Goal: Task Accomplishment & Management: Use online tool/utility

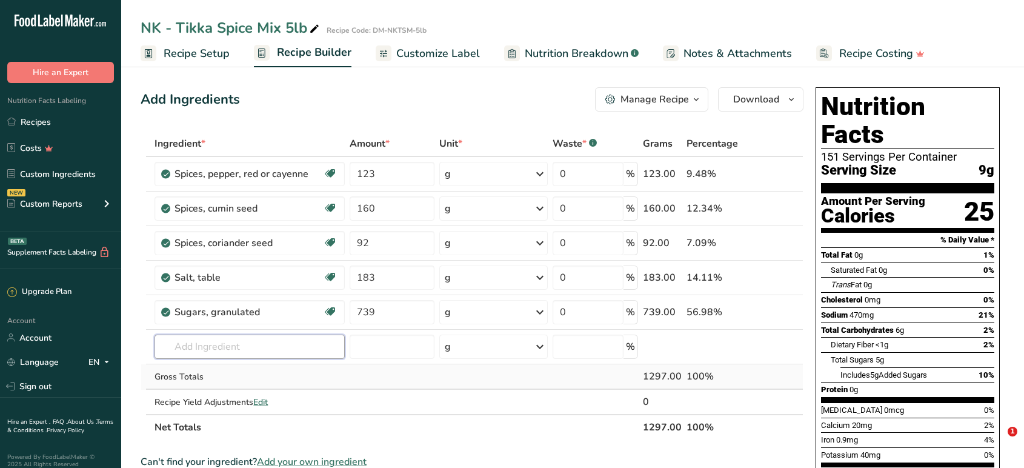
click at [300, 335] on input "text" at bounding box center [250, 347] width 190 height 24
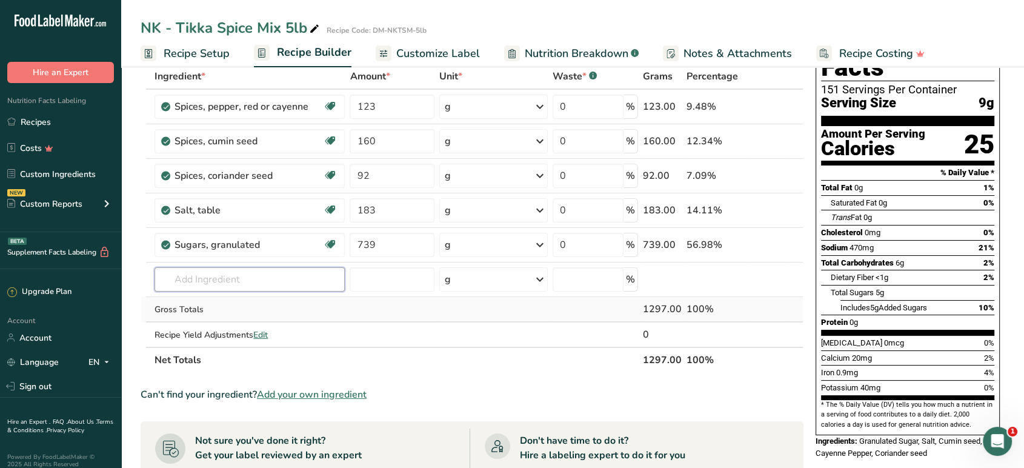
scroll to position [8, 0]
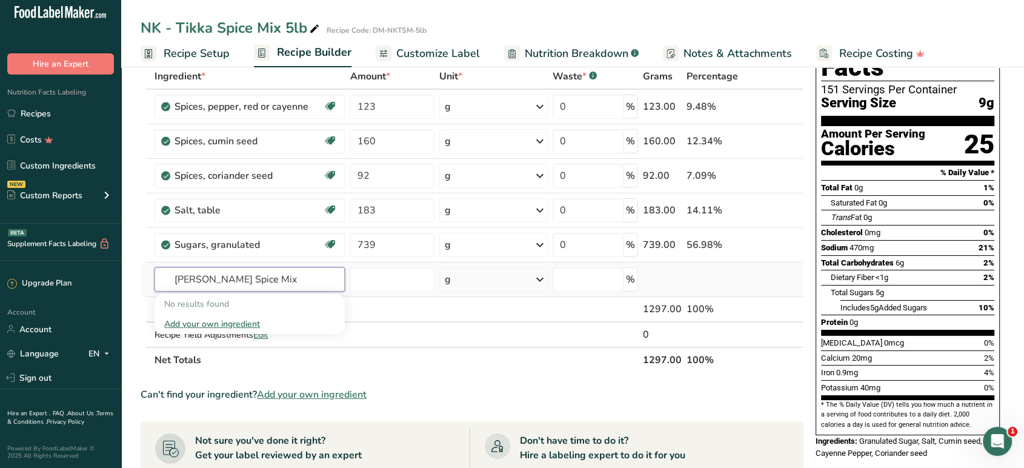
type input "Tikka Masala Spice Mix"
click at [231, 324] on div "Add your own ingredient" at bounding box center [249, 324] width 171 height 13
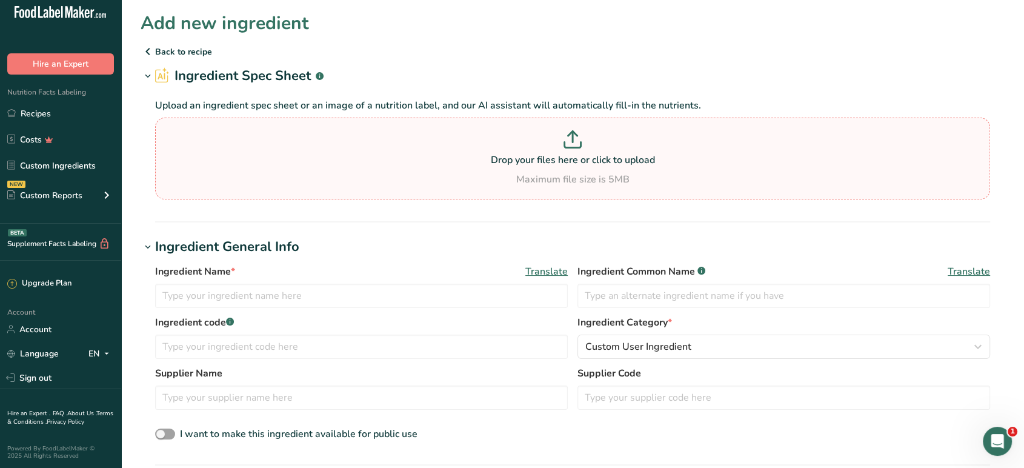
click at [598, 167] on p "Drop your files here or click to upload" at bounding box center [572, 160] width 829 height 15
click at [598, 167] on input "Drop your files here or click to upload Maximum file size is 5MB" at bounding box center [572, 159] width 835 height 82
type input "C:\fakepath\Chicken Tikka - Shan Foods Taste of Authentic Food with a Bite of H…"
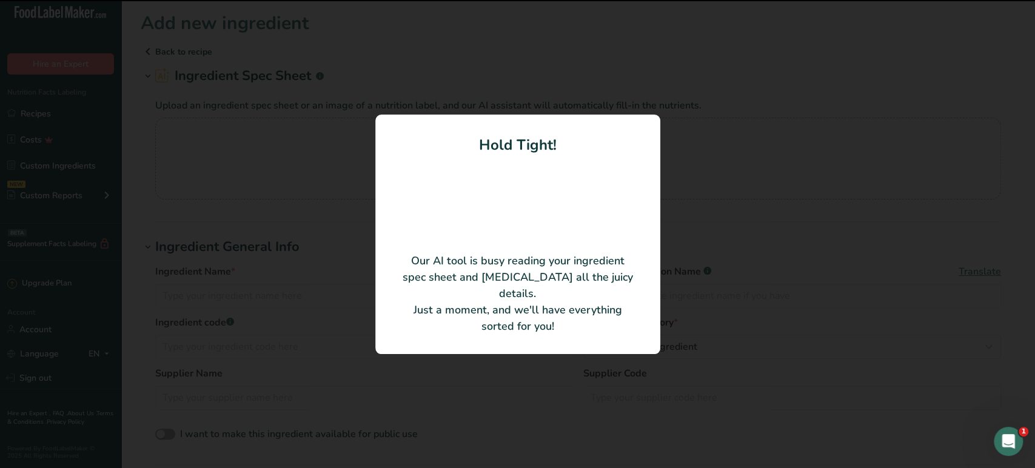
type input "Shan Chicken Tikka Mix"
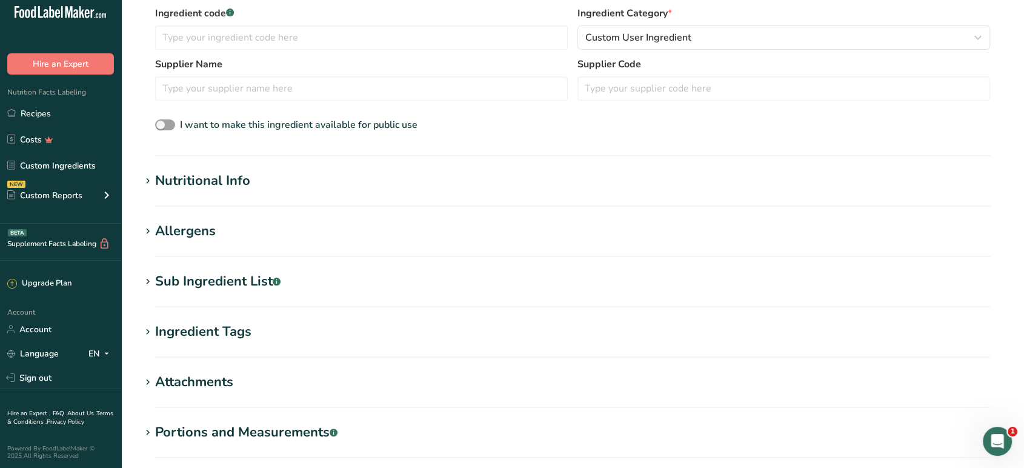
scroll to position [336, 0]
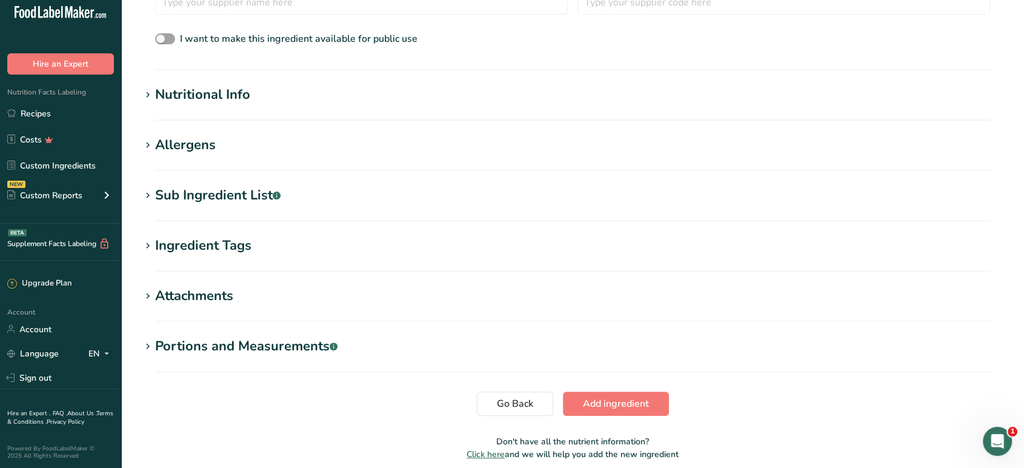
click at [282, 93] on h1 "Nutritional Info" at bounding box center [573, 95] width 864 height 20
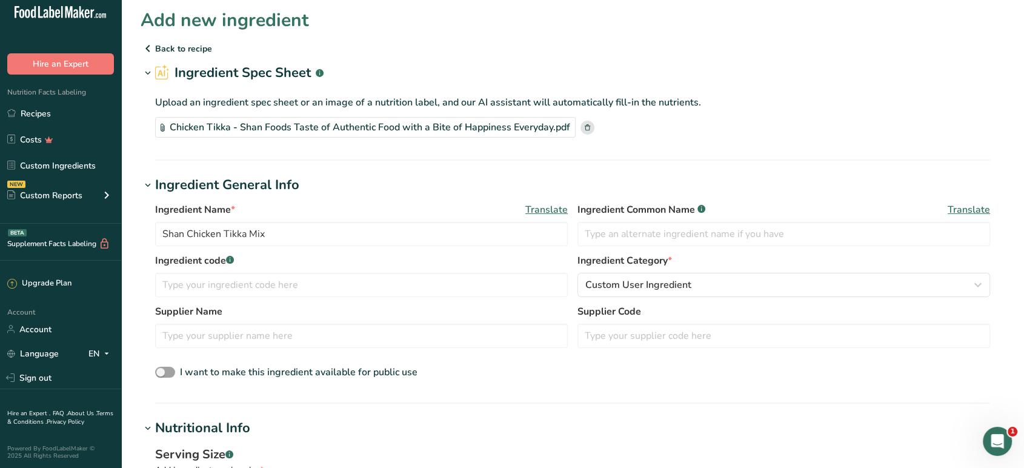
scroll to position [0, 0]
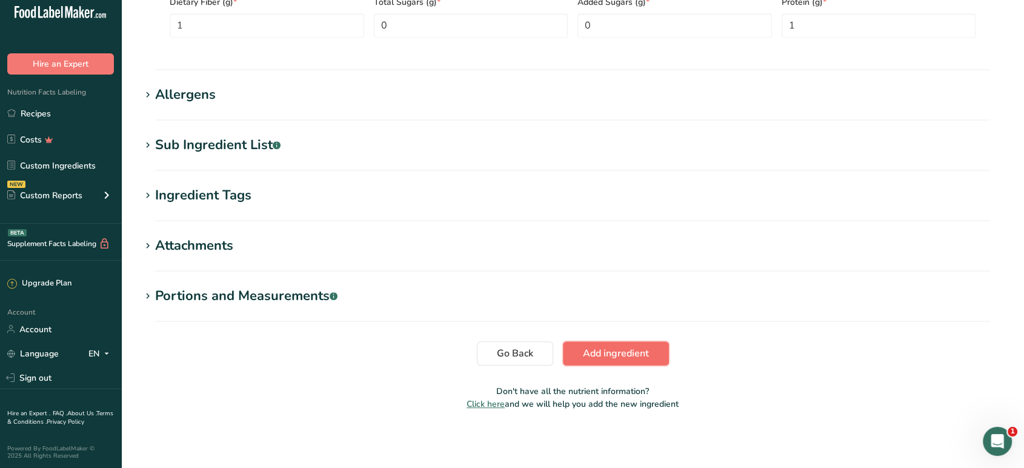
click at [593, 352] on span "Add ingredient" at bounding box center [616, 353] width 66 height 15
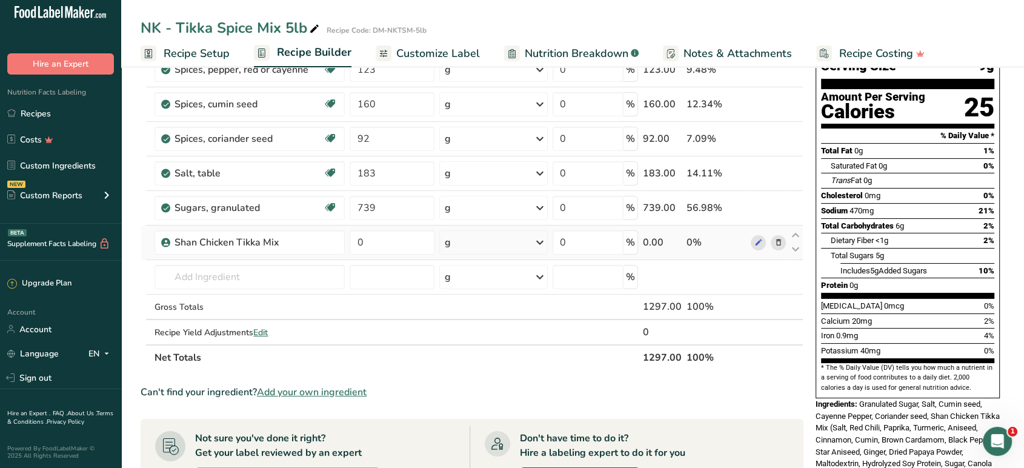
scroll to position [135, 0]
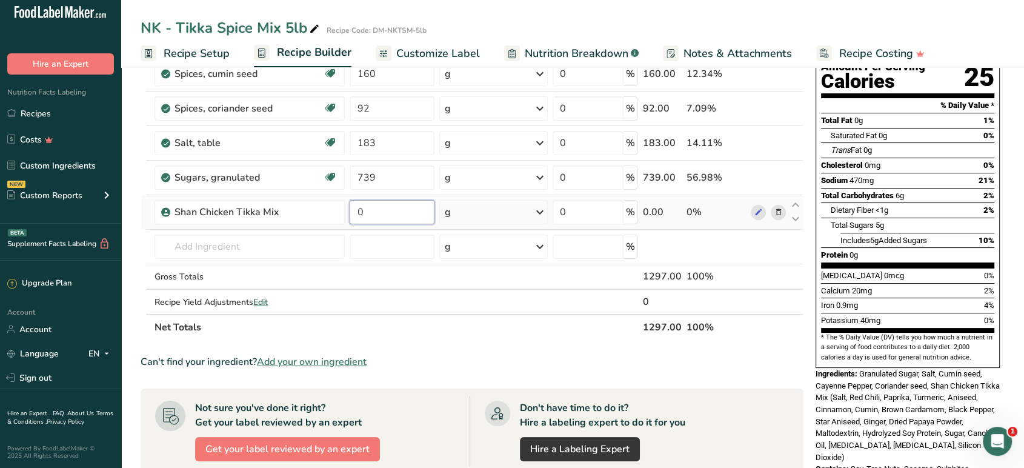
click at [367, 212] on input "0" at bounding box center [392, 212] width 84 height 24
type input "973"
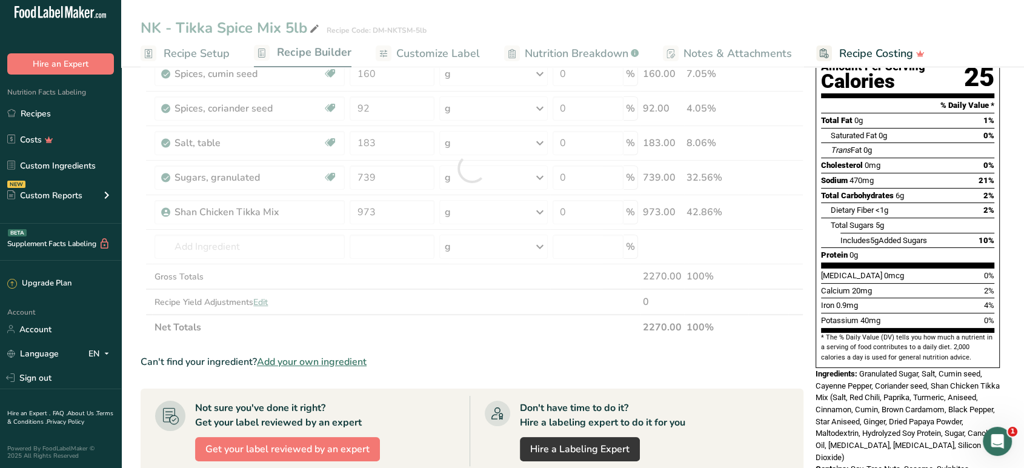
click at [459, 344] on section "Ingredient * Amount * Unit * Waste * .a-a{fill:#347362;}.b-a{fill:#fff;} Grams …" at bounding box center [472, 372] width 663 height 753
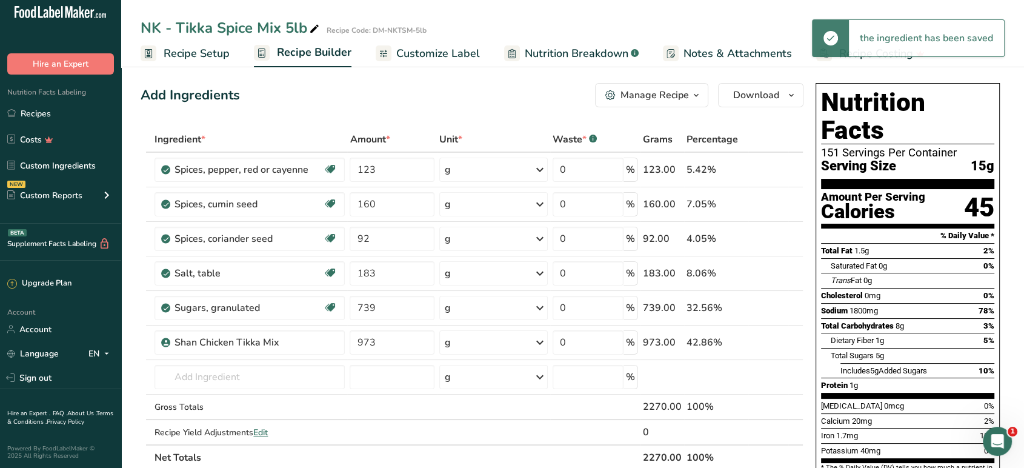
scroll to position [0, 0]
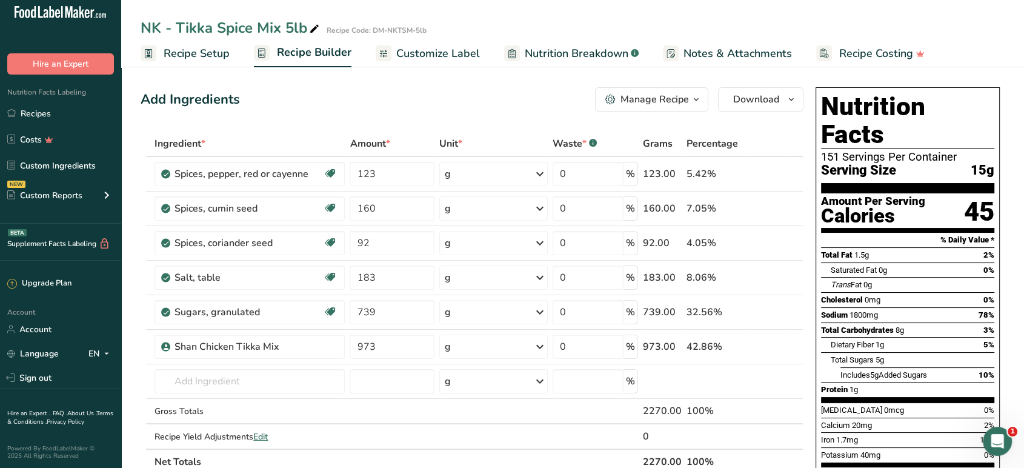
click at [461, 55] on span "Customize Label" at bounding box center [438, 53] width 84 height 16
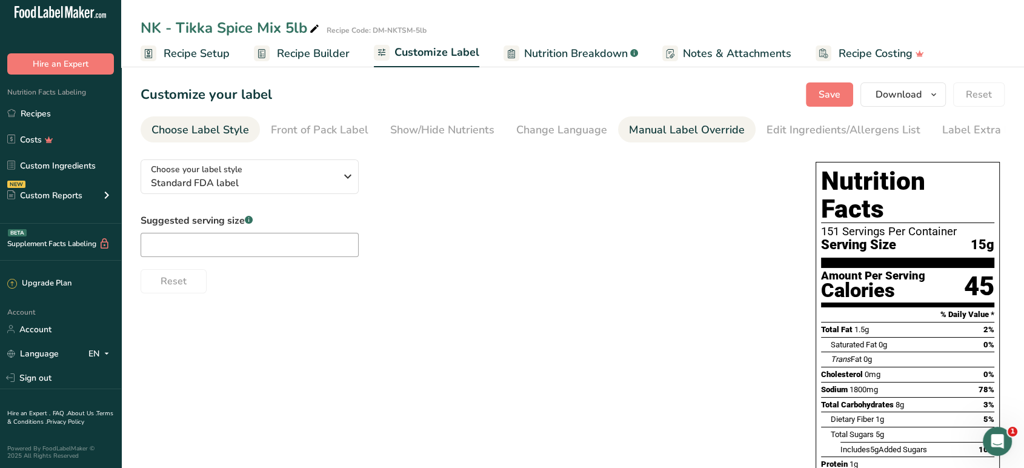
click at [674, 132] on div "Manual Label Override" at bounding box center [687, 130] width 116 height 16
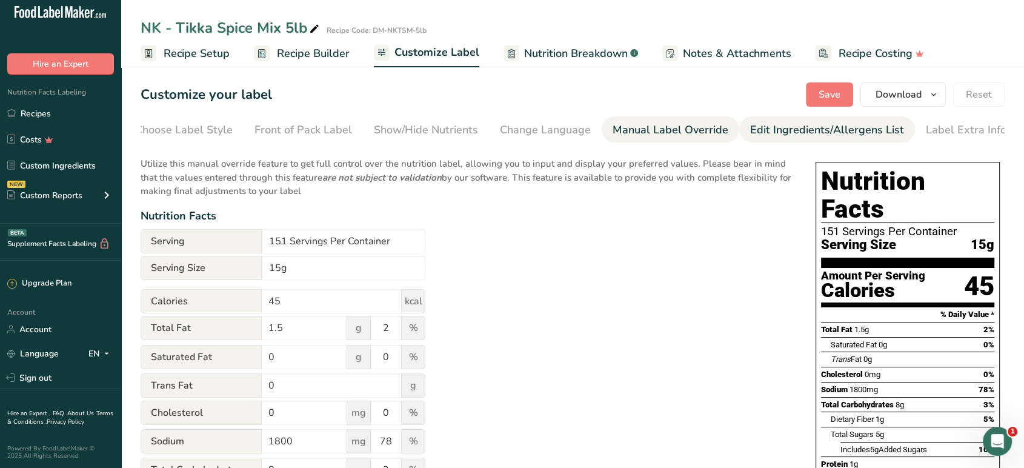
click at [767, 130] on div "Edit Ingredients/Allergens List" at bounding box center [827, 130] width 154 height 16
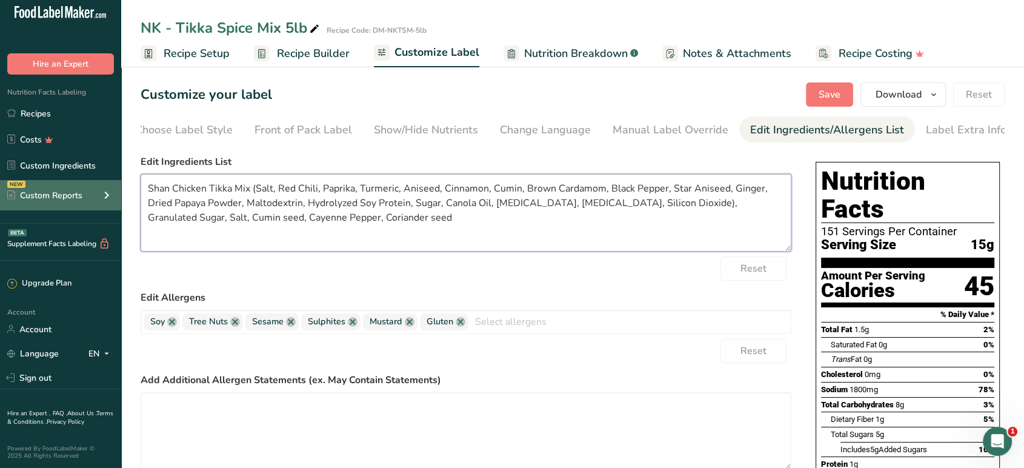
drag, startPoint x: 170, startPoint y: 190, endPoint x: 118, endPoint y: 196, distance: 51.9
click at [118, 196] on div ".a-20{fill:#fff;} Hire an Expert Nutrition Facts Labeling Recipes Costs Custom …" at bounding box center [512, 358] width 1024 height 716
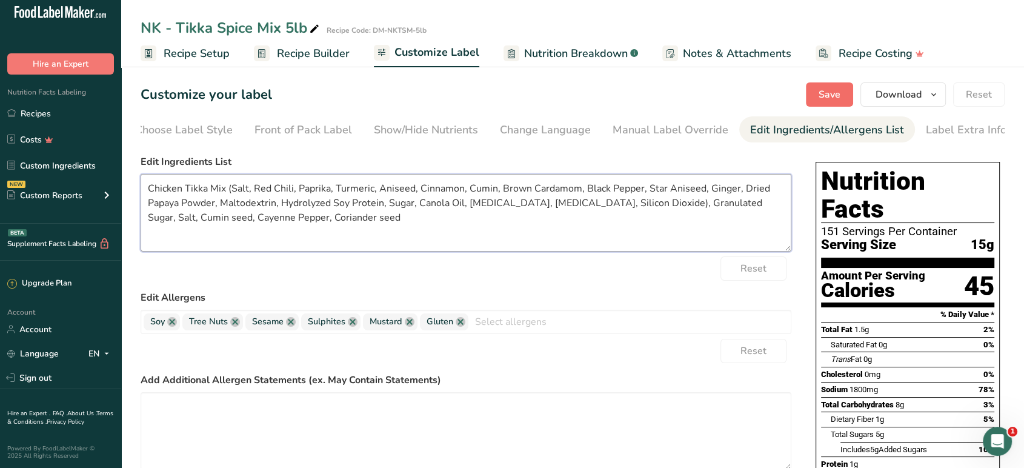
type textarea "Chicken Tikka Mix (Salt, Red Chili, Paprika, Turmeric, Aniseed, Cinnamon, Cumin…"
click at [837, 95] on span "Save" at bounding box center [830, 94] width 22 height 15
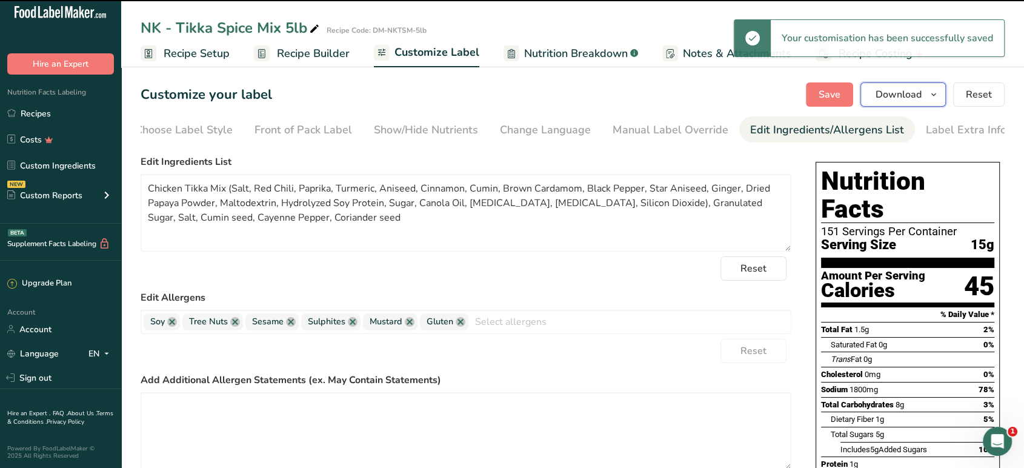
click at [909, 101] on span "Download" at bounding box center [899, 94] width 46 height 15
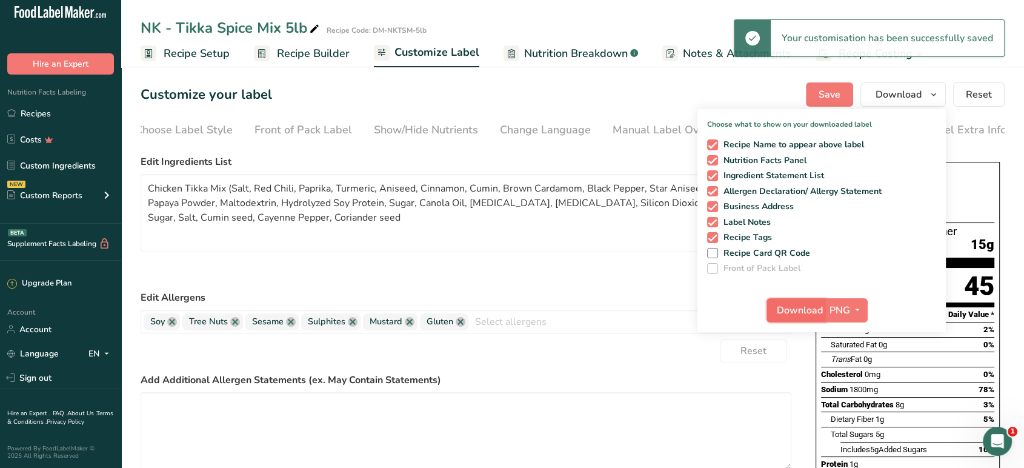
click at [813, 308] on span "Download" at bounding box center [800, 310] width 46 height 15
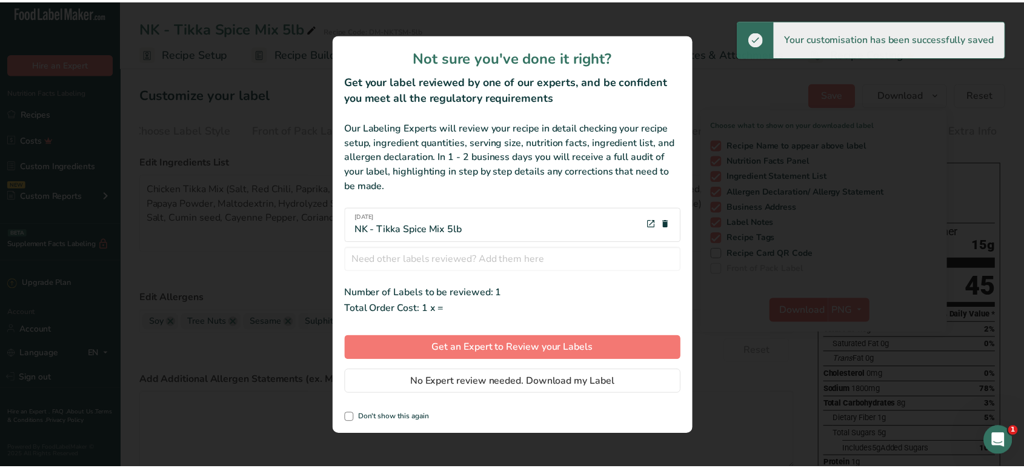
scroll to position [0, 6]
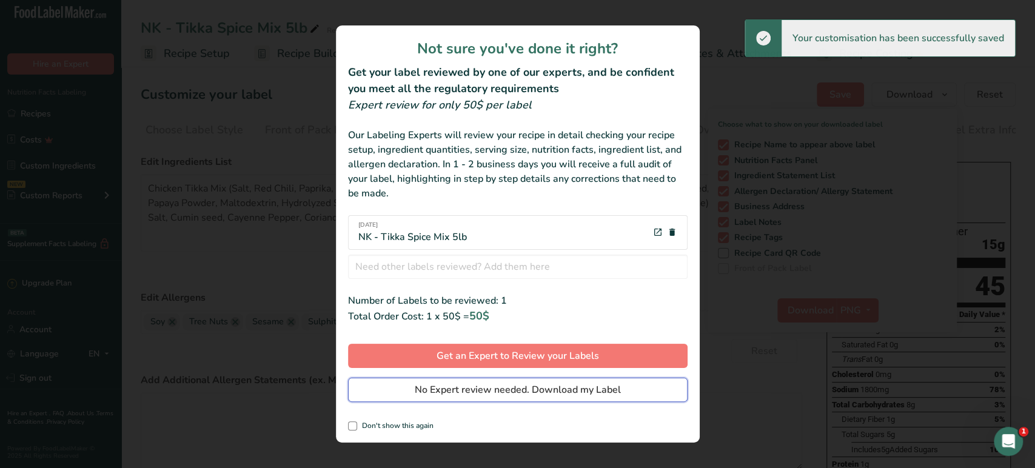
click at [525, 390] on span "No Expert review needed. Download my Label" at bounding box center [518, 389] width 206 height 15
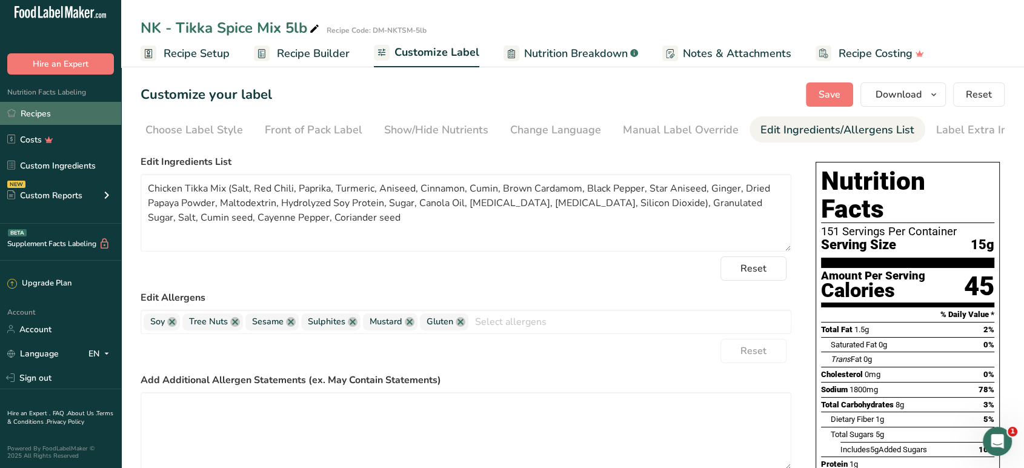
click at [79, 115] on link "Recipes" at bounding box center [60, 113] width 121 height 23
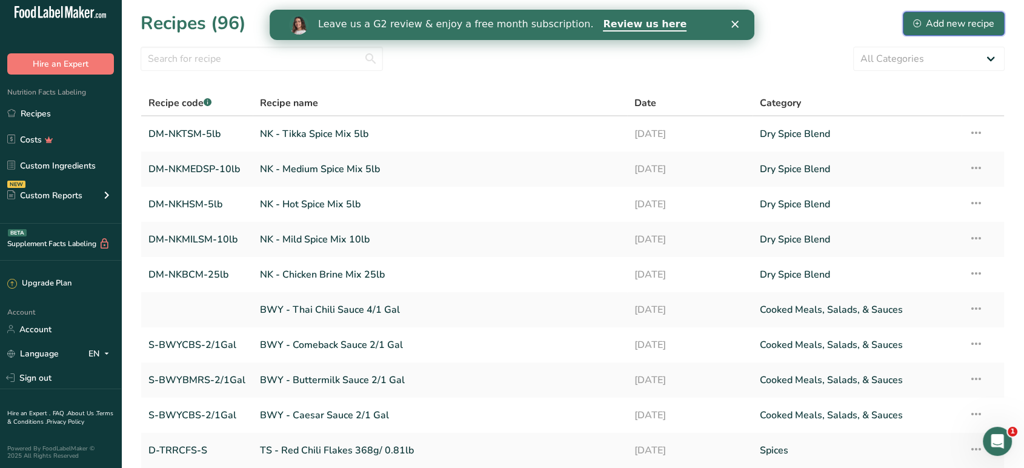
click at [930, 28] on div "Add new recipe" at bounding box center [953, 23] width 81 height 15
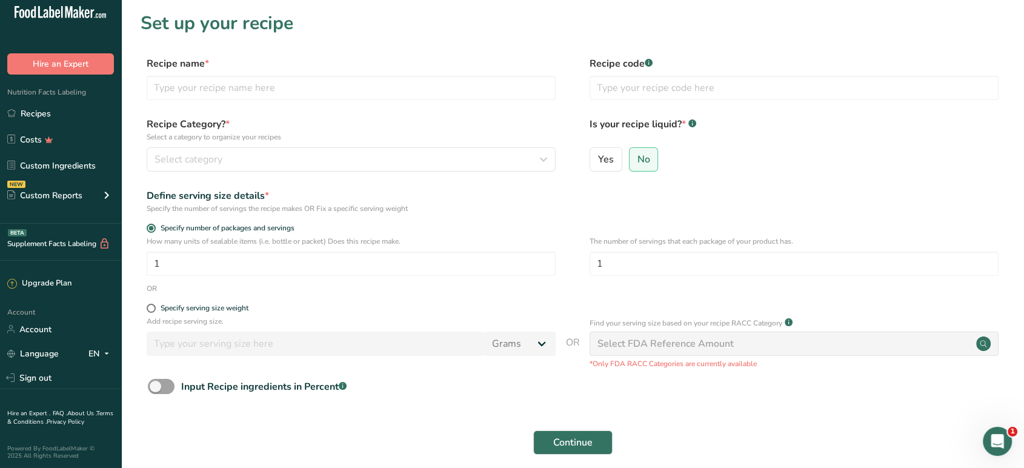
click at [403, 75] on div "Recipe name *" at bounding box center [351, 78] width 409 height 44
click at [401, 83] on input "text" at bounding box center [351, 88] width 409 height 24
paste input "House Sauce Spice Mix 1/5lb"
type input "House Sauce Spice Mix 1/5lb"
click at [627, 79] on div "Recipe code .a-a{fill:#347362;}.b-a{fill:#fff;}" at bounding box center [794, 81] width 409 height 51
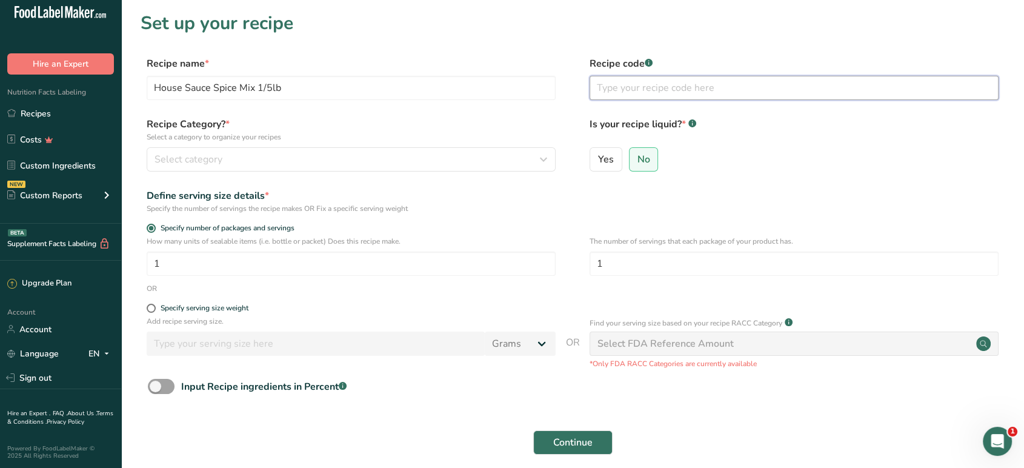
click at [607, 81] on input "text" at bounding box center [794, 88] width 409 height 24
paste input "DM-NKHSSP-5lb"
type input "DM-NKHSSP-5lb"
click at [426, 153] on div "Select category" at bounding box center [348, 159] width 386 height 15
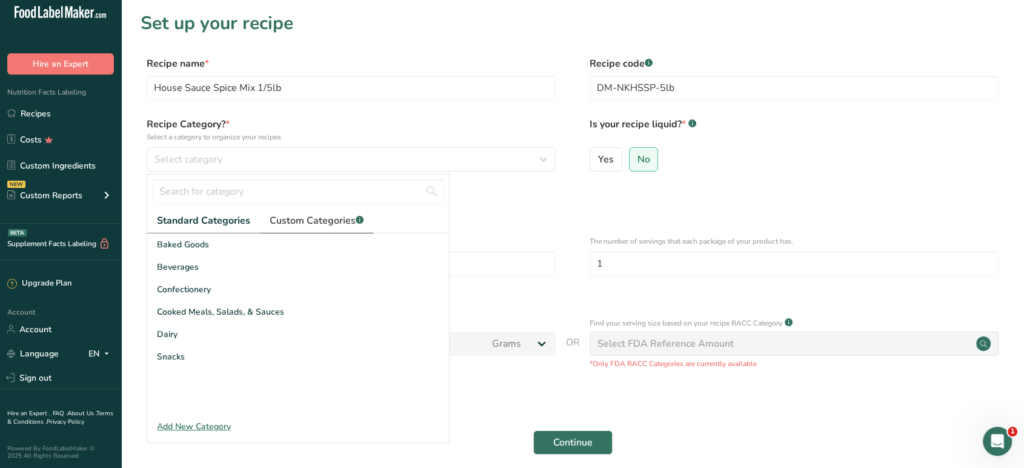
click at [315, 227] on span "Custom Categories .a-a{fill:#347362;}.b-a{fill:#fff;}" at bounding box center [317, 220] width 94 height 15
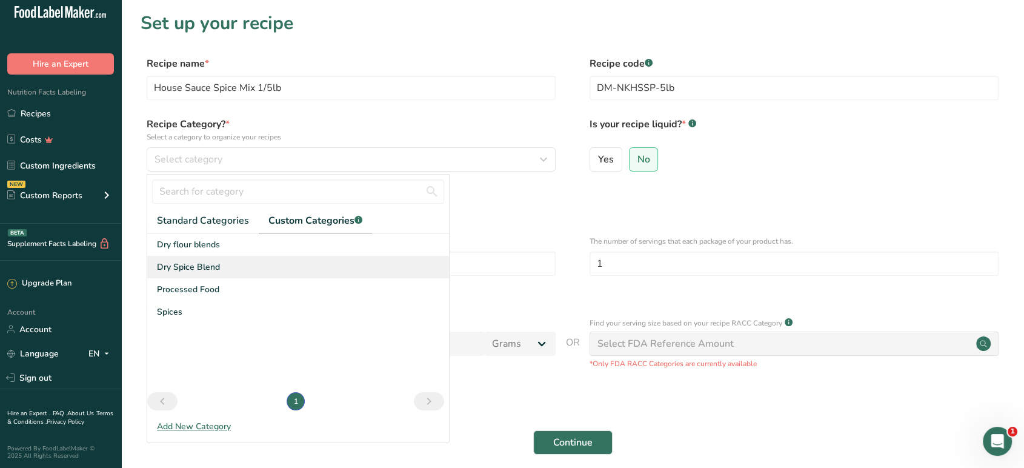
click at [279, 267] on div "Dry Spice Blend" at bounding box center [298, 267] width 302 height 22
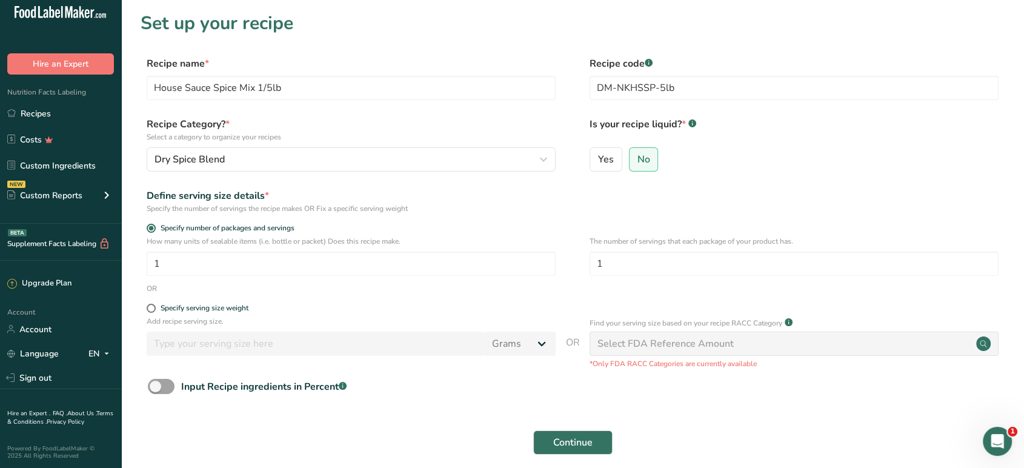
click at [436, 204] on div "Specify the number of servings the recipe makes OR Fix a specific serving weight" at bounding box center [351, 208] width 409 height 11
click at [625, 259] on input "1" at bounding box center [794, 264] width 409 height 24
type input "151"
click at [563, 441] on span "Continue" at bounding box center [572, 442] width 39 height 15
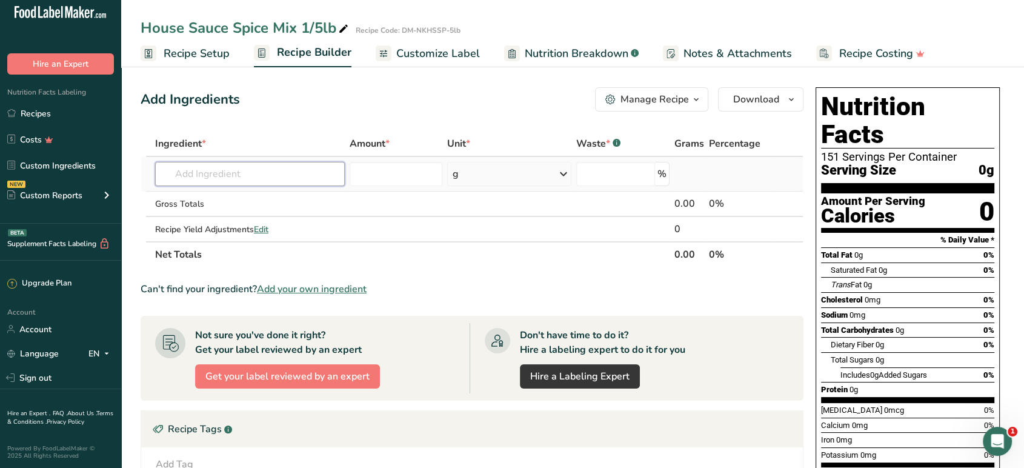
click at [280, 184] on input "text" at bounding box center [250, 174] width 190 height 24
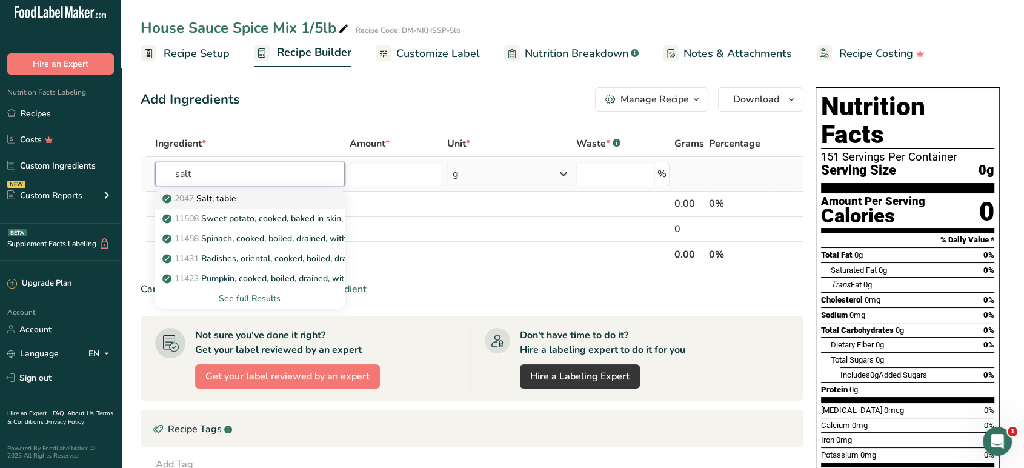
type input "salt"
click at [279, 192] on div "2047 Salt, table" at bounding box center [240, 198] width 151 height 13
type input "Salt, table"
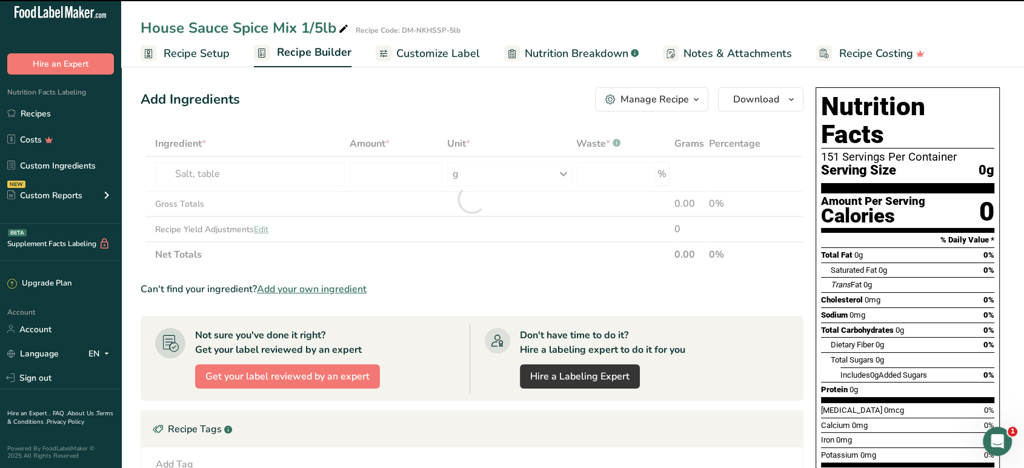
type input "0"
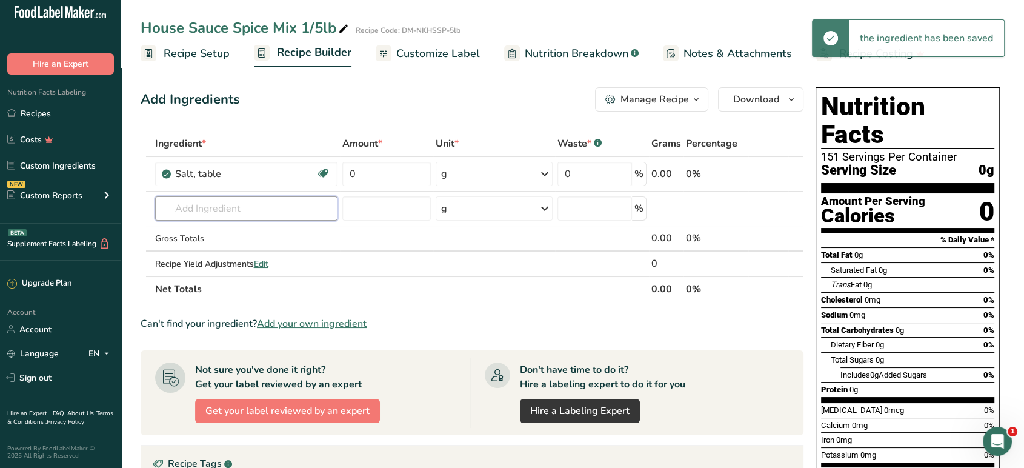
click at [275, 207] on input "text" at bounding box center [246, 208] width 182 height 24
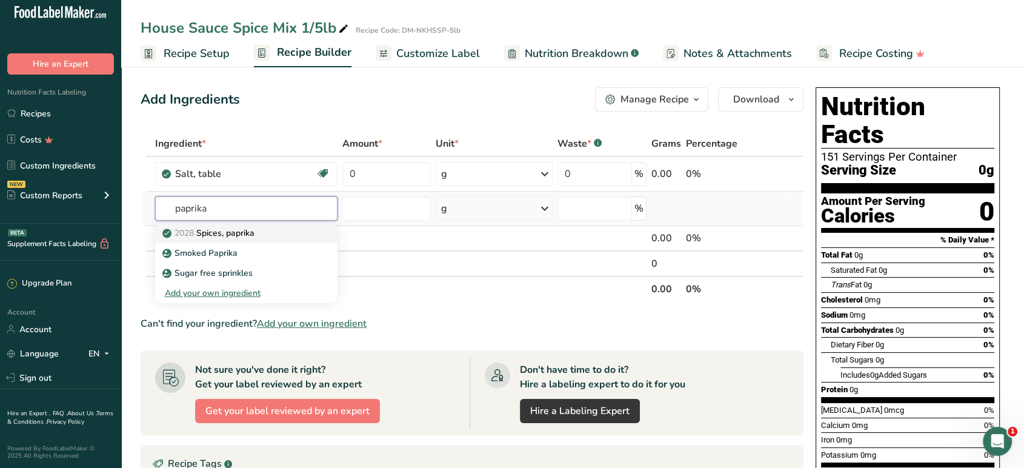
type input "paprika"
click at [266, 233] on div "2028 Spices, paprika" at bounding box center [237, 233] width 144 height 13
type input "Spices, paprika"
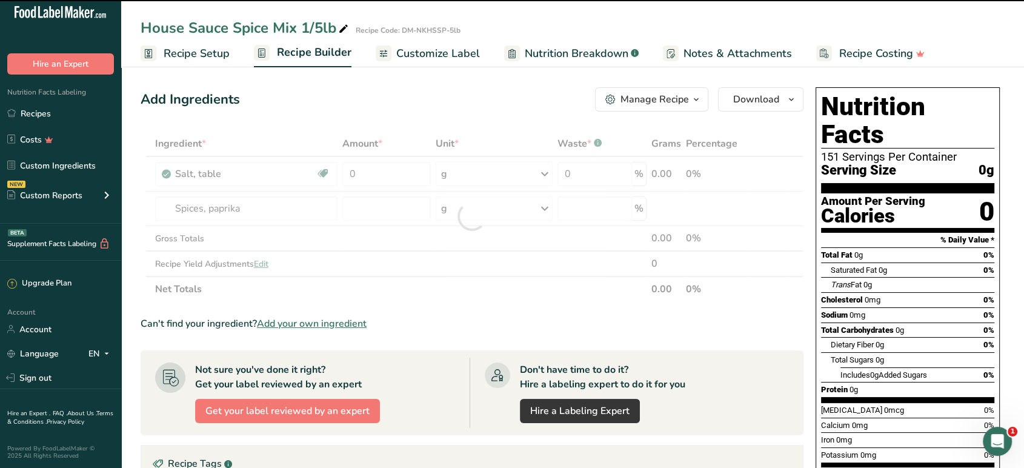
type input "0"
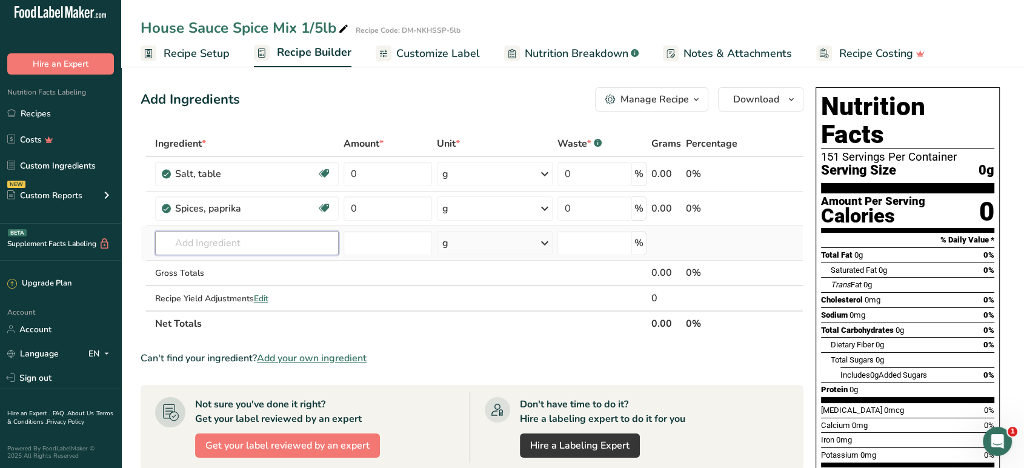
click at [234, 241] on input "text" at bounding box center [247, 243] width 184 height 24
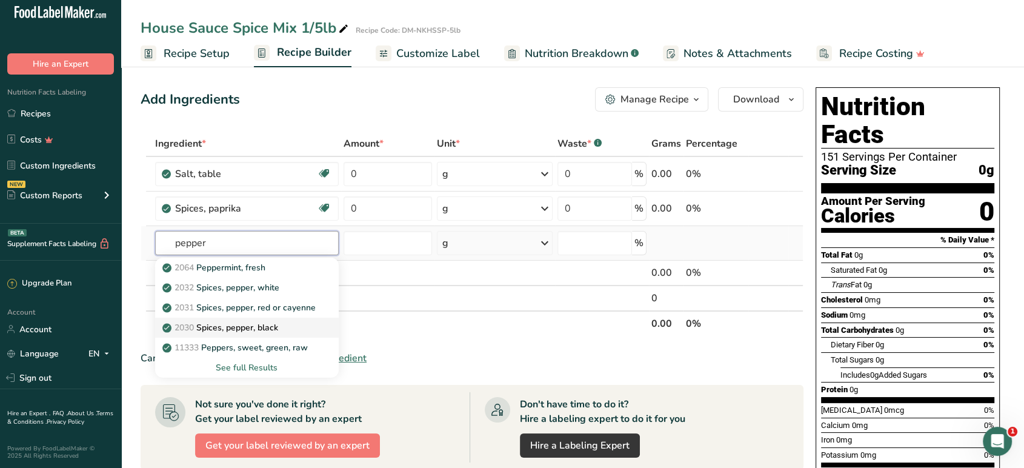
type input "pepper"
click at [235, 321] on p "2030 Spices, pepper, black" at bounding box center [221, 327] width 113 height 13
type input "Spices, pepper, black"
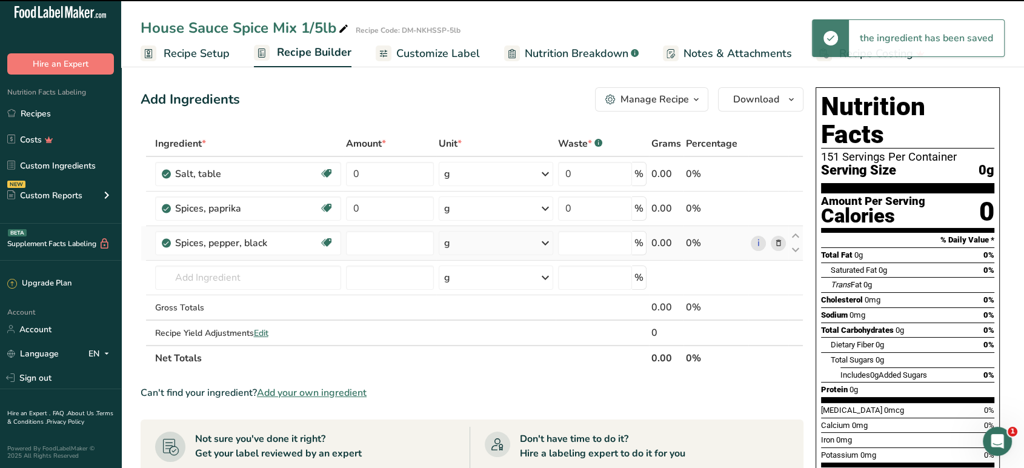
type input "0"
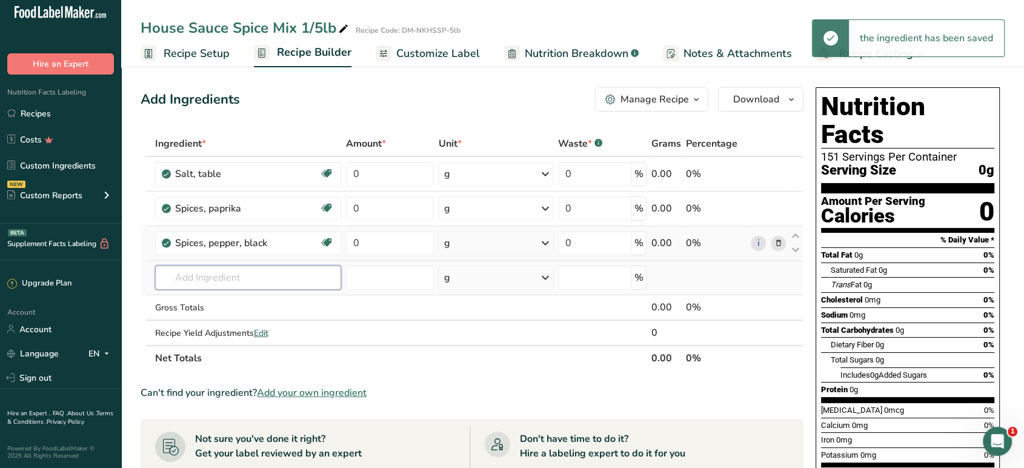
click at [238, 279] on input "text" at bounding box center [248, 277] width 186 height 24
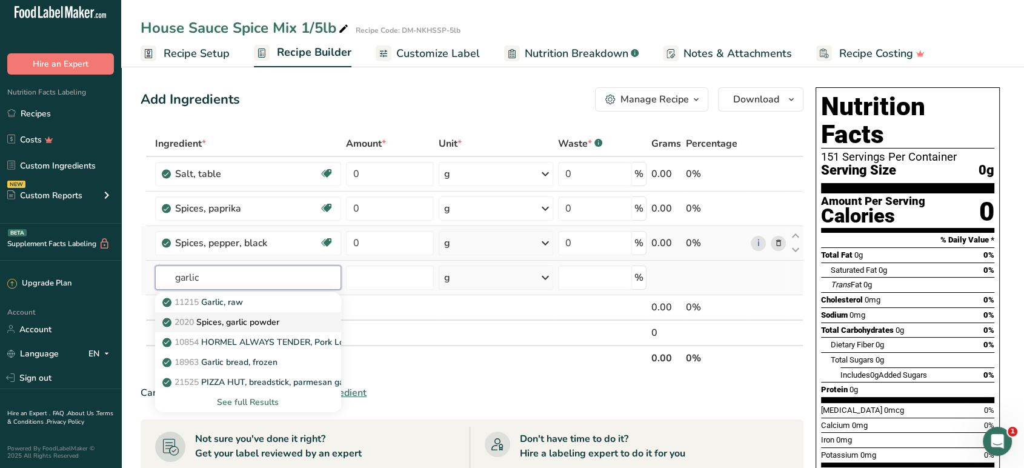
type input "garlic"
click at [236, 319] on p "2020 Spices, garlic powder" at bounding box center [222, 322] width 115 height 13
type input "Spices, garlic powder"
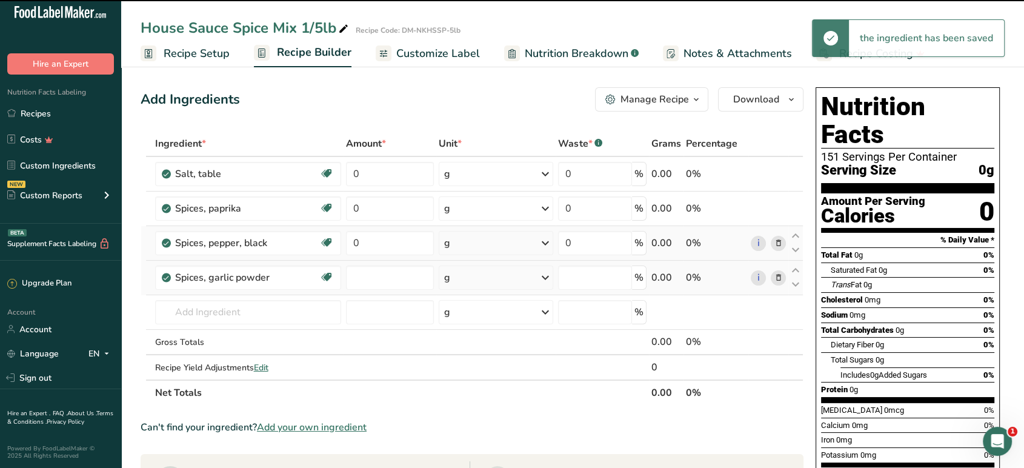
type input "0"
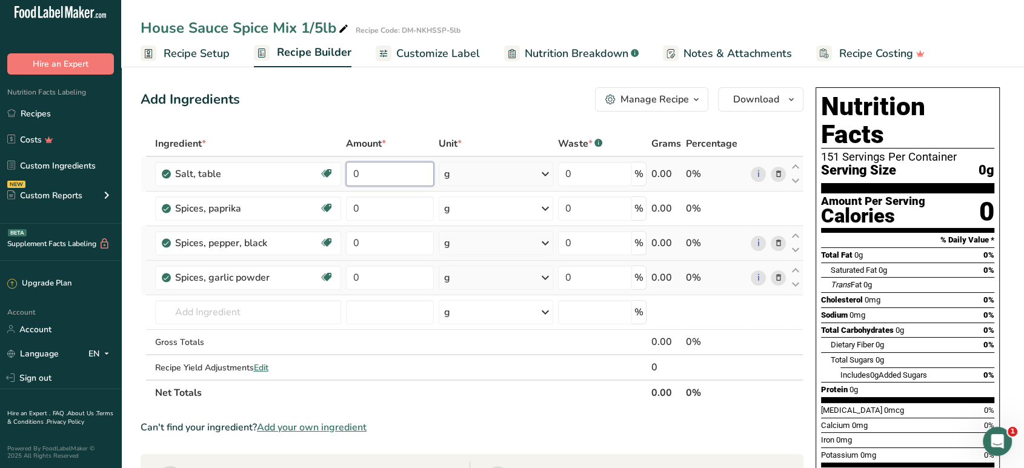
click at [413, 173] on input "0" at bounding box center [390, 174] width 88 height 24
type input "365"
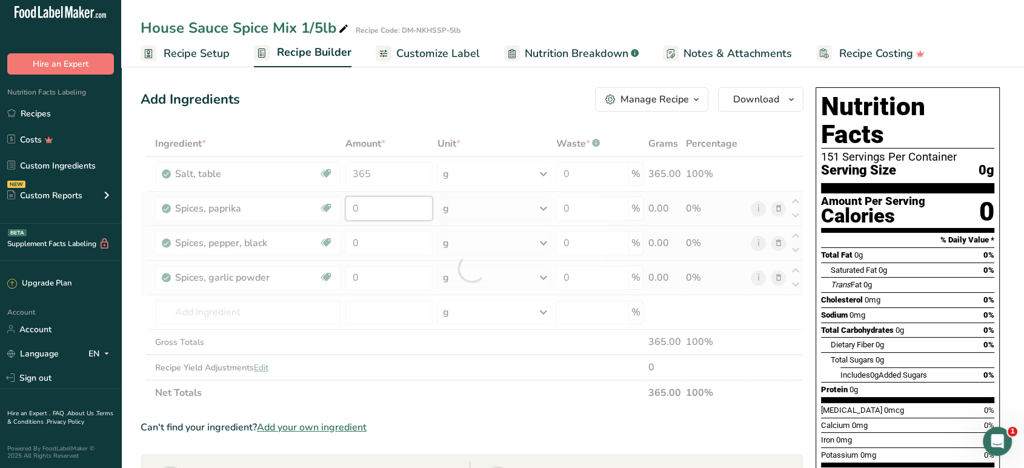
click at [408, 199] on div "Ingredient * Amount * Unit * Waste * .a-a{fill:#347362;}.b-a{fill:#fff;} Grams …" at bounding box center [472, 268] width 663 height 275
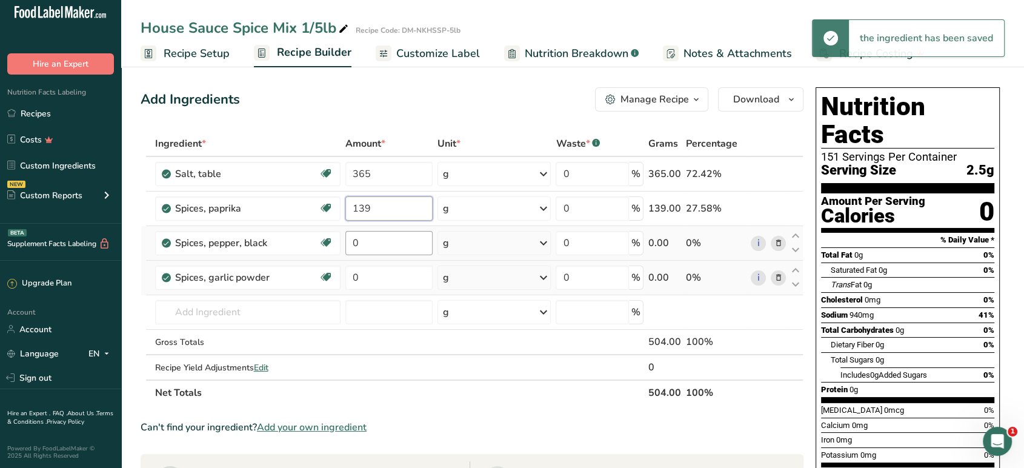
type input "139"
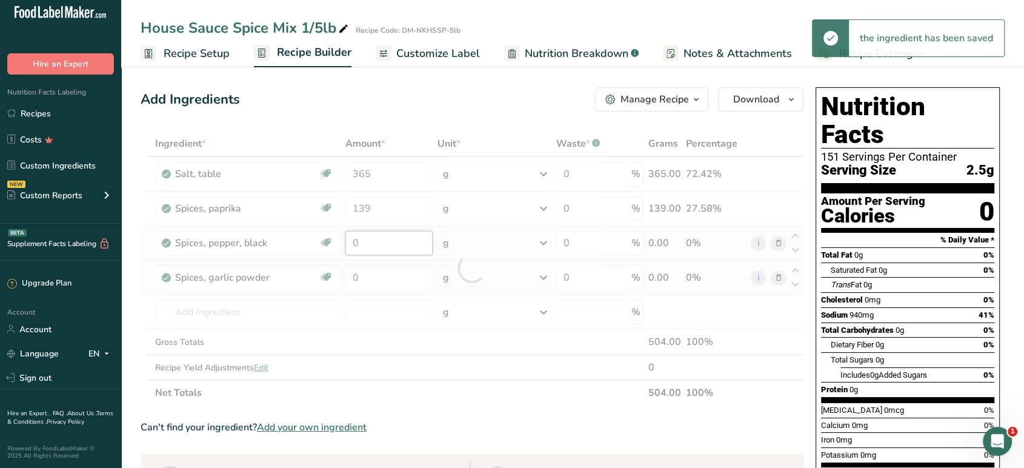
click at [399, 239] on div "Ingredient * Amount * Unit * Waste * .a-a{fill:#347362;}.b-a{fill:#fff;} Grams …" at bounding box center [472, 268] width 663 height 275
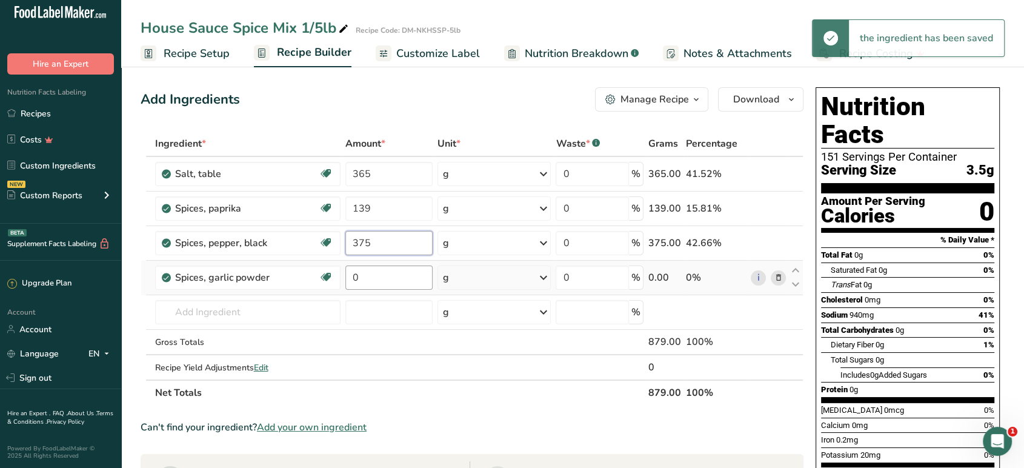
type input "375"
click at [387, 272] on div "Ingredient * Amount * Unit * Waste * .a-a{fill:#347362;}.b-a{fill:#fff;} Grams …" at bounding box center [472, 268] width 663 height 275
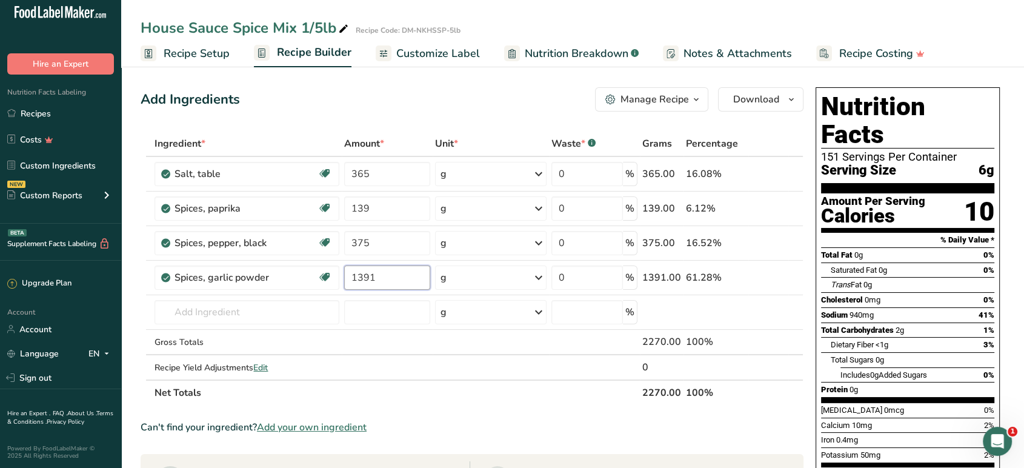
type input "1391"
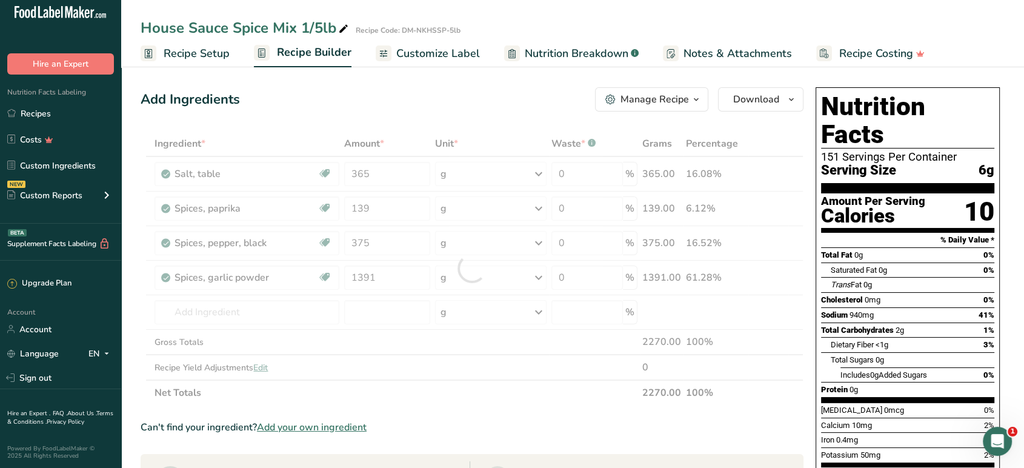
click at [541, 90] on div "Add Ingredients Manage Recipe Delete Recipe Duplicate Recipe Scale Recipe Save …" at bounding box center [472, 99] width 663 height 24
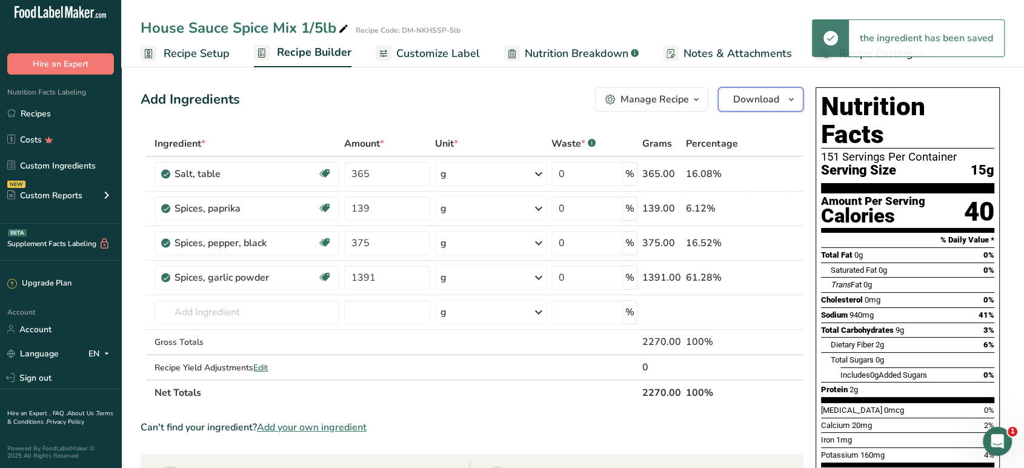
click at [751, 102] on span "Download" at bounding box center [756, 99] width 46 height 15
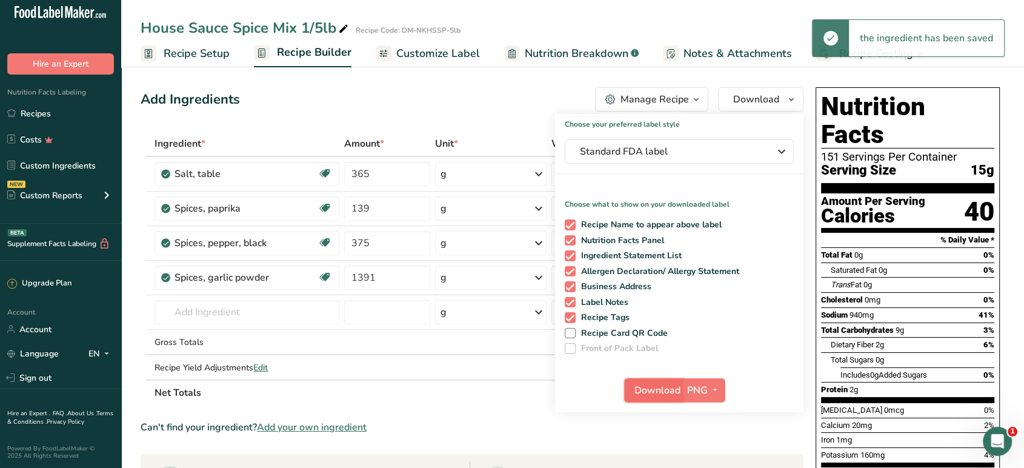
click at [645, 395] on span "Download" at bounding box center [658, 390] width 46 height 15
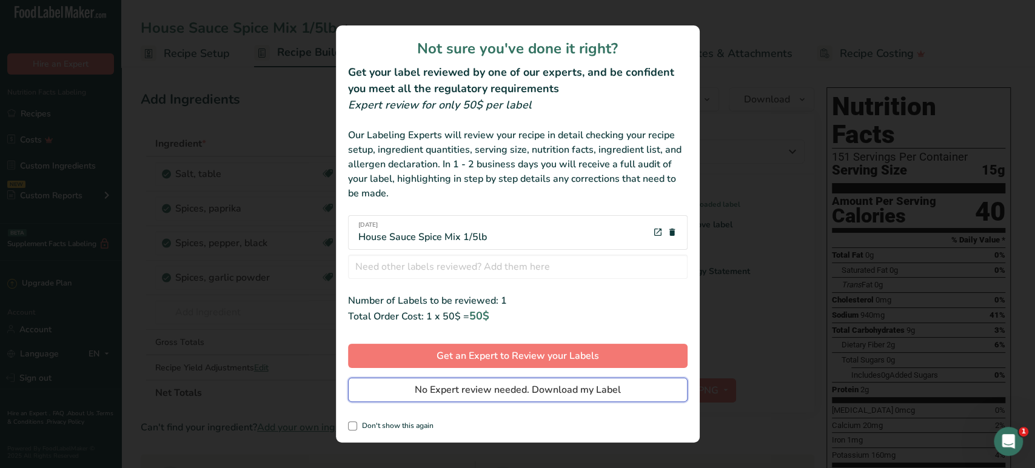
click at [613, 395] on span "No Expert review needed. Download my Label" at bounding box center [518, 389] width 206 height 15
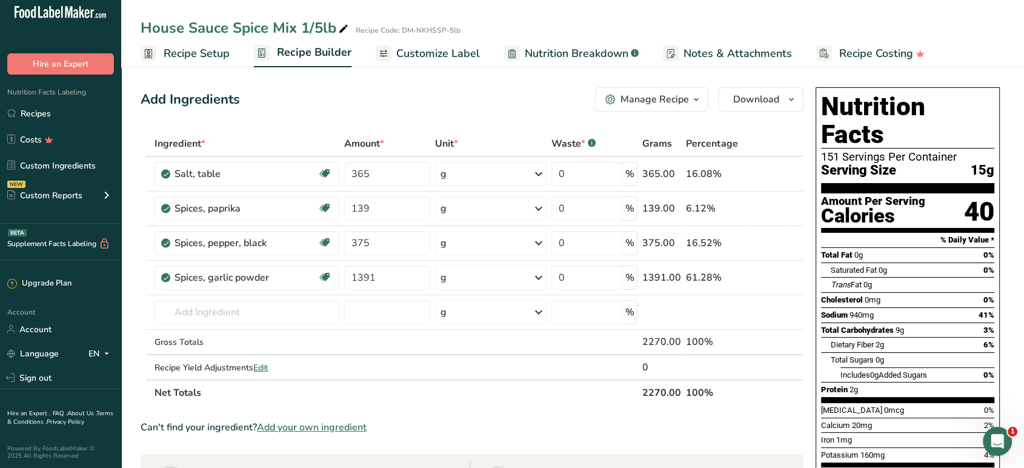
click at [153, 27] on div "House Sauce Spice Mix 1/5lb" at bounding box center [246, 28] width 210 height 22
click at [144, 27] on input "House Sauce Spice Mix 1/5lb" at bounding box center [518, 28] width 755 height 22
type input "NK - House Sauce Spice Mix 1/5lb"
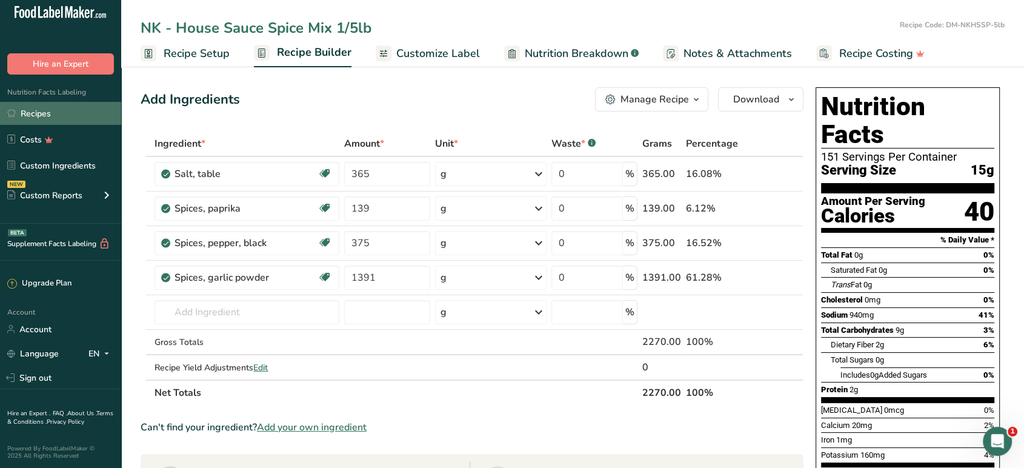
drag, startPoint x: 359, startPoint y: 86, endPoint x: 61, endPoint y: 118, distance: 299.9
click at [359, 86] on div "Add Ingredients Manage Recipe Delete Recipe Duplicate Recipe Scale Recipe Save …" at bounding box center [476, 471] width 670 height 779
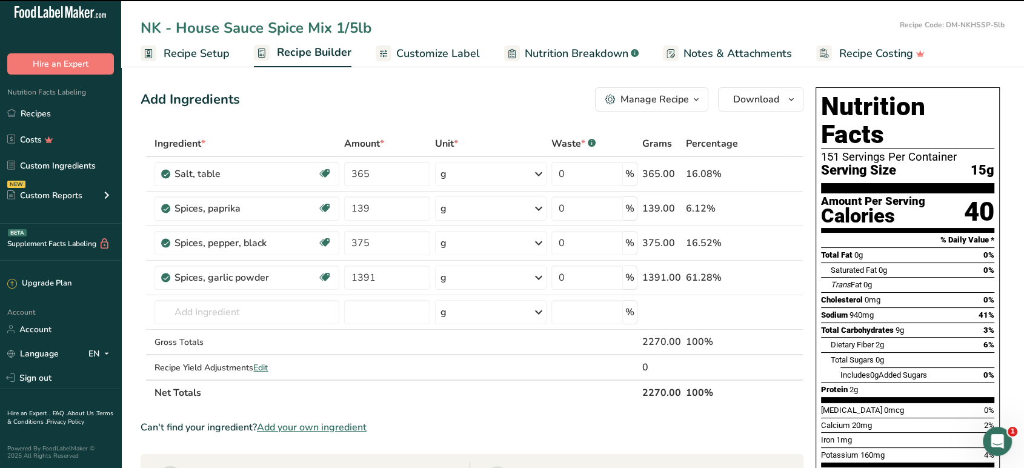
click at [667, 101] on div "Manage Recipe" at bounding box center [655, 99] width 68 height 15
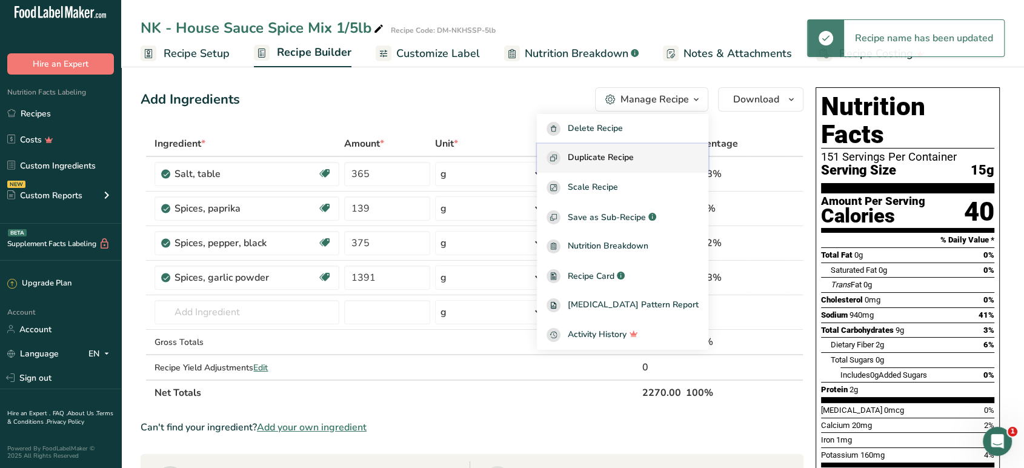
click at [628, 156] on span "Duplicate Recipe" at bounding box center [601, 158] width 66 height 14
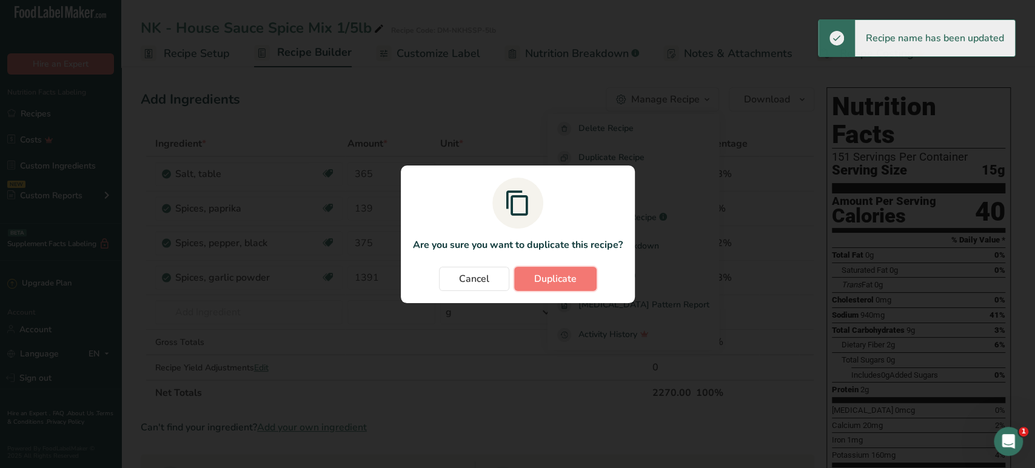
drag, startPoint x: 543, startPoint y: 284, endPoint x: 545, endPoint y: 321, distance: 36.4
click at [543, 284] on span "Duplicate" at bounding box center [555, 279] width 42 height 15
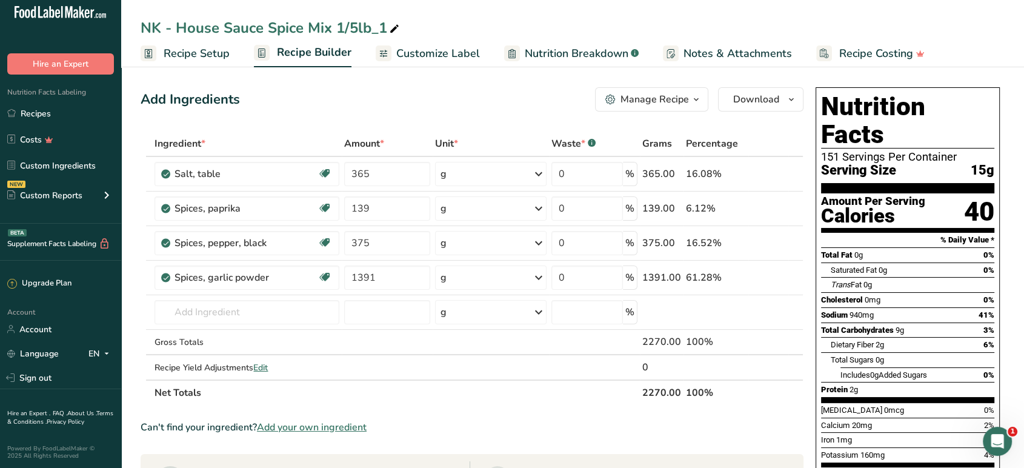
click at [1013, 65] on ul "Recipe Setup Recipe Builder Customize Label Nutrition Breakdown .a-a{fill:#3473…" at bounding box center [572, 53] width 903 height 28
click at [286, 24] on div "NK - House Sauce Spice Mix 1/5lb_1" at bounding box center [271, 28] width 261 height 22
click at [242, 28] on input "NK - House Sauce Spice Mix 1/5lb_1" at bounding box center [573, 28] width 864 height 22
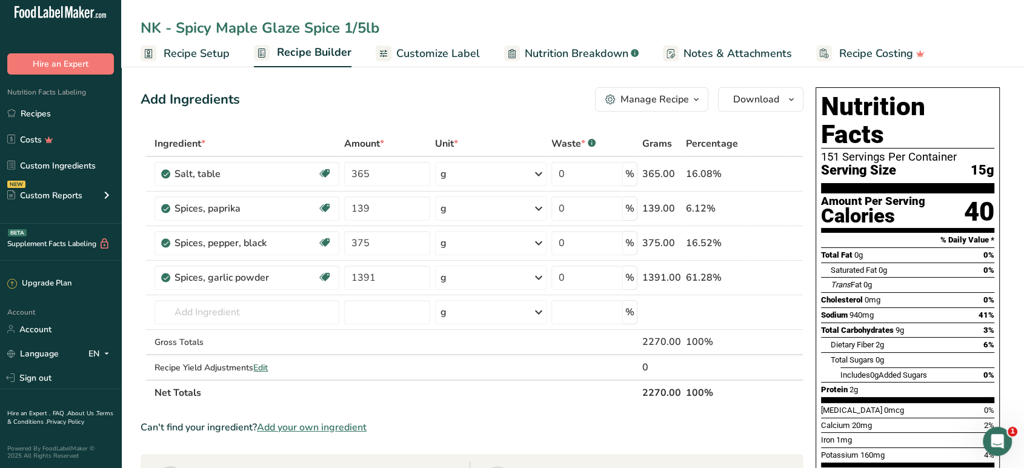
type input "NK - Spicy Maple Glaze Spice 1/5lb"
click at [205, 56] on span "Recipe Setup" at bounding box center [197, 53] width 66 height 16
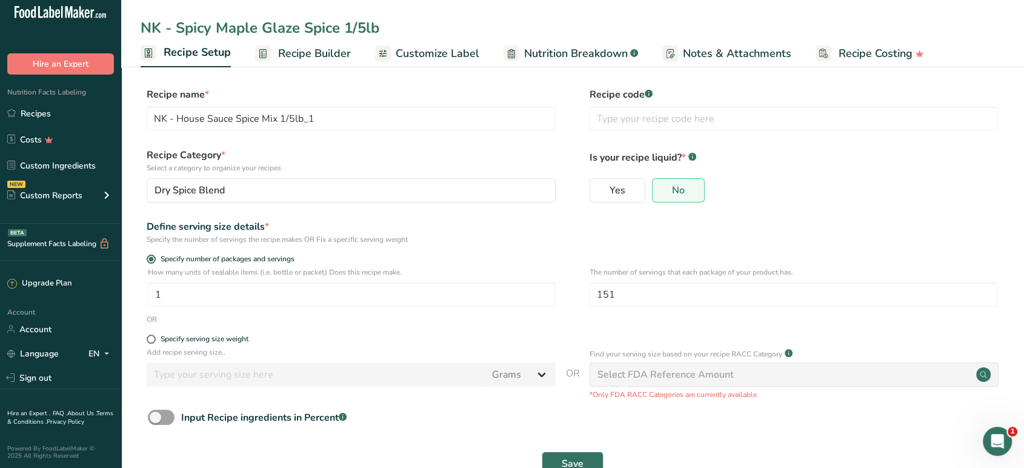
type input "NK - Spicy Maple Glaze Spice 1/5lb"
click at [619, 127] on input "text" at bounding box center [794, 119] width 409 height 24
paste input "DM-NKSMSM-5lb"
type input "DM-NKSMSM-5lb"
click at [562, 454] on button "Save" at bounding box center [573, 464] width 62 height 24
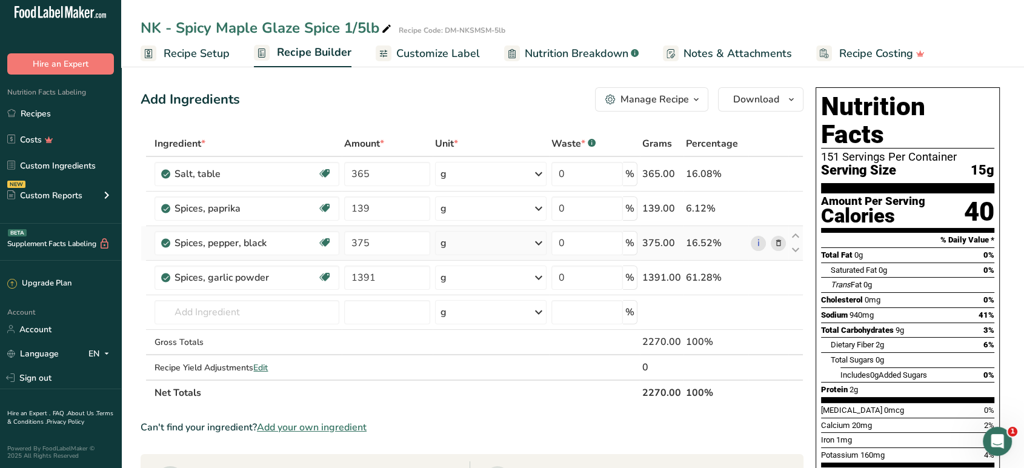
click at [776, 243] on icon at bounding box center [778, 243] width 8 height 13
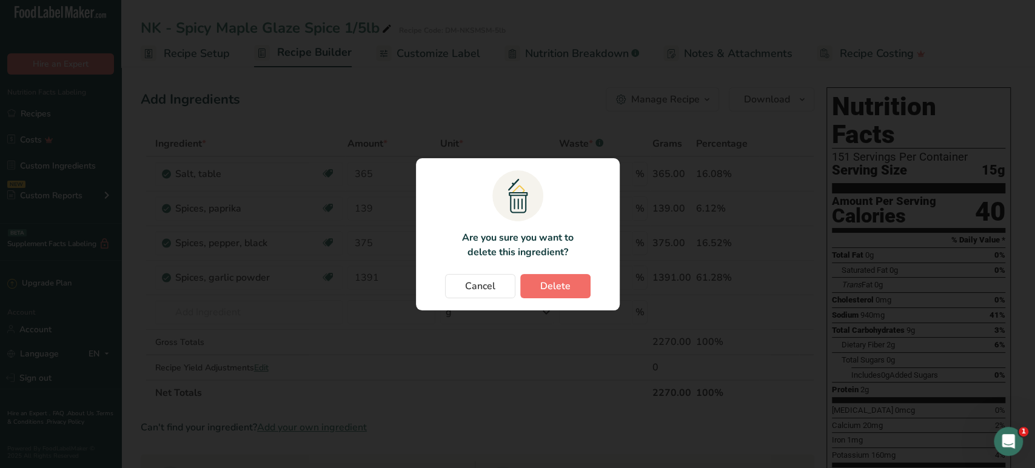
drag, startPoint x: 556, startPoint y: 298, endPoint x: 564, endPoint y: 285, distance: 15.5
click at [558, 295] on section ".a{fill:#f5f3ed;}.b,.e{fill:#0f393a;}.c{fill:none;}.d{fill:#f2c549;}.e{stroke:r…" at bounding box center [518, 234] width 204 height 152
click at [565, 284] on span "Delete" at bounding box center [555, 286] width 30 height 15
type input "1391"
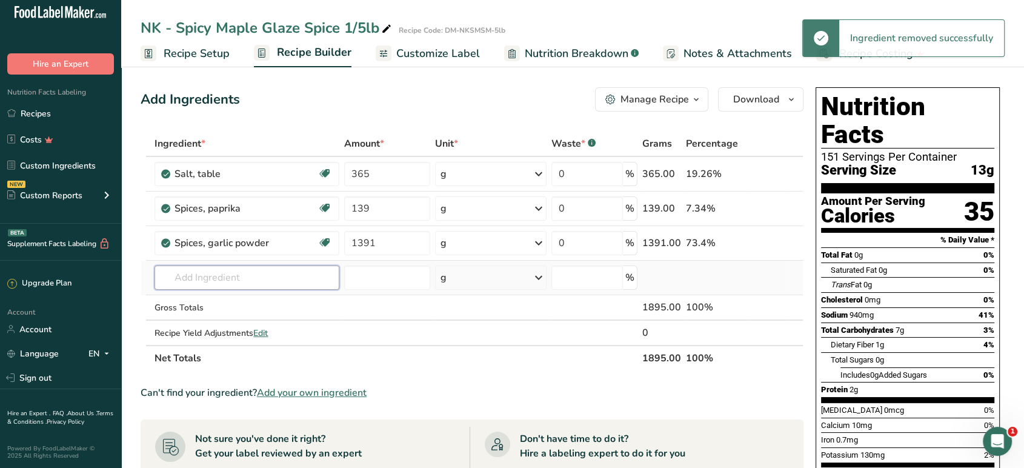
click at [256, 284] on input "text" at bounding box center [247, 277] width 185 height 24
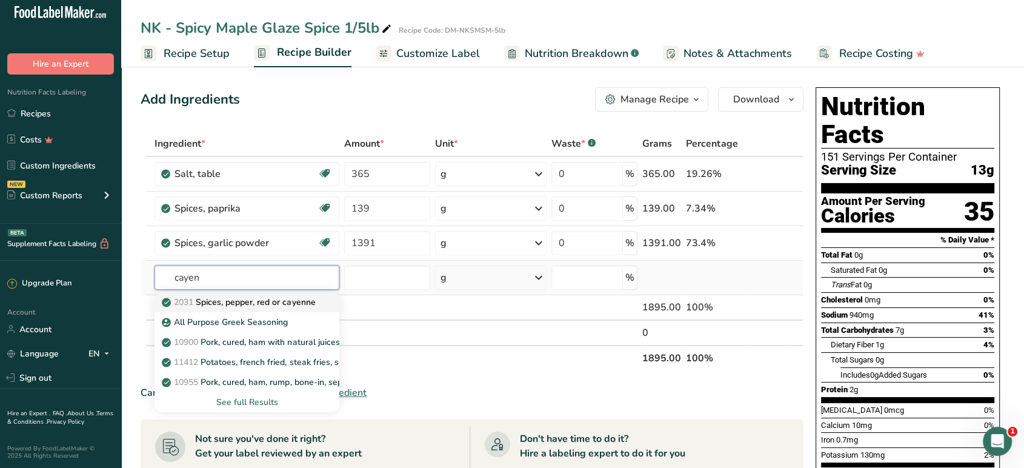
type input "cayen"
click at [258, 299] on p "2031 Spices, pepper, red or cayenne" at bounding box center [239, 302] width 151 height 13
type input "Spices, pepper, red or cayenne"
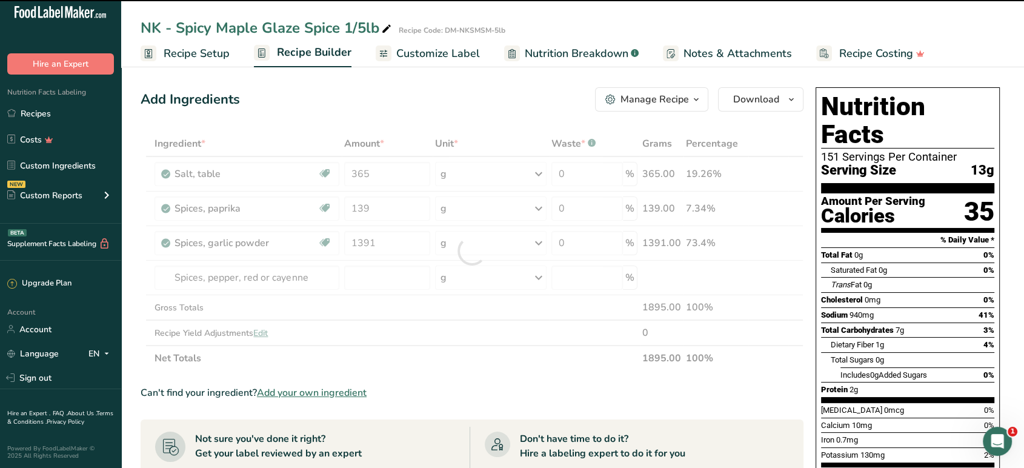
type input "0"
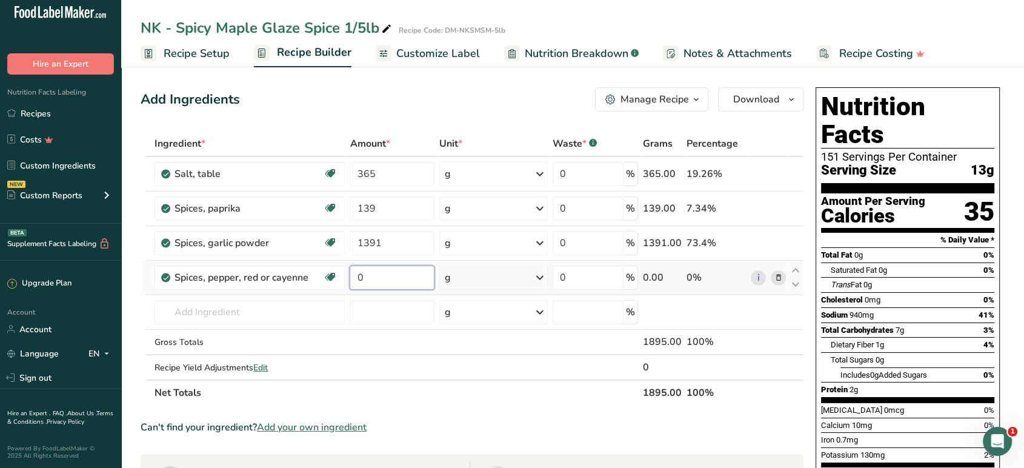
click at [390, 283] on input "0" at bounding box center [392, 277] width 84 height 24
type input "460"
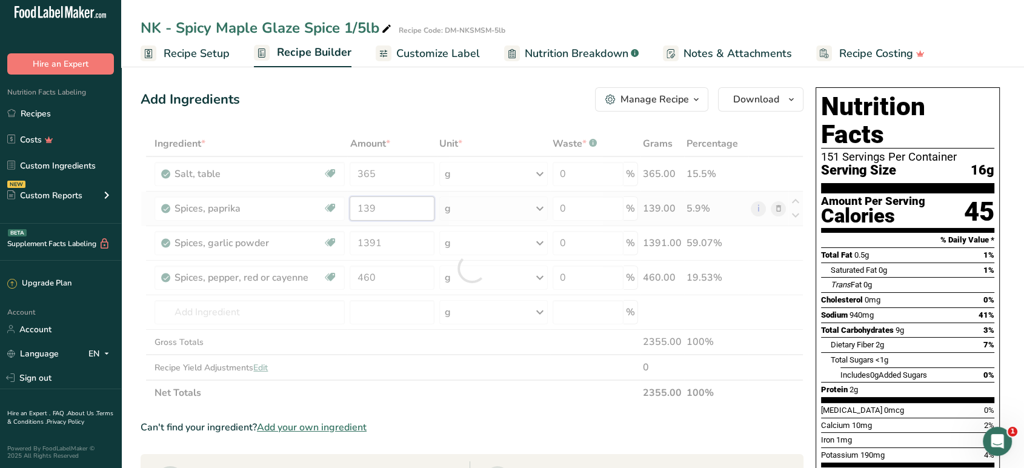
click at [389, 212] on div "Ingredient * Amount * Unit * Waste * .a-a{fill:#347362;}.b-a{fill:#fff;} Grams …" at bounding box center [472, 268] width 663 height 275
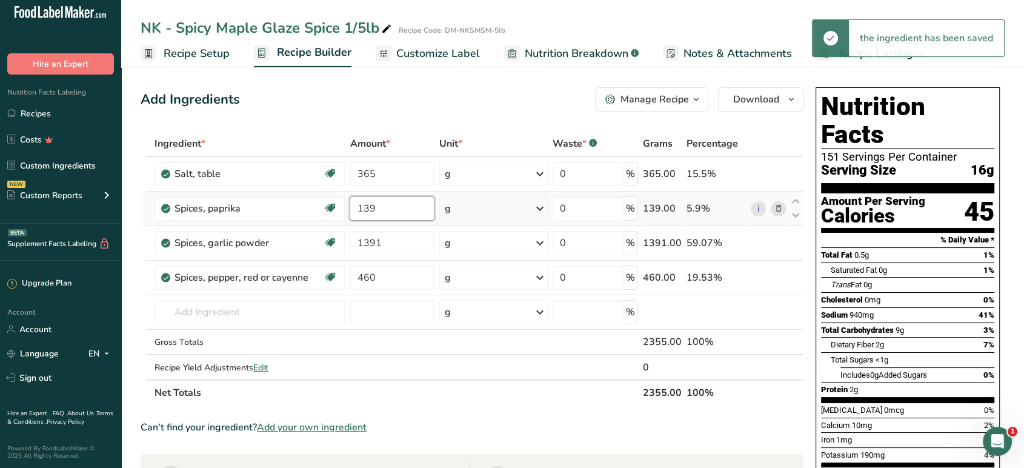
drag, startPoint x: 387, startPoint y: 211, endPoint x: 359, endPoint y: 209, distance: 27.9
click at [359, 209] on input "139" at bounding box center [392, 208] width 84 height 24
type input "739"
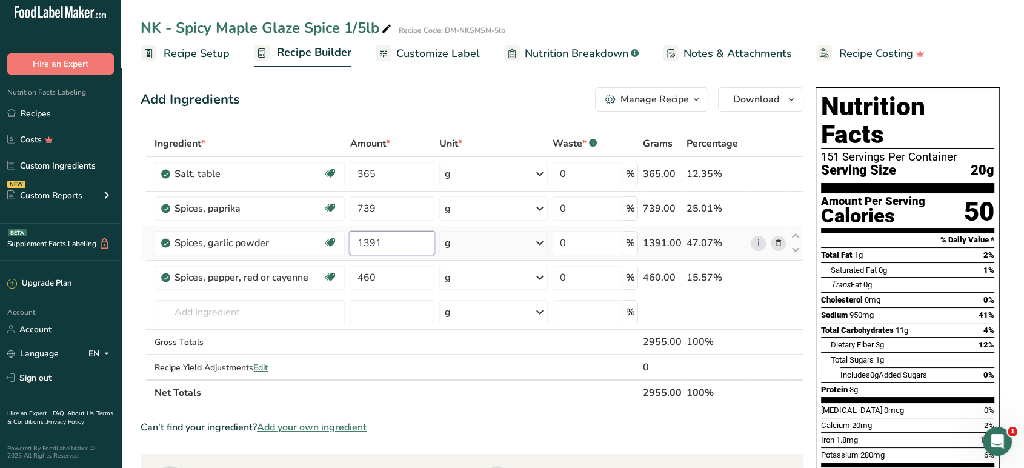
click at [292, 249] on div "Ingredient * Amount * Unit * Waste * .a-a{fill:#347362;}.b-a{fill:#fff;} Grams …" at bounding box center [472, 268] width 663 height 275
type input "1071"
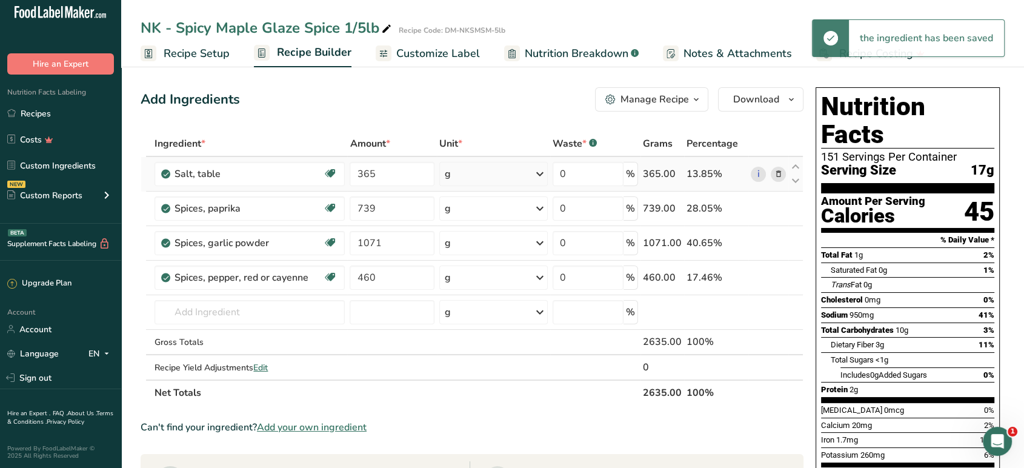
click at [782, 172] on div "Ingredient * Amount * Unit * Waste * .a-a{fill:#347362;}.b-a{fill:#fff;} Grams …" at bounding box center [472, 268] width 663 height 275
click at [781, 172] on icon at bounding box center [778, 174] width 8 height 13
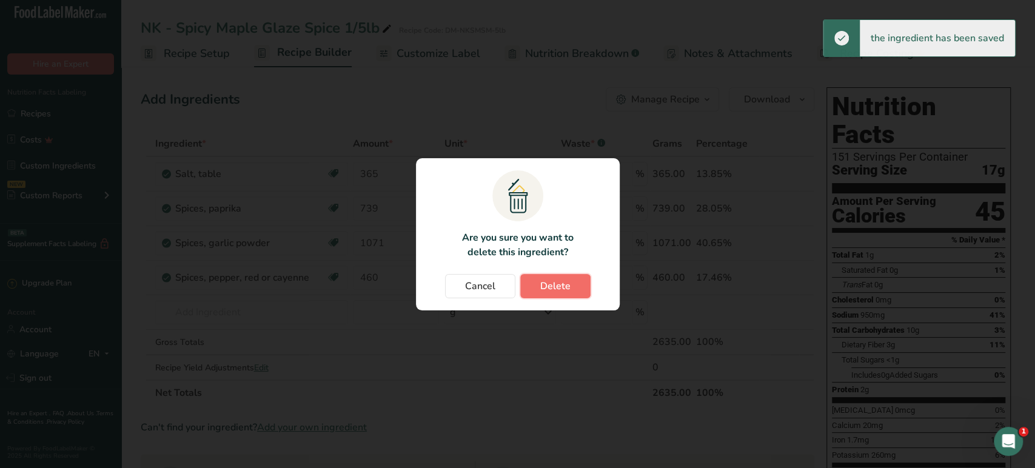
click at [548, 285] on span "Delete" at bounding box center [555, 286] width 30 height 15
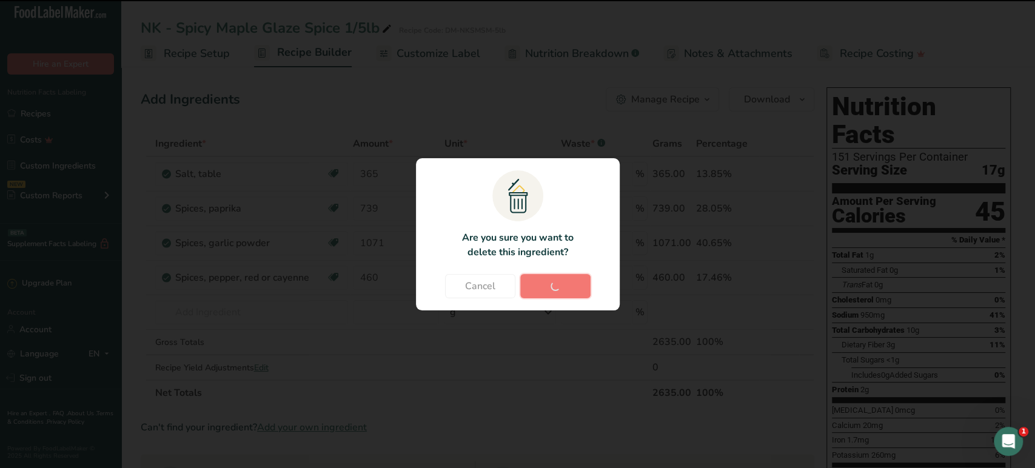
type input "739"
type input "1071"
type input "460"
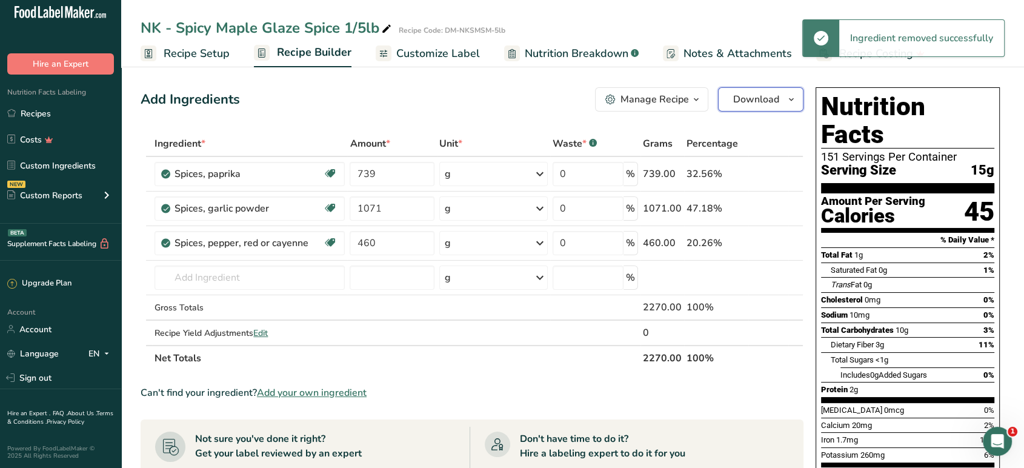
click at [749, 106] on span "Download" at bounding box center [756, 99] width 46 height 15
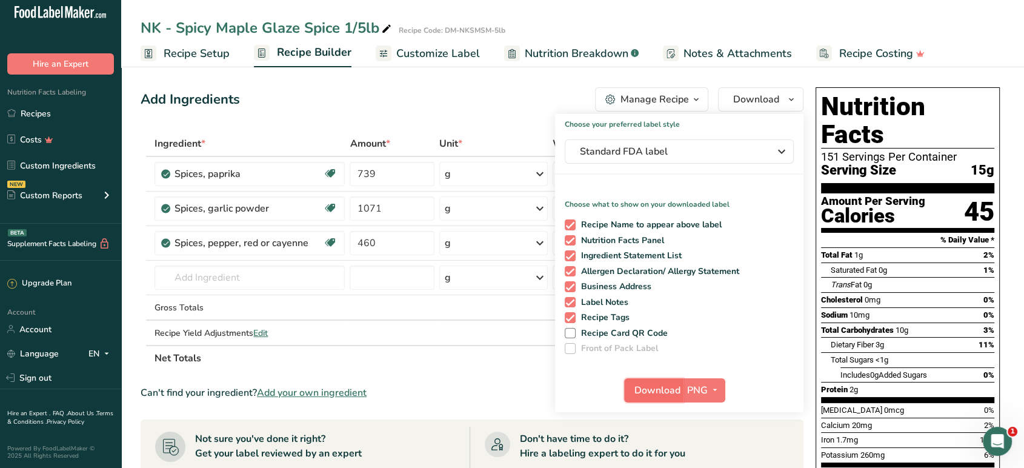
click at [642, 389] on span "Download" at bounding box center [658, 390] width 46 height 15
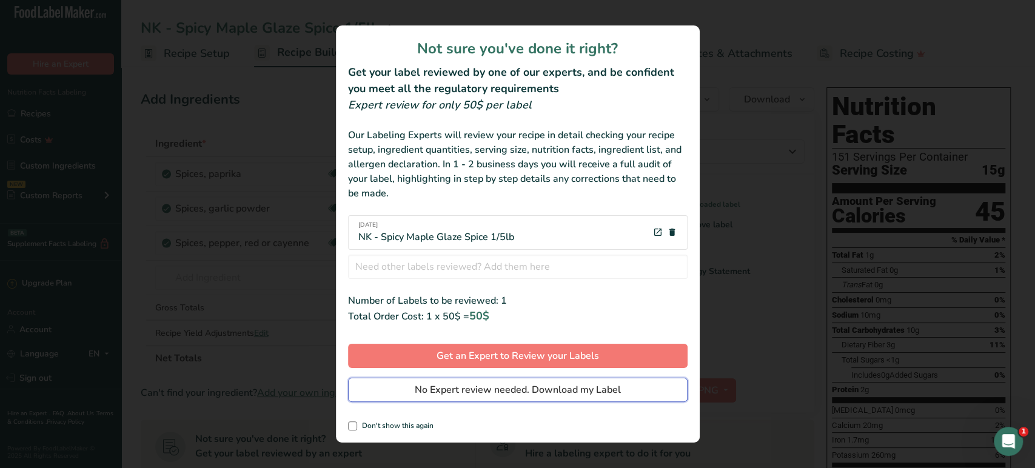
click at [495, 389] on span "No Expert review needed. Download my Label" at bounding box center [518, 389] width 206 height 15
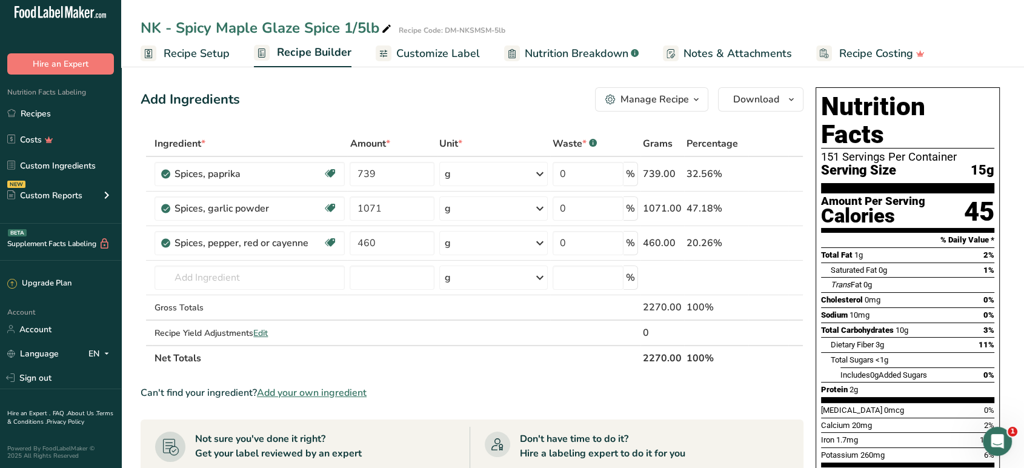
click at [634, 93] on div "Manage Recipe" at bounding box center [655, 99] width 68 height 15
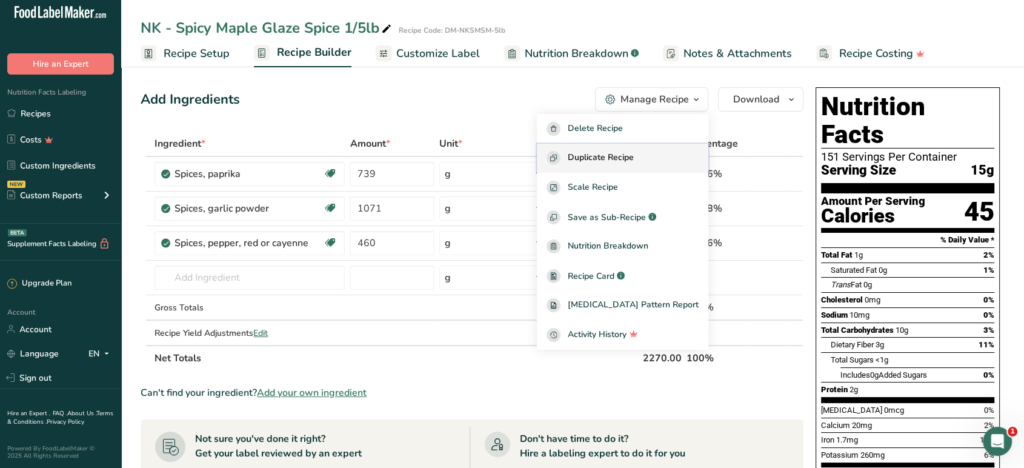
click at [634, 159] on span "Duplicate Recipe" at bounding box center [601, 158] width 66 height 14
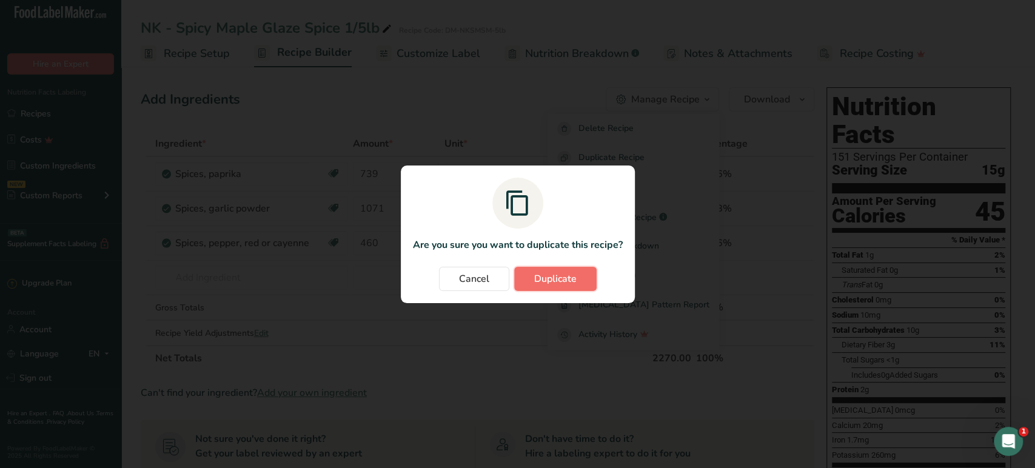
click at [565, 269] on button "Duplicate" at bounding box center [555, 279] width 82 height 24
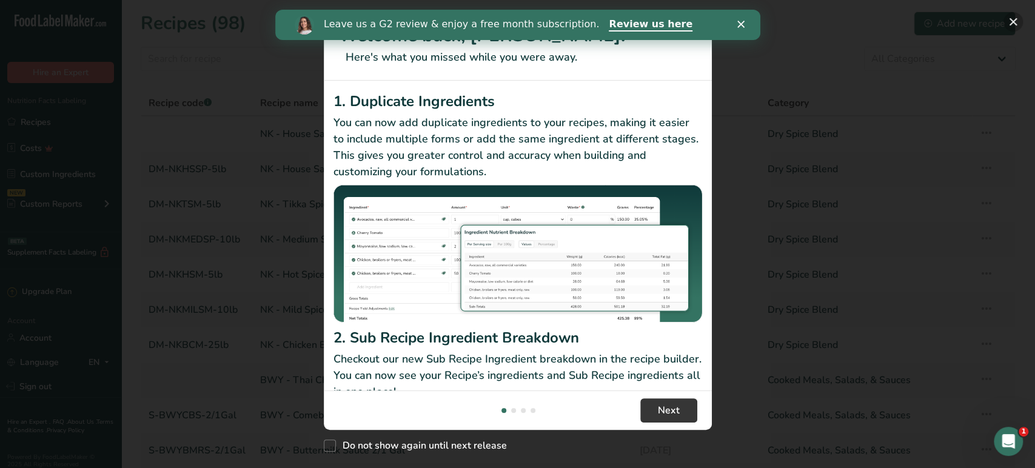
click at [1009, 18] on button "New Features" at bounding box center [1012, 21] width 19 height 19
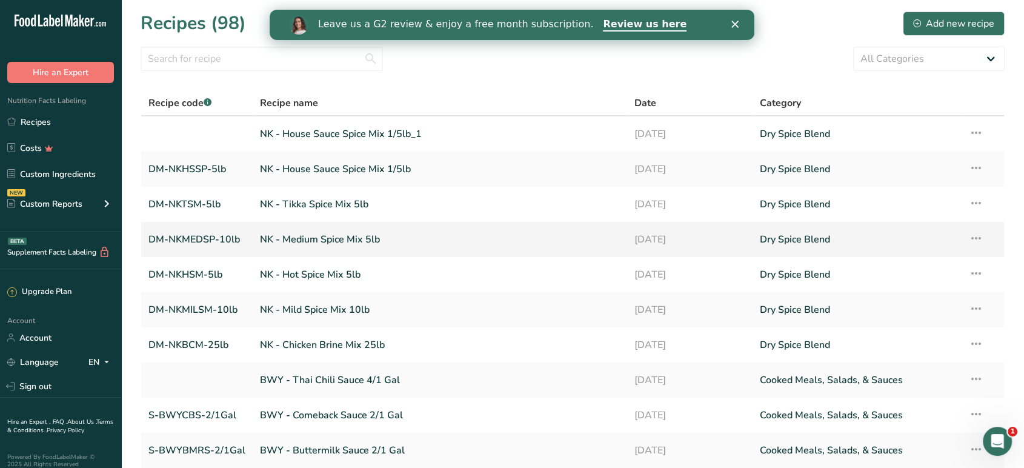
click at [456, 235] on link "NK - Medium Spice Mix 5lb" at bounding box center [440, 239] width 360 height 25
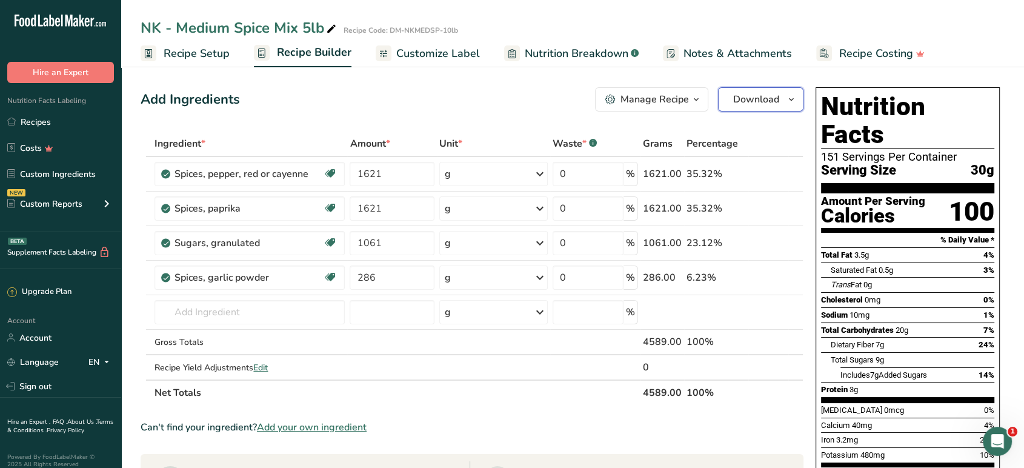
click at [741, 101] on span "Download" at bounding box center [756, 99] width 46 height 15
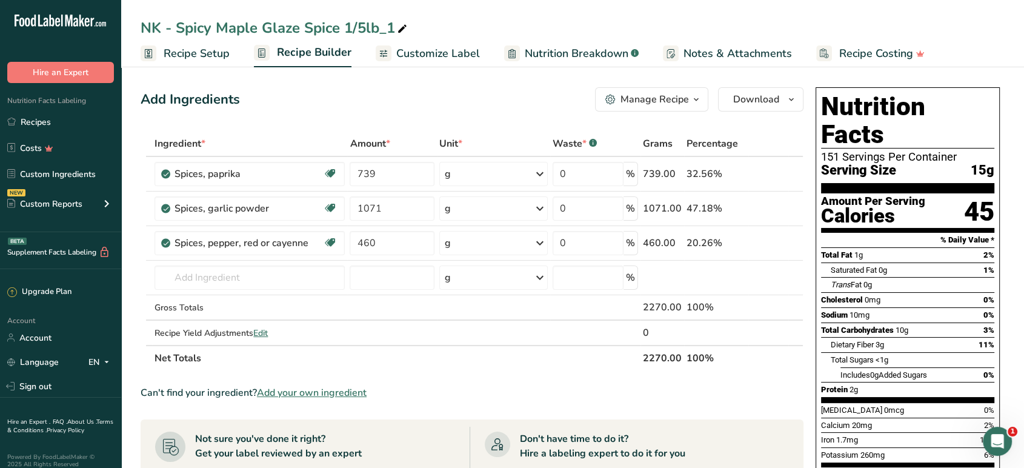
scroll to position [8, 0]
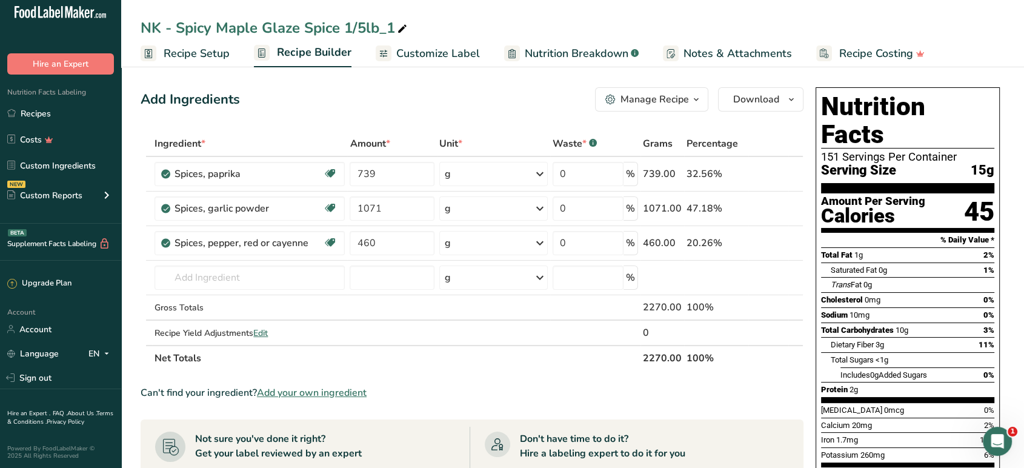
click at [212, 58] on span "Recipe Setup" at bounding box center [197, 53] width 66 height 16
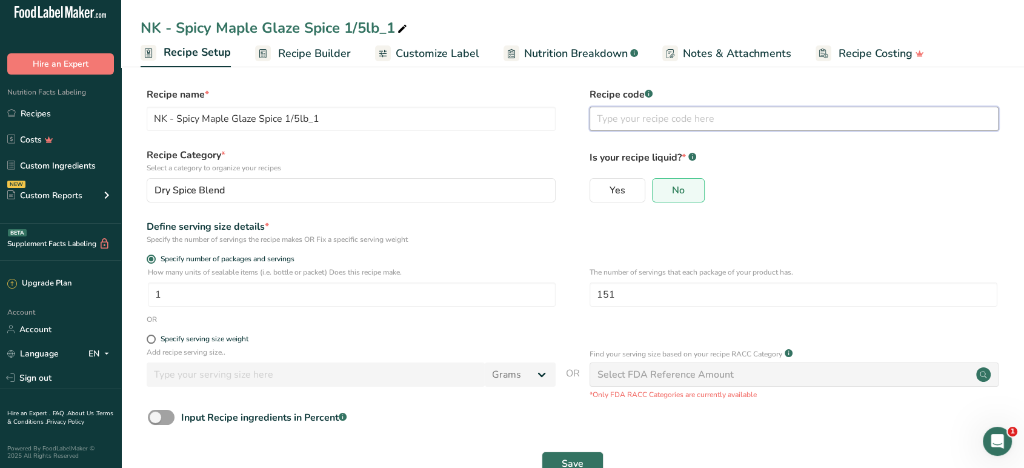
click at [684, 116] on input "text" at bounding box center [794, 119] width 409 height 24
paste input "DM-NKCSSM-5lb"
type input "DM-NKCSSM-5lb"
click at [269, 123] on input "NK - Spicy Maple Glaze Spice 1/5lb_1" at bounding box center [351, 119] width 409 height 24
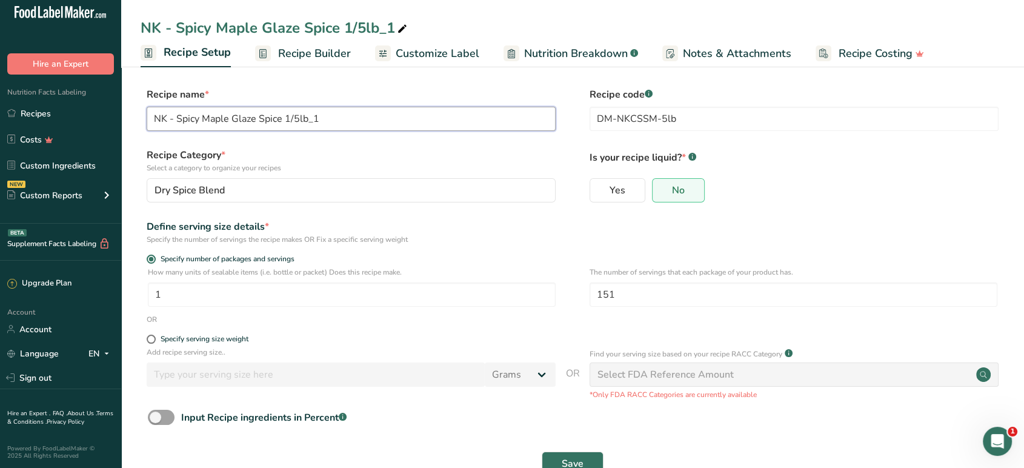
click at [269, 123] on input "NK - Spicy Maple Glaze Spice 1/5lb_1" at bounding box center [351, 119] width 409 height 24
paste input "Cheese Sauce Spice Mix 1/5lb"
type input "NK - Cheese Sauce Spice Mix 1/5lb"
click at [318, 136] on div "Recipe name * NK - Cheese Sauce Spice Mix 1/5lb Recipe code .a-a{fill:#347362;}…" at bounding box center [573, 112] width 864 height 51
click at [367, 19] on div "NK - Spicy Maple Glaze Spice 1/5lb_1" at bounding box center [275, 28] width 269 height 22
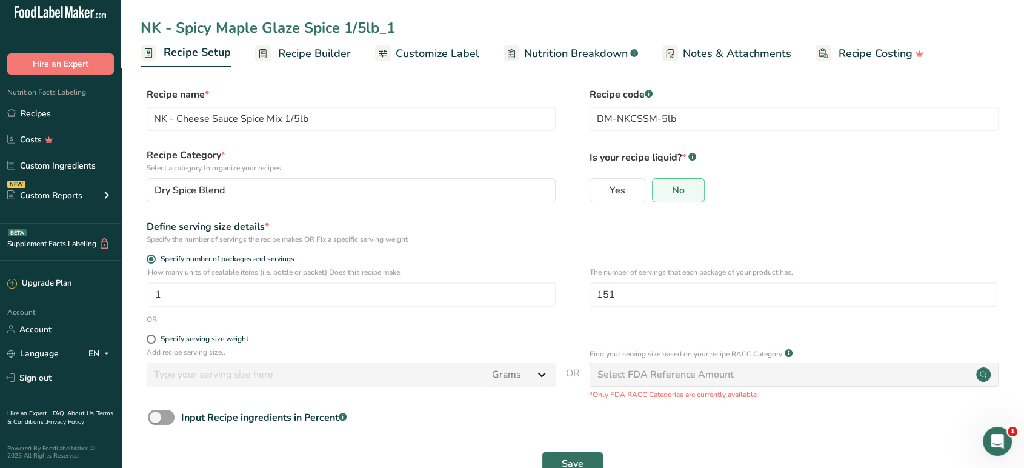
click at [367, 19] on input "NK - Spicy Maple Glaze Spice 1/5lb_1" at bounding box center [573, 28] width 864 height 22
type input "NK - Cheese Sauce Spice Mix 1/5lb"
click at [429, 87] on label "Recipe name *" at bounding box center [351, 94] width 409 height 15
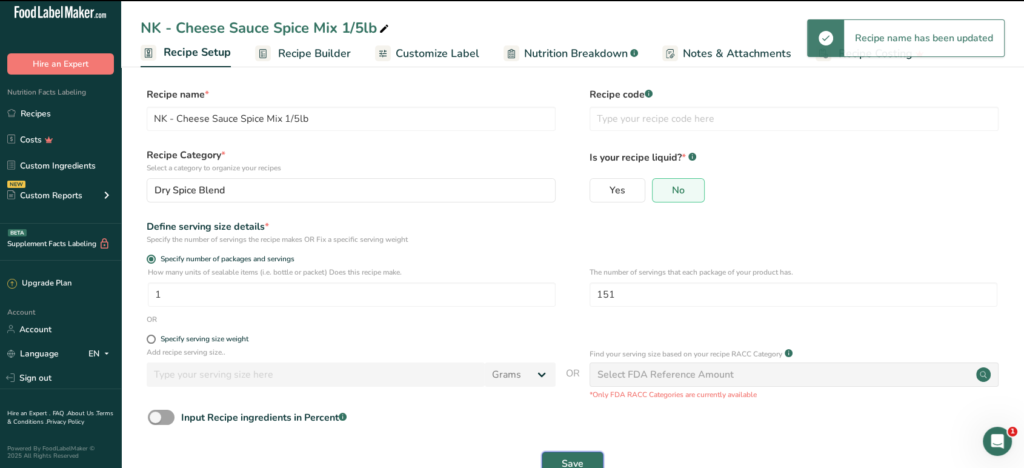
click at [562, 453] on button "Save" at bounding box center [573, 464] width 62 height 24
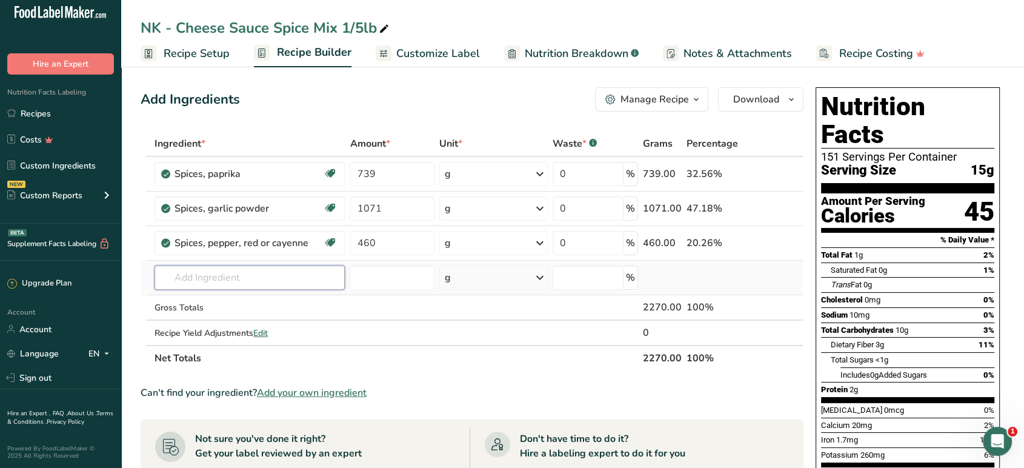
click at [313, 284] on input "text" at bounding box center [250, 277] width 190 height 24
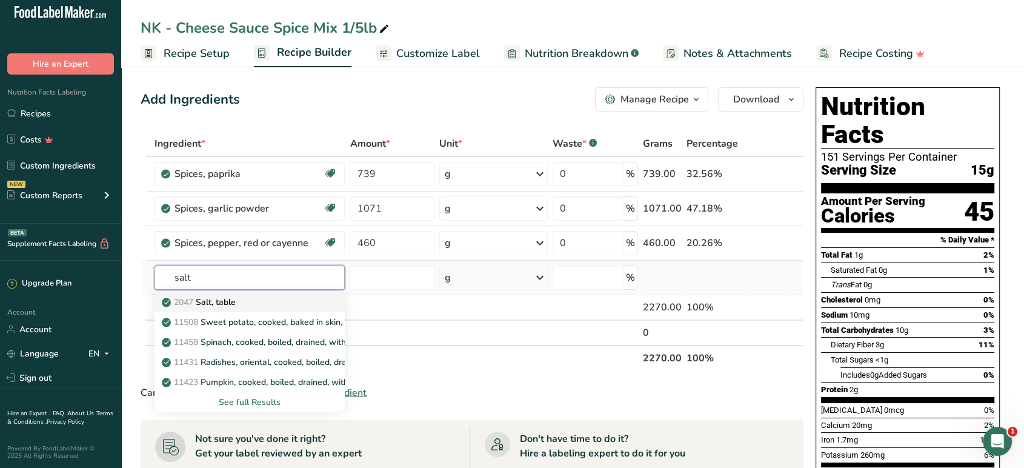
type input "salt"
click at [301, 298] on div "2047 Salt, table" at bounding box center [240, 302] width 152 height 13
type input "Salt, table"
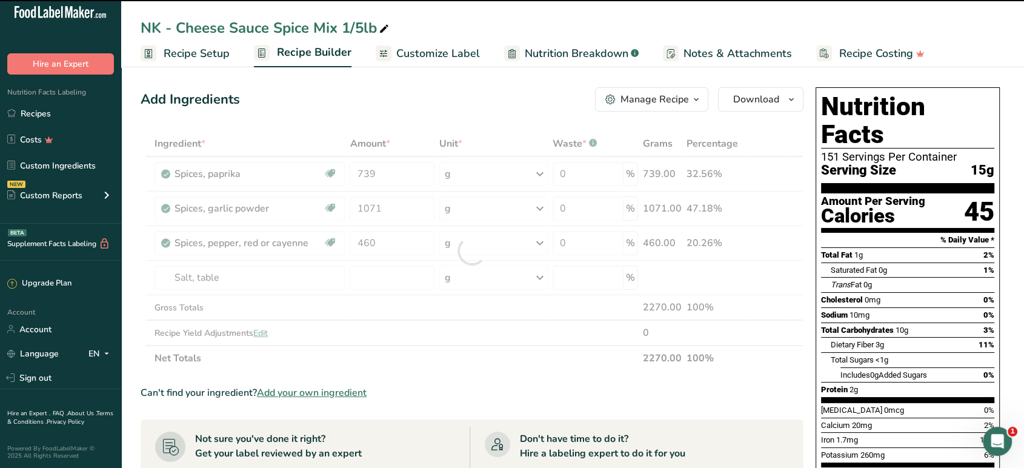
type input "0"
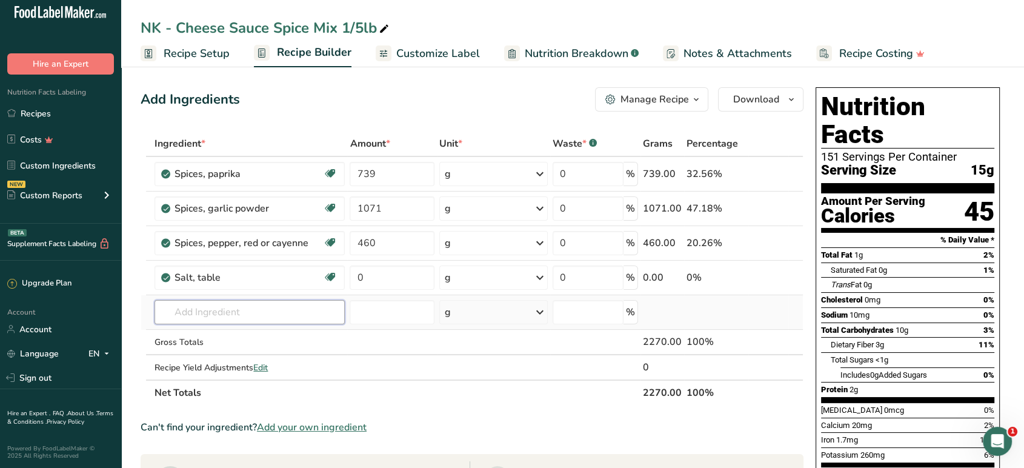
click at [265, 314] on input "text" at bounding box center [250, 312] width 190 height 24
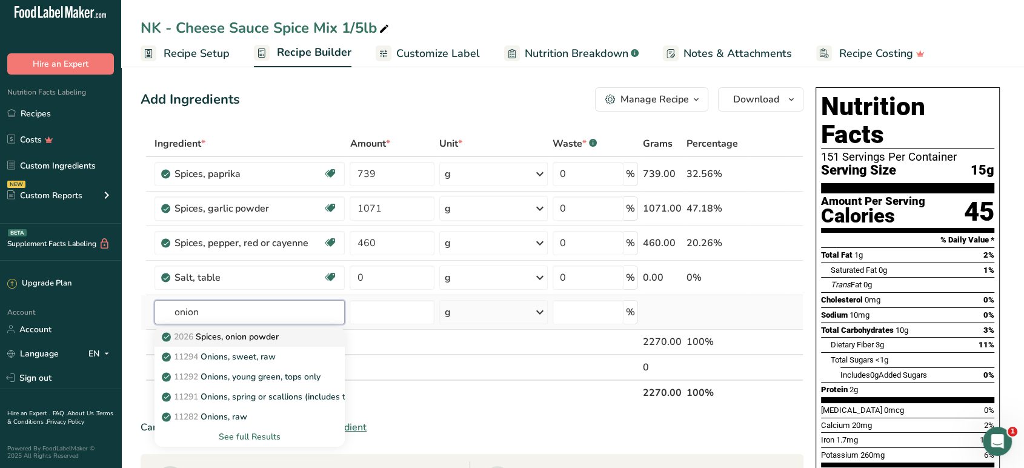
type input "onion"
click at [266, 341] on p "2026 Spices, onion powder" at bounding box center [221, 336] width 115 height 13
type input "Spices, onion powder"
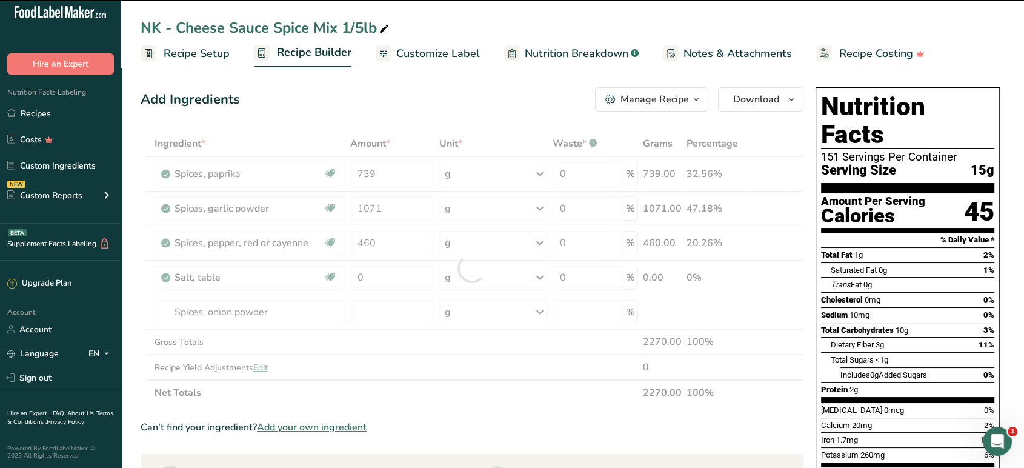
type input "0"
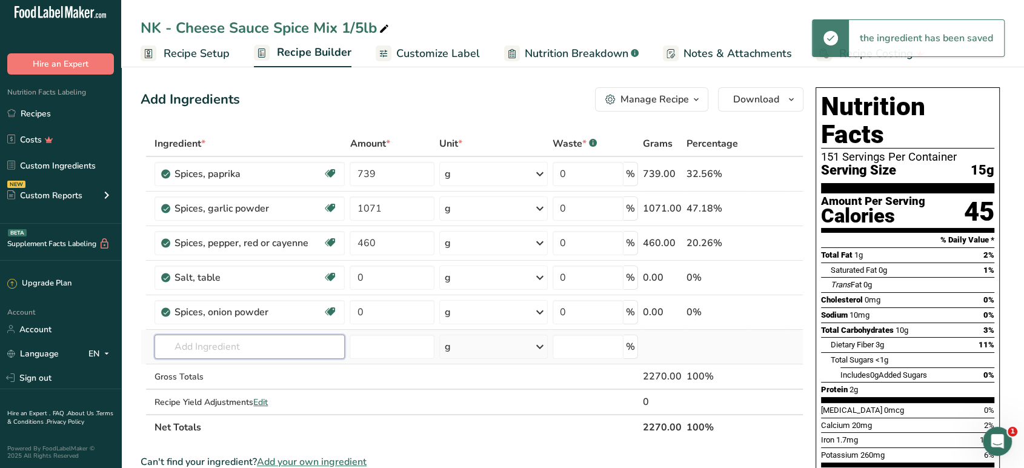
click at [298, 353] on input "text" at bounding box center [250, 347] width 190 height 24
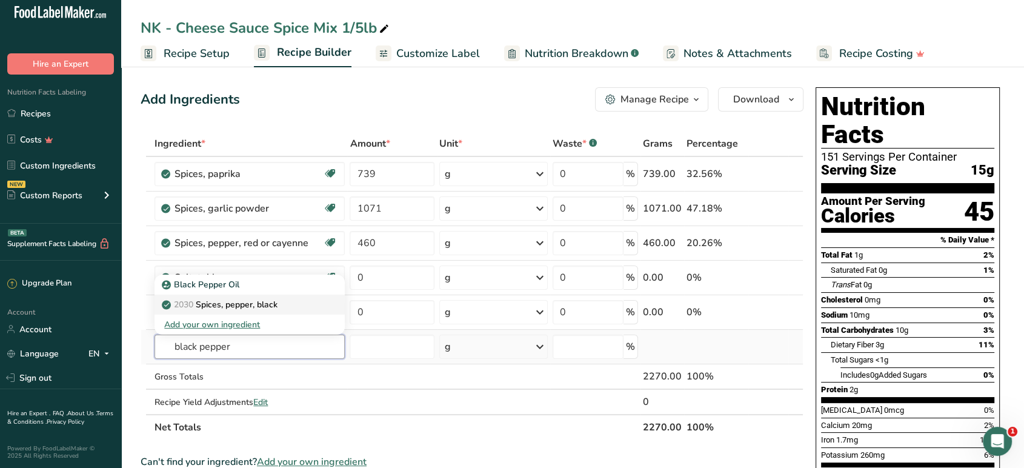
type input "black pepper"
click at [272, 309] on p "2030 Spices, pepper, black" at bounding box center [220, 304] width 113 height 13
type input "Spices, pepper, black"
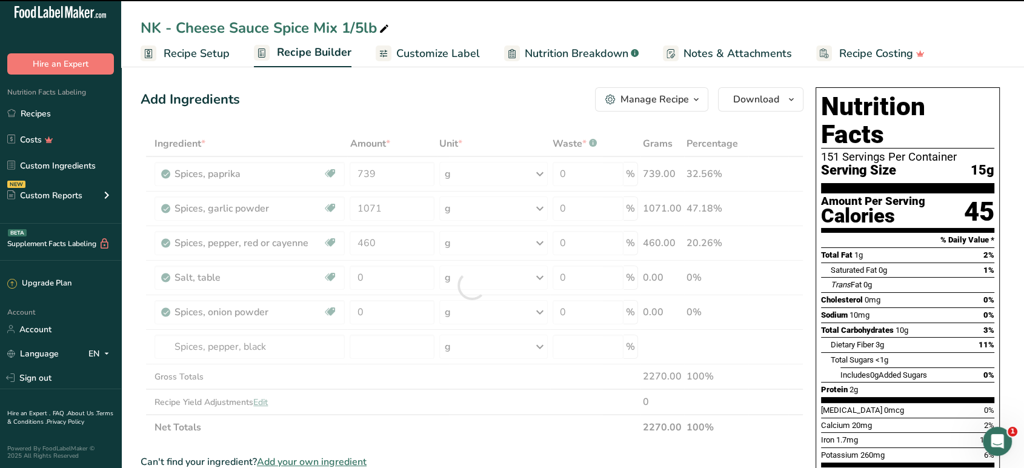
type input "0"
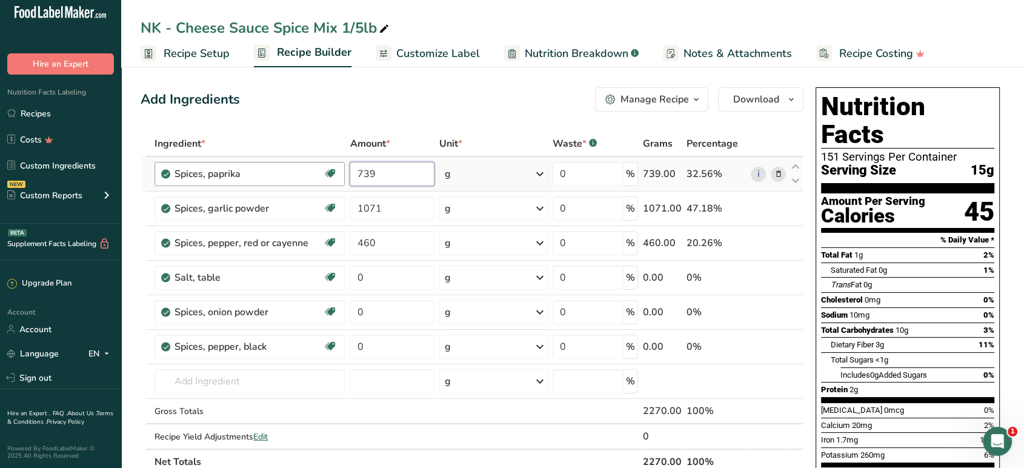
drag, startPoint x: 405, startPoint y: 175, endPoint x: 340, endPoint y: 179, distance: 65.6
click at [254, 181] on tr "Spices, paprika Source of Antioxidants Dairy free Gluten free Vegan Vegetarian …" at bounding box center [472, 174] width 662 height 35
type input "89"
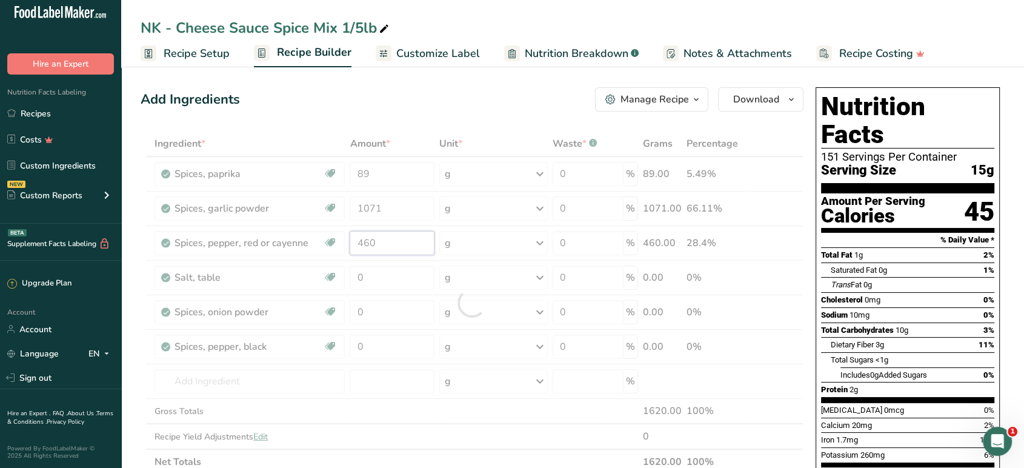
drag, startPoint x: 409, startPoint y: 244, endPoint x: 284, endPoint y: 236, distance: 125.1
click at [241, 253] on div "Ingredient * Amount * Unit * Waste * .a-a{fill:#347362;}.b-a{fill:#fff;} Grams …" at bounding box center [472, 303] width 663 height 344
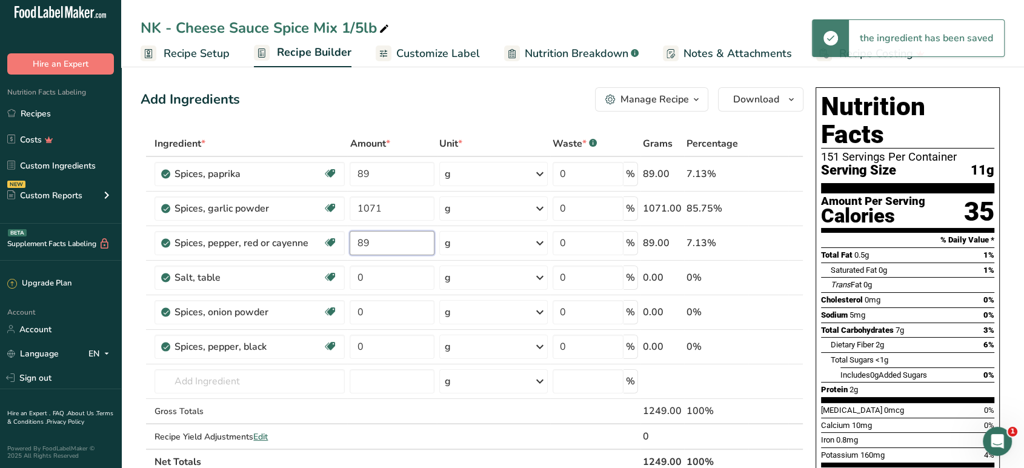
type input "89"
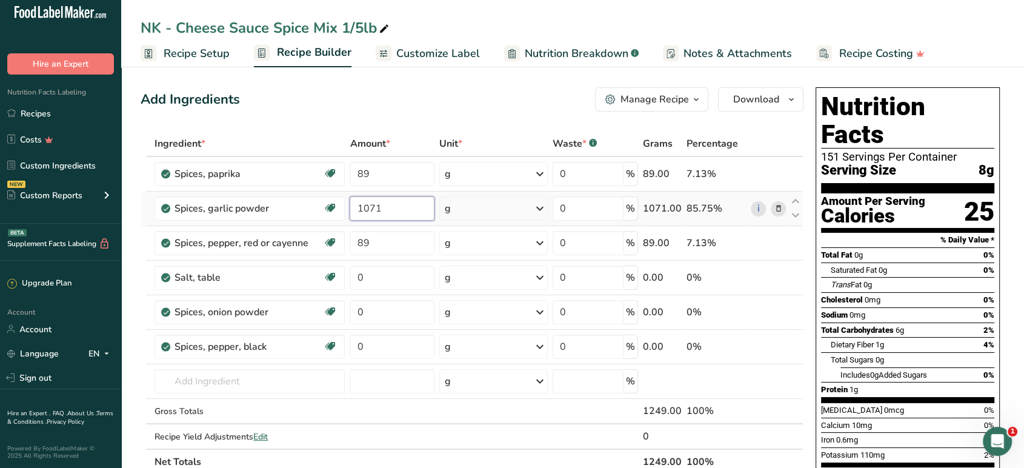
click at [315, 217] on div "Ingredient * Amount * Unit * Waste * .a-a{fill:#347362;}.b-a{fill:#fff;} Grams …" at bounding box center [472, 303] width 663 height 344
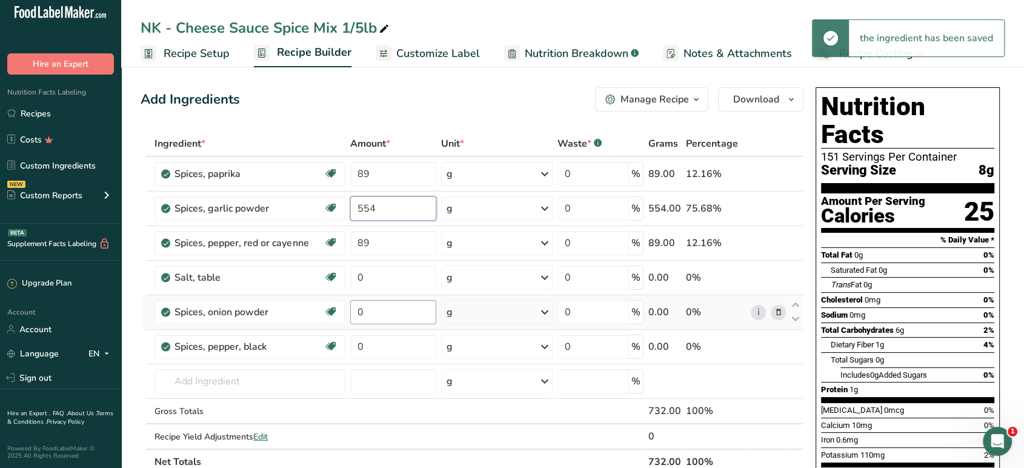
type input "554"
click at [325, 319] on div "Ingredient * Amount * Unit * Waste * .a-a{fill:#347362;}.b-a{fill:#fff;} Grams …" at bounding box center [472, 303] width 663 height 344
type input "445"
click at [402, 213] on div "Ingredient * Amount * Unit * Waste * .a-a{fill:#347362;}.b-a{fill:#fff;} Grams …" at bounding box center [472, 303] width 663 height 344
type input "552"
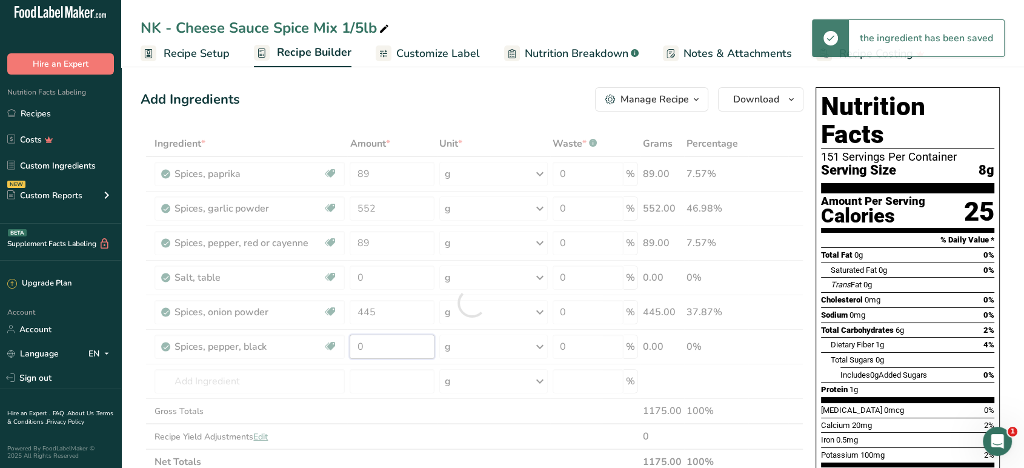
drag, startPoint x: 389, startPoint y: 341, endPoint x: 358, endPoint y: 345, distance: 31.8
click at [358, 345] on div "Ingredient * Amount * Unit * Waste * .a-a{fill:#347362;}.b-a{fill:#fff;} Grams …" at bounding box center [472, 303] width 663 height 344
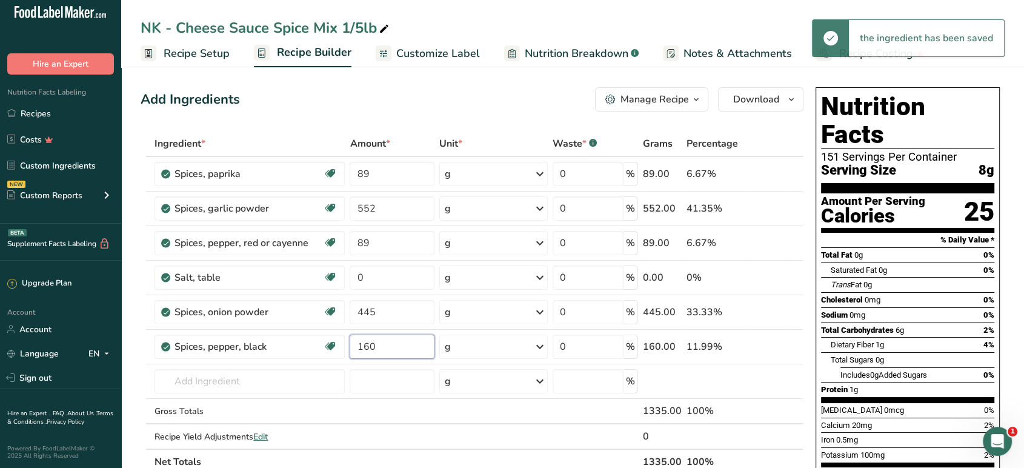
type input "160"
click at [340, 277] on div "Ingredient * Amount * Unit * Waste * .a-a{fill:#347362;}.b-a{fill:#fff;} Grams …" at bounding box center [472, 303] width 663 height 344
type input "935"
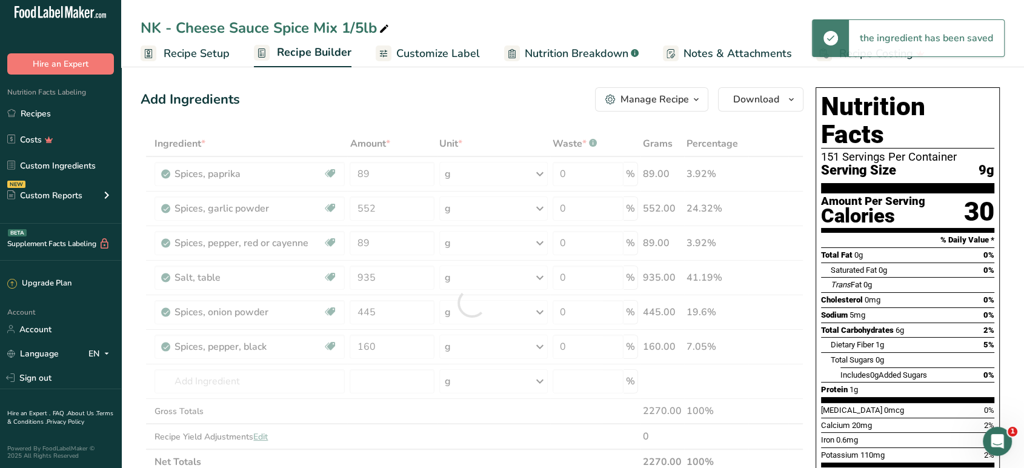
click at [508, 98] on div "Add Ingredients Manage Recipe Delete Recipe Duplicate Recipe Scale Recipe Save …" at bounding box center [472, 99] width 663 height 24
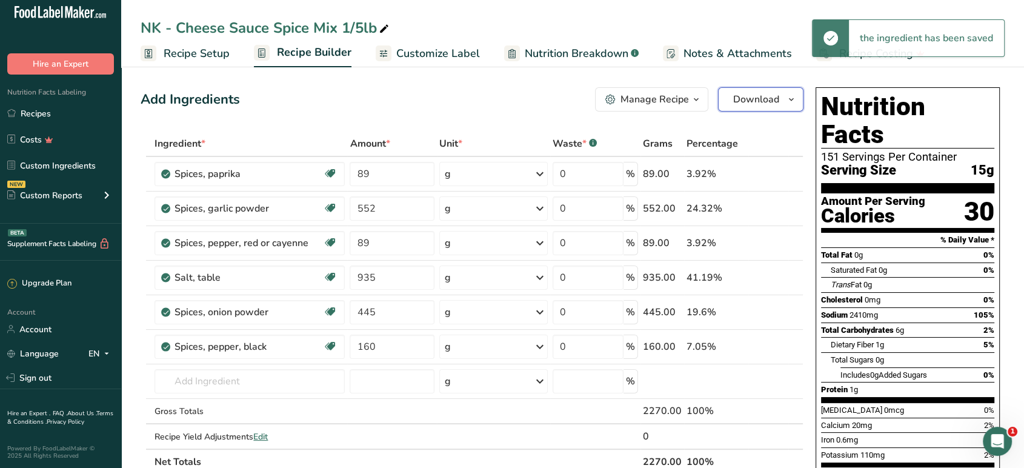
click at [732, 105] on button "Download" at bounding box center [760, 99] width 85 height 24
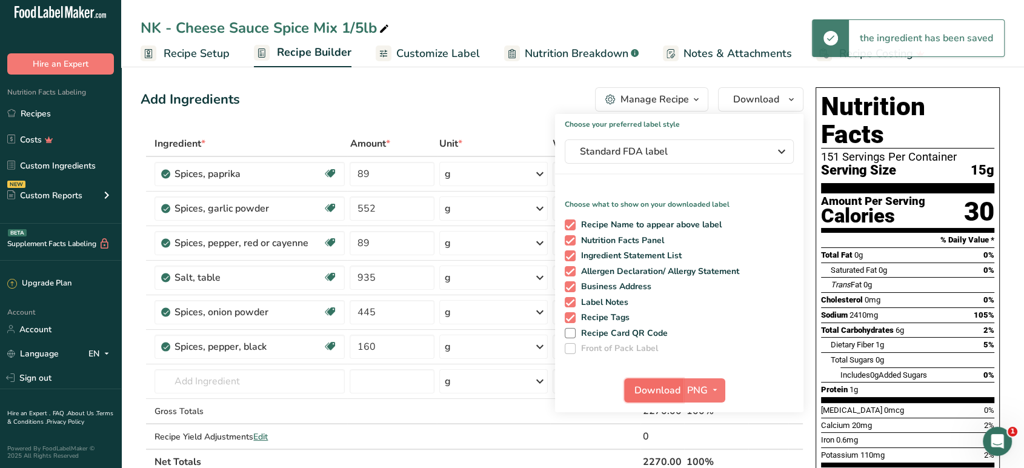
click at [653, 389] on span "Download" at bounding box center [658, 390] width 46 height 15
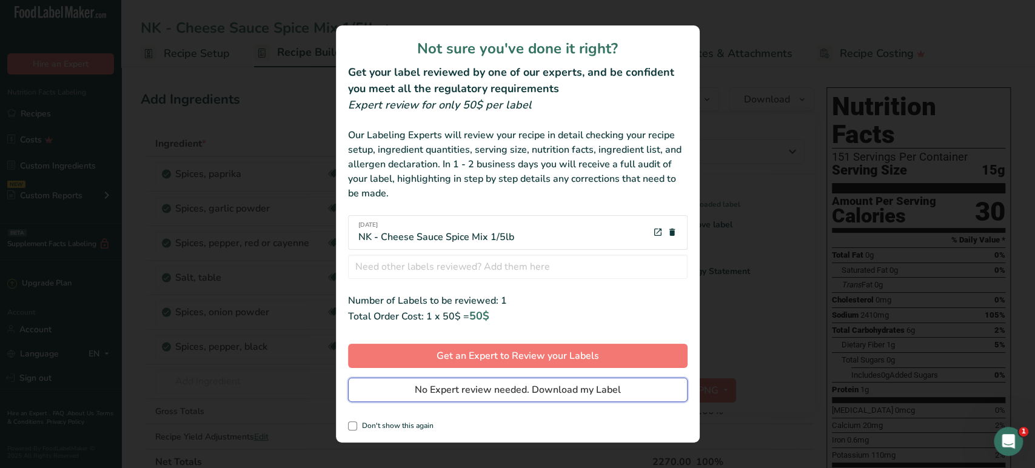
click at [627, 378] on button "No Expert review needed. Download my Label" at bounding box center [517, 390] width 339 height 24
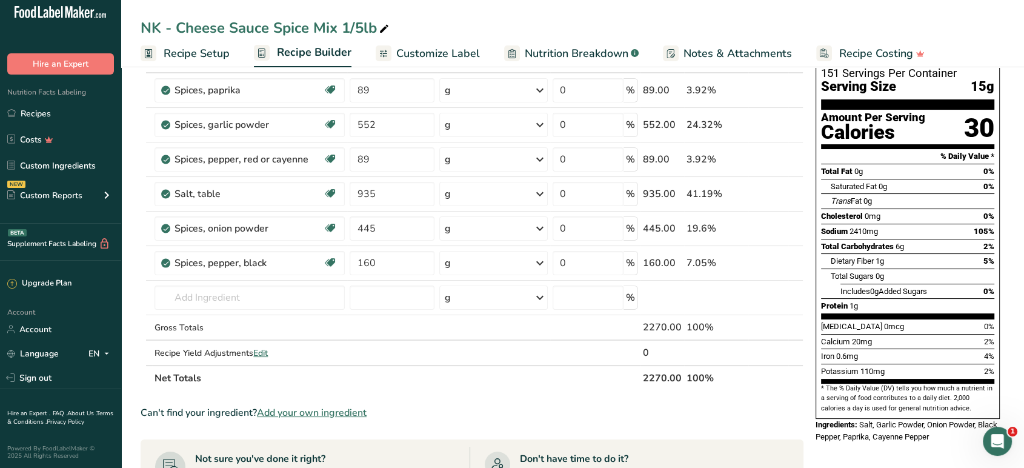
scroll to position [202, 0]
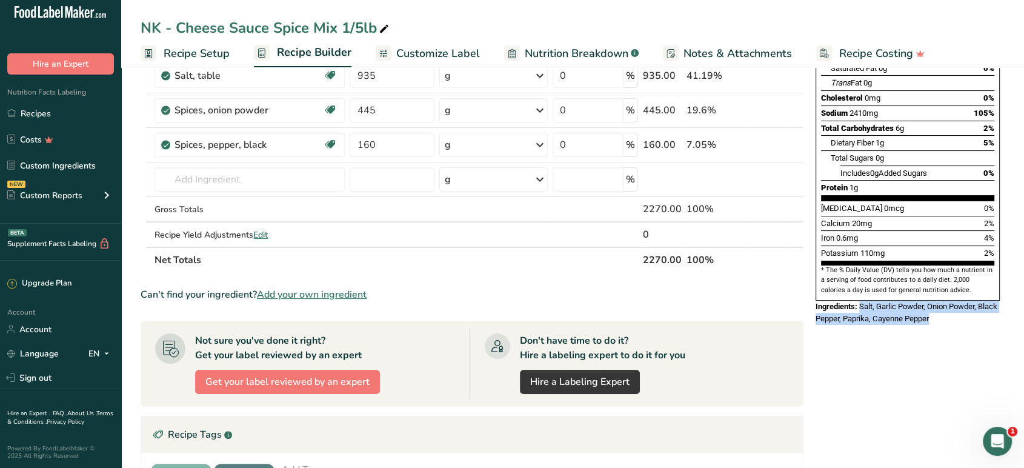
drag, startPoint x: 958, startPoint y: 287, endPoint x: 861, endPoint y: 274, distance: 98.5
click at [861, 301] on div "Ingredients: Salt, Garlic Powder, Onion Powder, Black Pepper, Paprika, Cayenne …" at bounding box center [908, 313] width 184 height 24
copy span "Salt, Garlic Powder, Onion Powder, Black Pepper, Paprika, Cayenne Pepper"
click at [58, 118] on link "Recipes" at bounding box center [60, 113] width 121 height 23
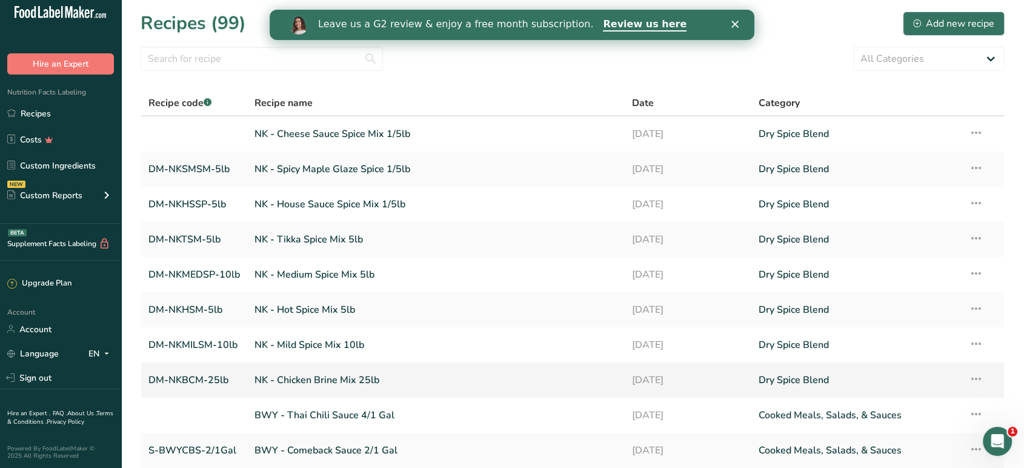
click at [370, 377] on link "NK - Chicken Brine Mix 25lb" at bounding box center [436, 379] width 363 height 25
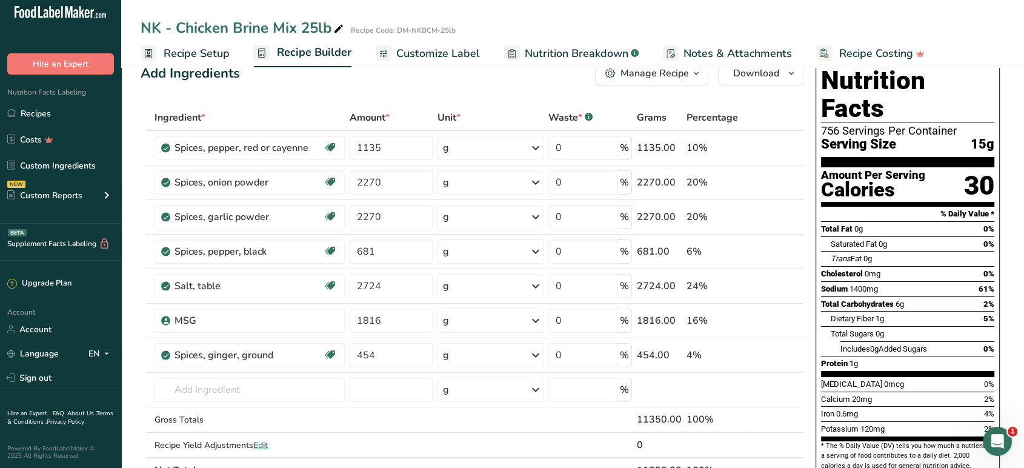
scroll to position [202, 0]
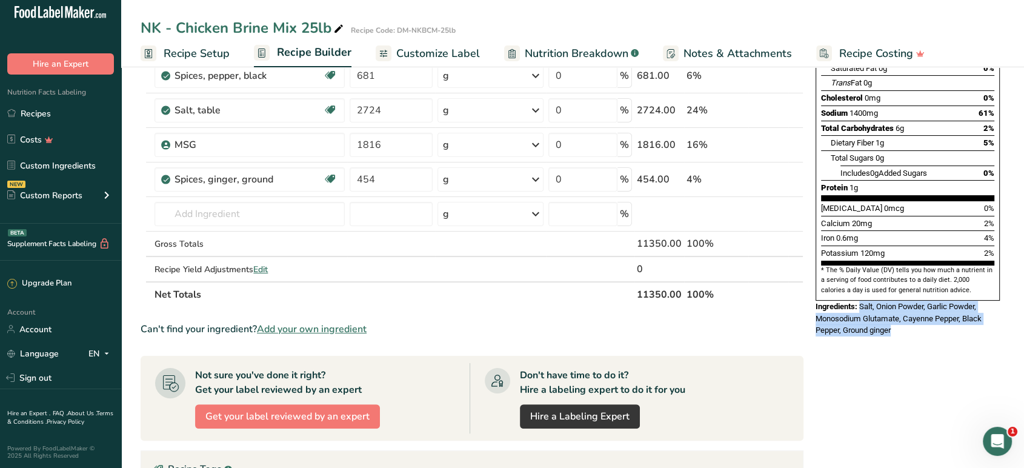
drag, startPoint x: 918, startPoint y: 304, endPoint x: 861, endPoint y: 278, distance: 62.1
click at [861, 301] on div "Ingredients: Salt, Onion Powder, Garlic Powder, Monosodium Glutamate, Cayenne P…" at bounding box center [908, 319] width 184 height 36
copy span "Salt, Onion Powder, Garlic Powder, Monosodium Glutamate, Cayenne Pepper, Black …"
click at [75, 108] on link "Recipes" at bounding box center [60, 113] width 121 height 23
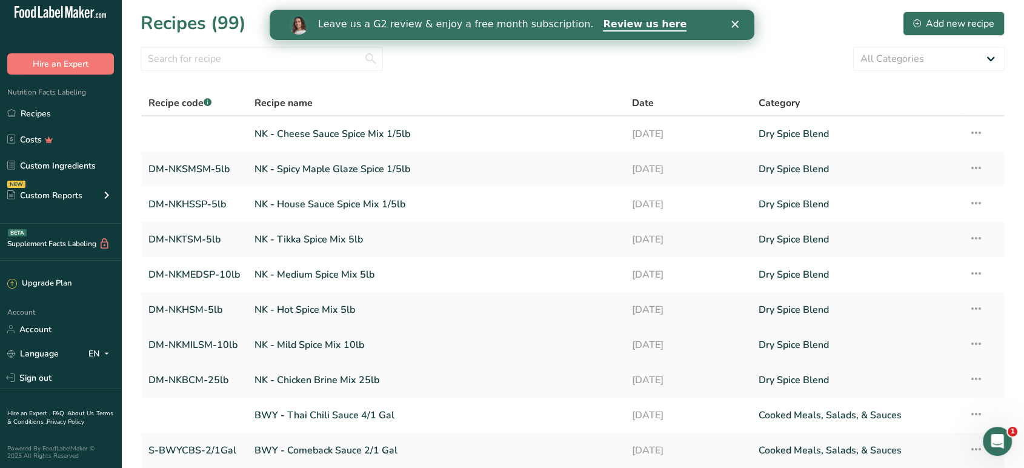
click at [309, 343] on link "NK - Mild Spice Mix 10lb" at bounding box center [436, 344] width 363 height 25
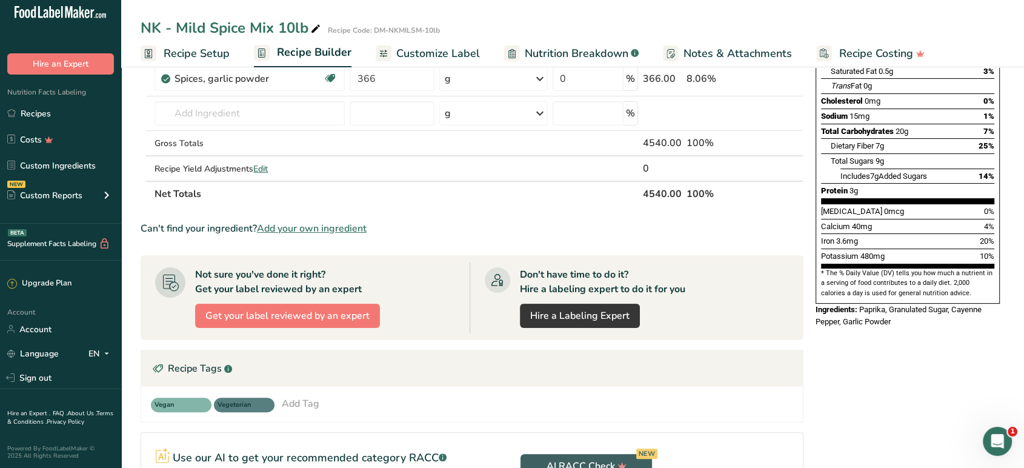
scroll to position [202, 0]
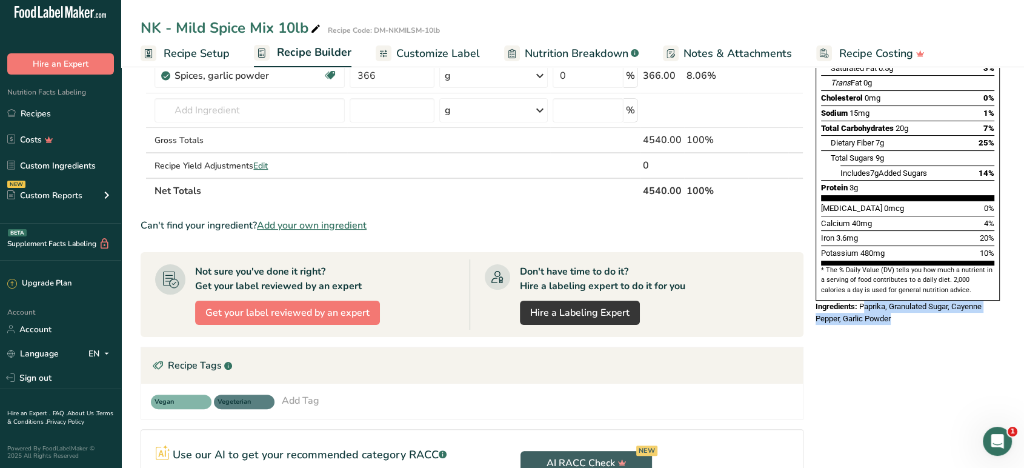
drag, startPoint x: 896, startPoint y: 293, endPoint x: 863, endPoint y: 278, distance: 36.1
click at [863, 301] on div "Ingredients: Paprika, Granulated Sugar, Cayenne Pepper, Garlic Powder" at bounding box center [908, 313] width 184 height 24
click at [863, 302] on span "Paprika, Granulated Sugar, Cayenne Pepper, Garlic Powder" at bounding box center [899, 312] width 166 height 21
drag, startPoint x: 862, startPoint y: 275, endPoint x: 915, endPoint y: 292, distance: 55.4
click at [915, 301] on div "Ingredients: Paprika, Granulated Sugar, Cayenne Pepper, Garlic Powder" at bounding box center [908, 313] width 184 height 24
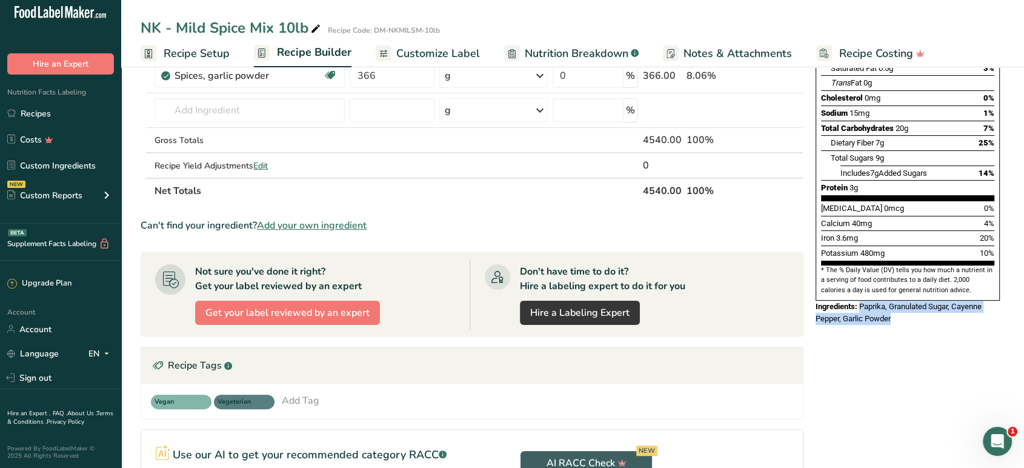
copy span "Paprika, Granulated Sugar, Cayenne Pepper, Garlic Powder"
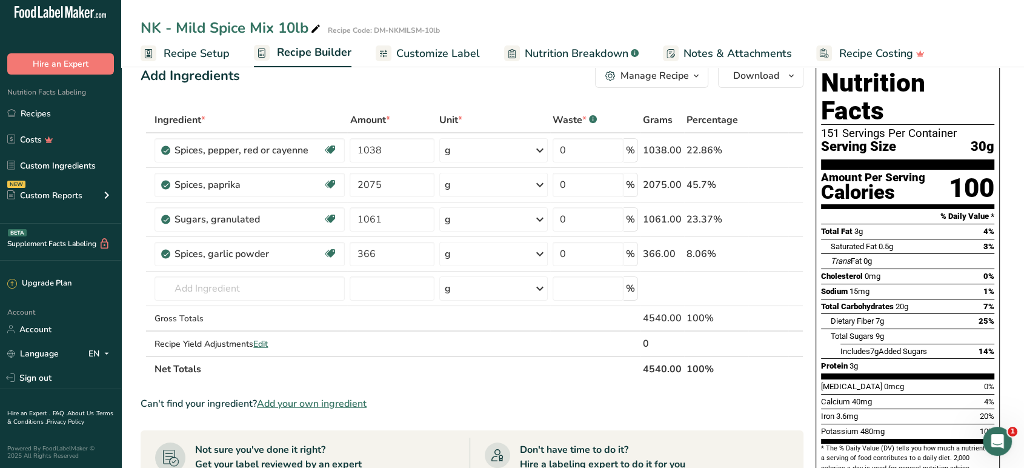
scroll to position [0, 0]
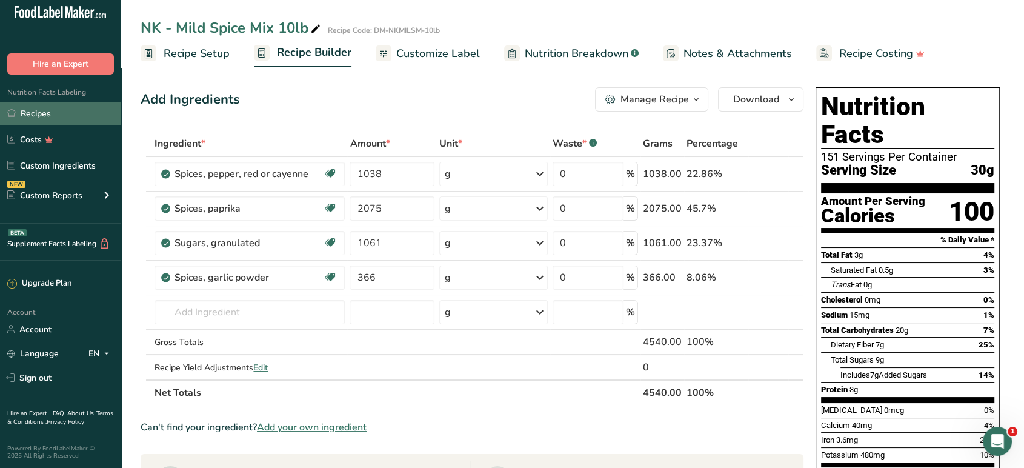
click at [54, 112] on link "Recipes" at bounding box center [60, 113] width 121 height 23
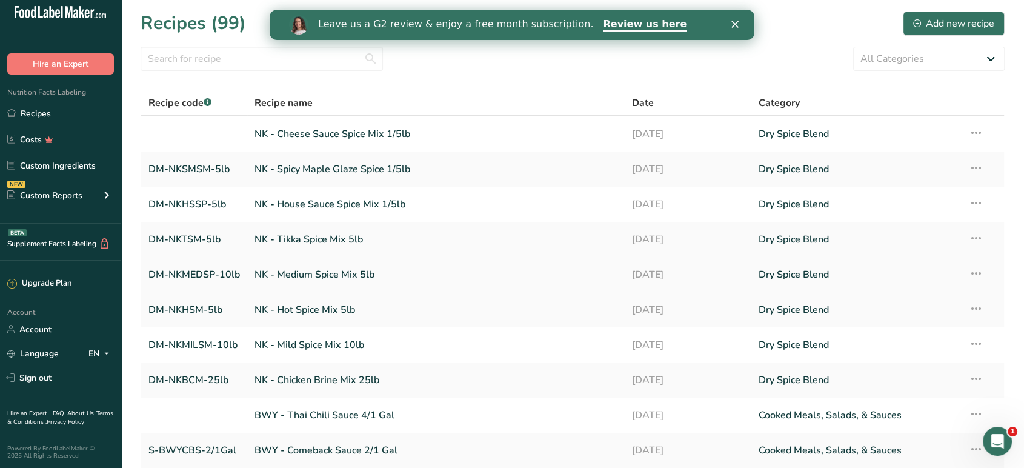
click at [449, 276] on link "NK - Medium Spice Mix 5lb" at bounding box center [436, 274] width 363 height 25
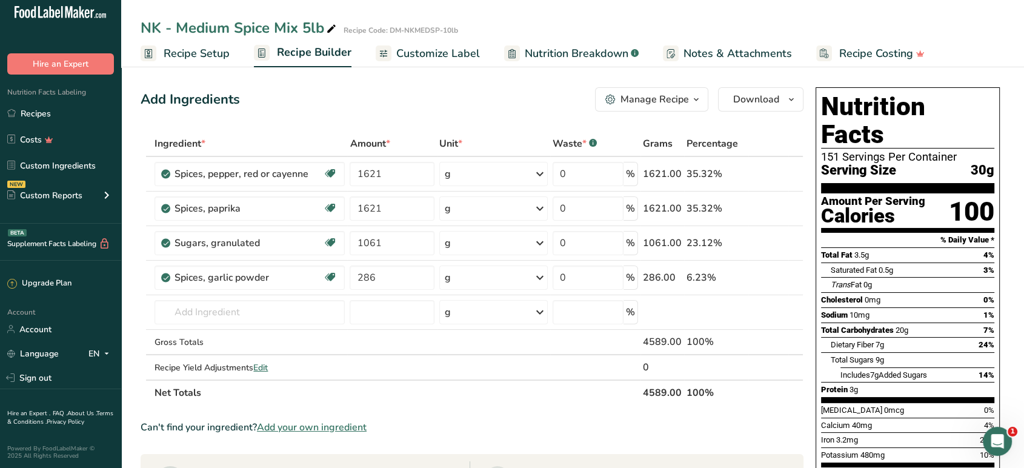
click at [312, 30] on div "NK - Medium Spice Mix 5lb" at bounding box center [240, 28] width 198 height 22
drag, startPoint x: 312, startPoint y: 30, endPoint x: 305, endPoint y: 28, distance: 7.1
click at [305, 28] on input "NK - Medium Spice Mix 5lb" at bounding box center [513, 28] width 745 height 22
type input "NK - Medium Spice Mix 10lb"
click at [228, 62] on ul "Recipe Setup Recipe Builder Customize Label Nutrition Breakdown .a-a{fill:#3473…" at bounding box center [572, 53] width 903 height 28
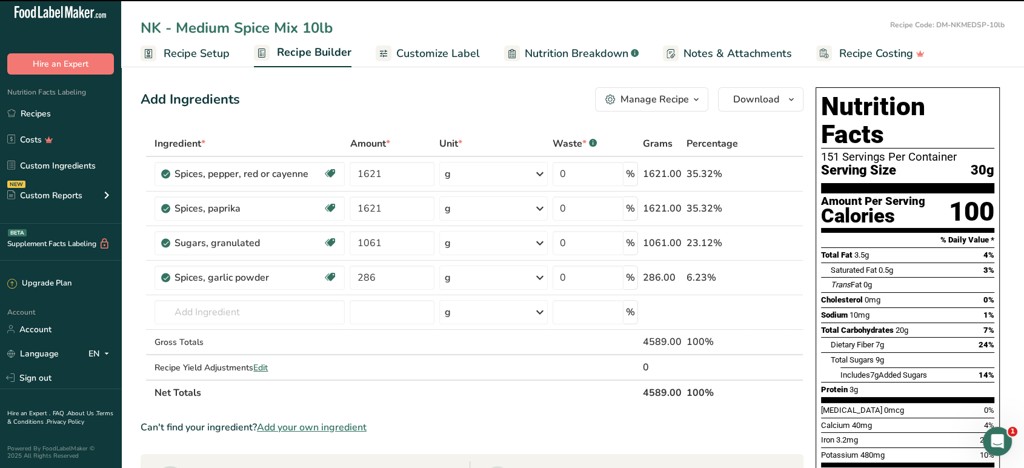
click at [225, 55] on span "Recipe Setup" at bounding box center [197, 53] width 66 height 16
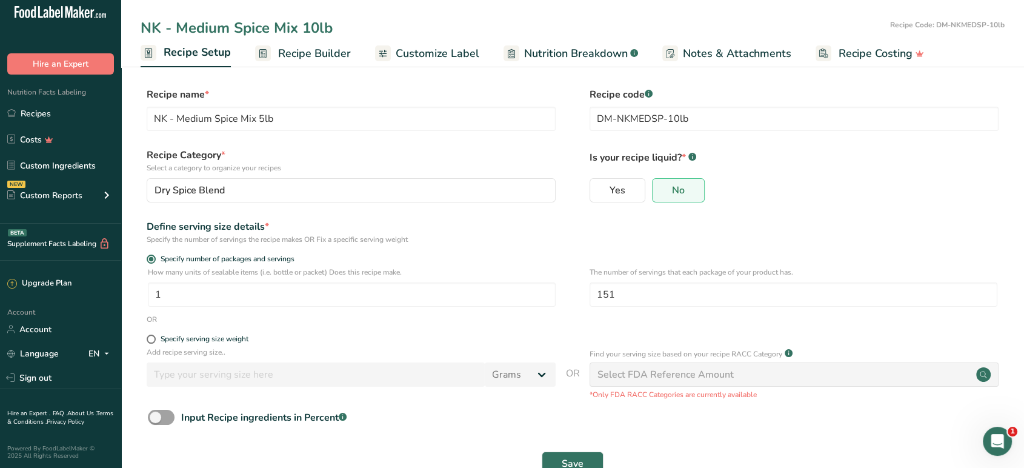
type input "NK - Medium Spice Mix 10lb"
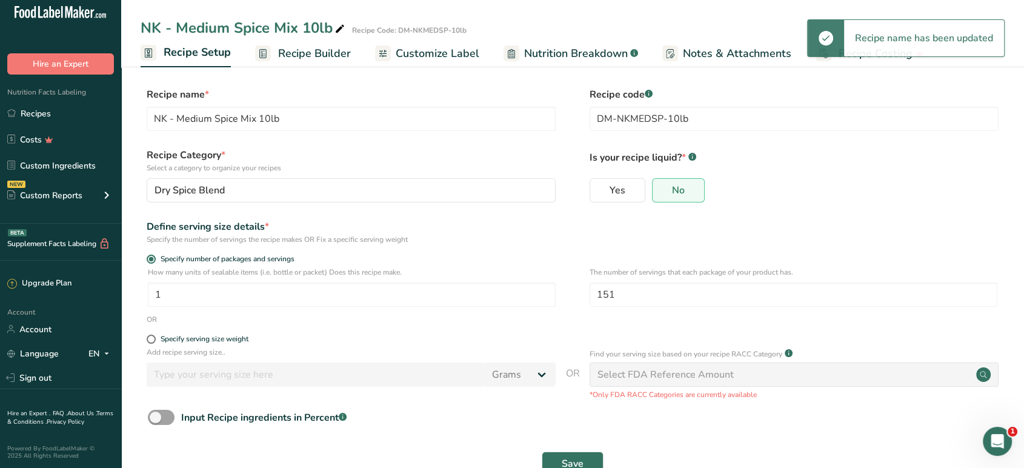
click at [309, 56] on span "Recipe Builder" at bounding box center [314, 53] width 73 height 16
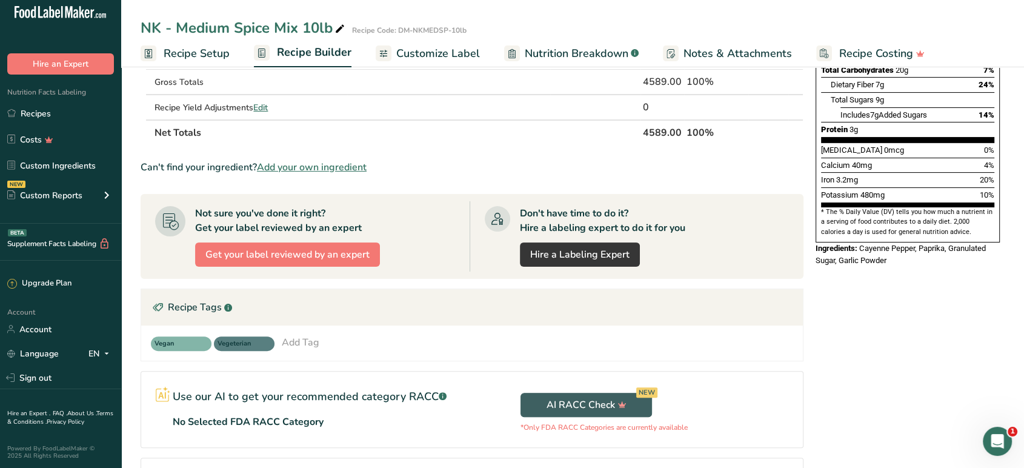
scroll to position [269, 0]
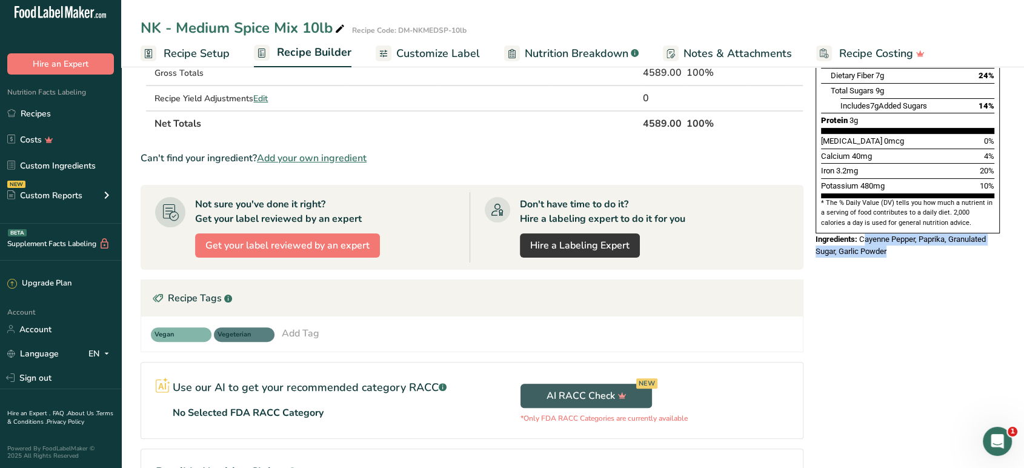
drag, startPoint x: 899, startPoint y: 221, endPoint x: 863, endPoint y: 212, distance: 36.8
click at [863, 212] on div "Nutrition Facts 151 Servings Per Container Serving Size 30g Amount Per Serving …" at bounding box center [908, 37] width 194 height 449
click at [862, 235] on span "Cayenne Pepper, Paprika, Granulated Sugar, Garlic Powder" at bounding box center [901, 245] width 170 height 21
drag, startPoint x: 861, startPoint y: 211, endPoint x: 905, endPoint y: 225, distance: 46.0
click at [905, 233] on div "Ingredients: Cayenne Pepper, Paprika, Granulated Sugar, Garlic Powder" at bounding box center [908, 245] width 184 height 24
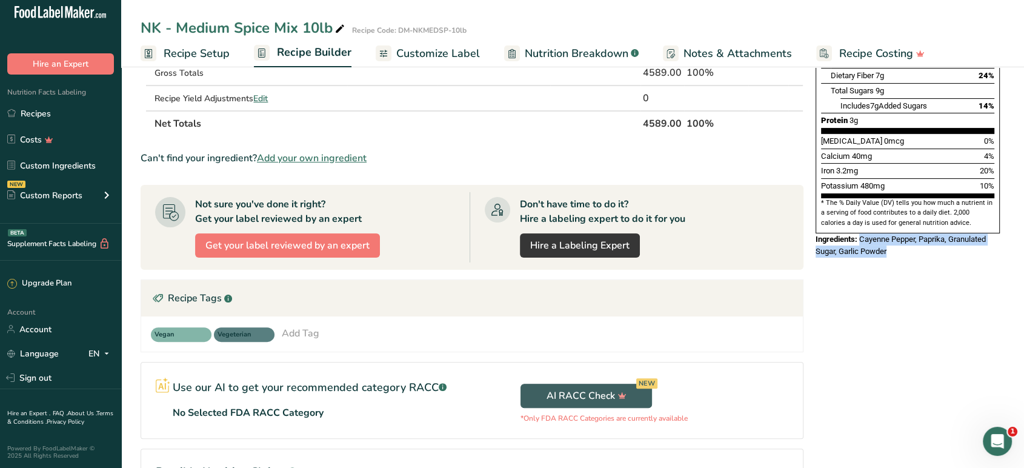
copy span "Cayenne Pepper, Paprika, Granulated Sugar, Garlic Powder"
click at [62, 115] on link "Recipes" at bounding box center [60, 113] width 121 height 23
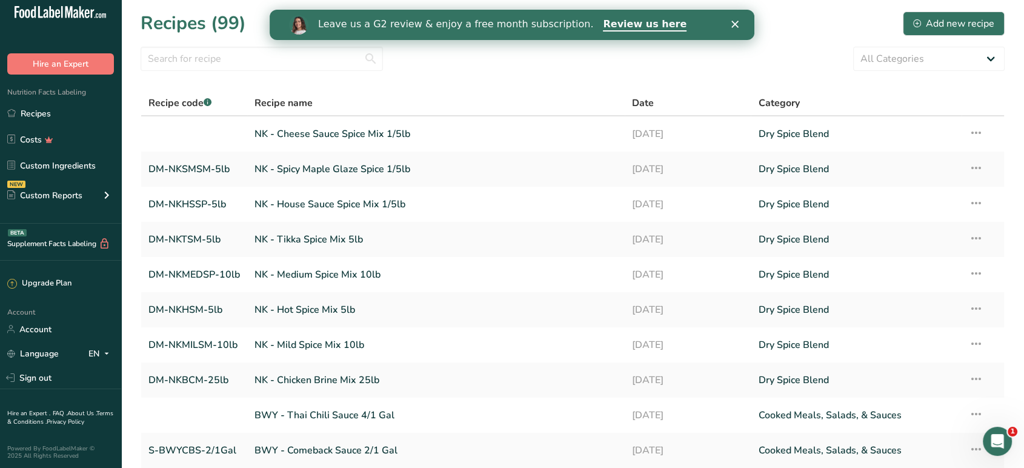
click at [389, 304] on link "NK - Hot Spice Mix 5lb" at bounding box center [436, 309] width 363 height 25
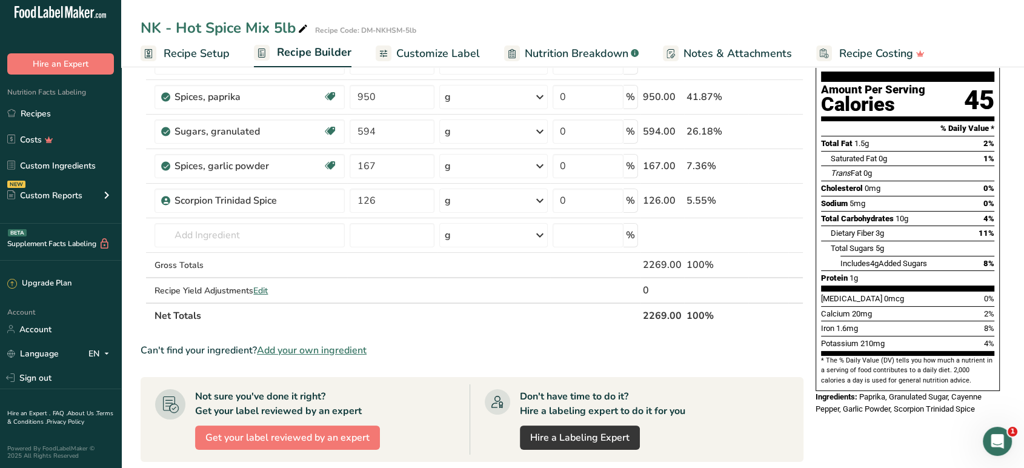
scroll to position [135, 0]
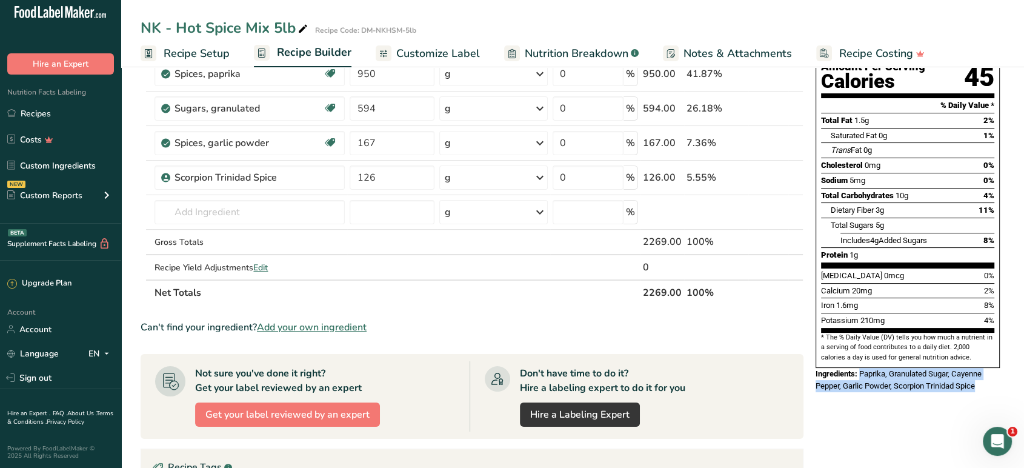
drag, startPoint x: 981, startPoint y: 353, endPoint x: 862, endPoint y: 347, distance: 119.0
click at [862, 368] on div "Ingredients: Paprika, Granulated Sugar, Cayenne Pepper, Garlic Powder, Scorpion…" at bounding box center [908, 380] width 184 height 24
copy span "Paprika, Granulated Sugar, Cayenne Pepper, Garlic Powder, Scorpion Trinidad Spi…"
click at [58, 119] on link "Recipes" at bounding box center [60, 113] width 121 height 23
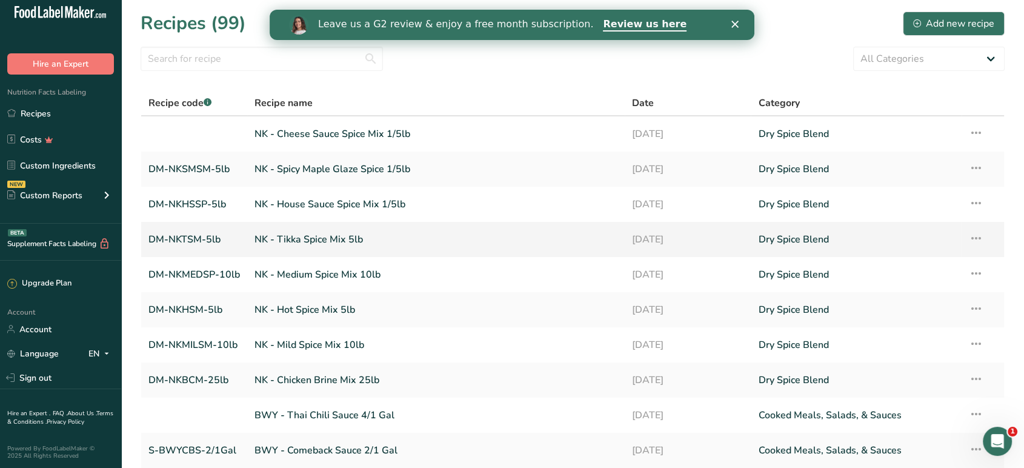
click at [325, 240] on link "NK - Tikka Spice Mix 5lb" at bounding box center [436, 239] width 363 height 25
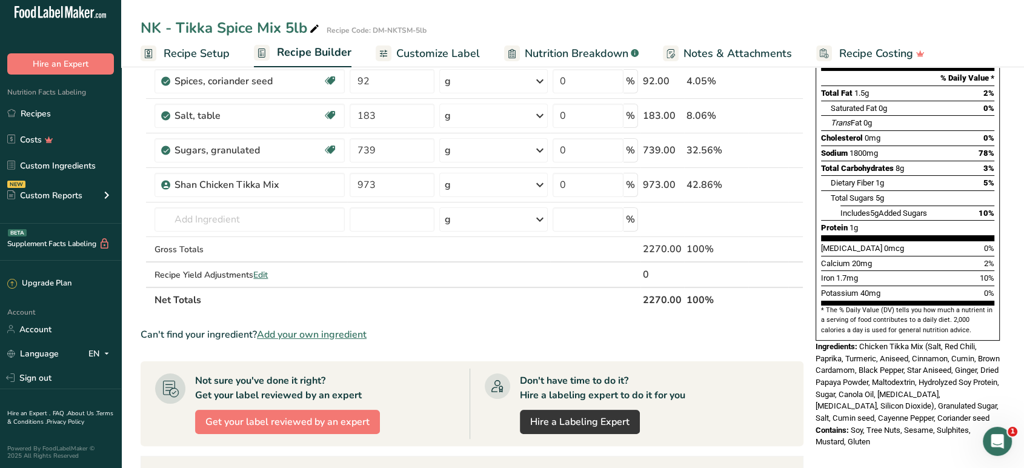
scroll to position [202, 0]
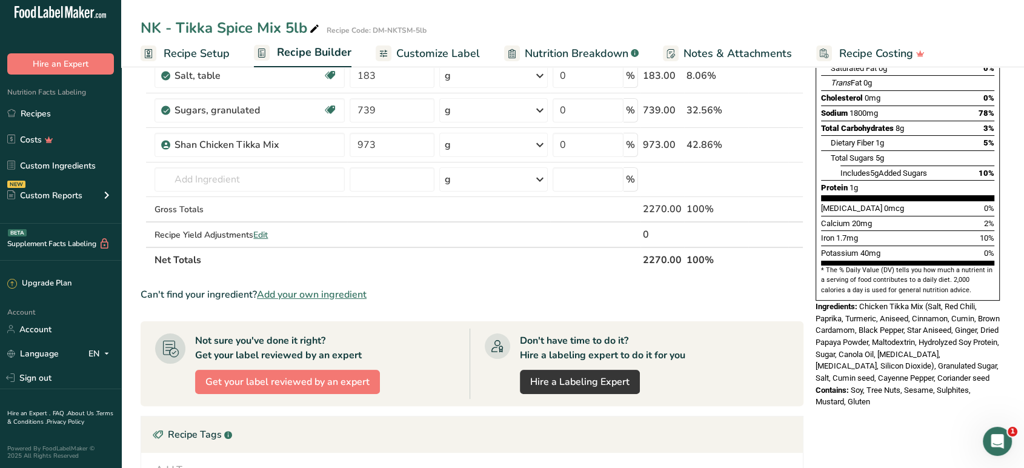
drag, startPoint x: 887, startPoint y: 384, endPoint x: 813, endPoint y: 277, distance: 130.3
click at [813, 277] on div "Nutrition Facts 151 Servings Per Container Serving Size 15g Amount Per Serving …" at bounding box center [908, 147] width 194 height 532
click at [860, 302] on span "Chicken Tikka Mix (Salt, Red Chili, Paprika, Turmeric, Aniseed, Cinnamon, Cumin…" at bounding box center [908, 342] width 184 height 81
copy div "Chicken Tikka Mix (Salt, Red Chili, Paprika, Turmeric, Aniseed, Cinnamon, Cumin…"
click at [52, 122] on link "Recipes" at bounding box center [60, 113] width 121 height 23
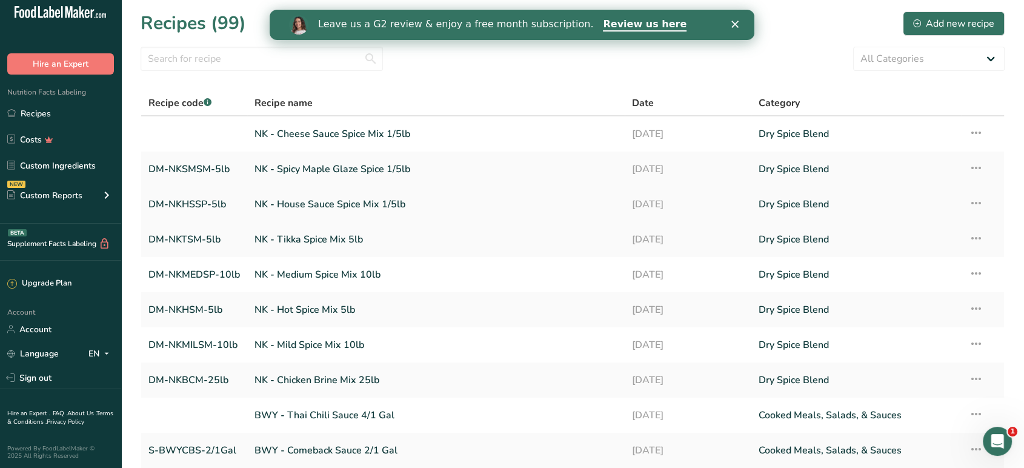
click at [309, 200] on link "NK - House Sauce Spice Mix 1/5lb" at bounding box center [436, 204] width 363 height 25
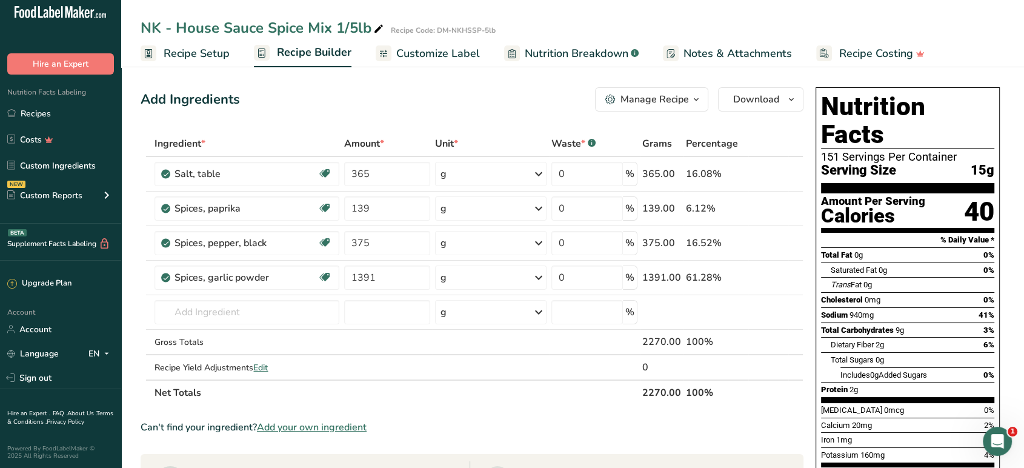
scroll to position [269, 0]
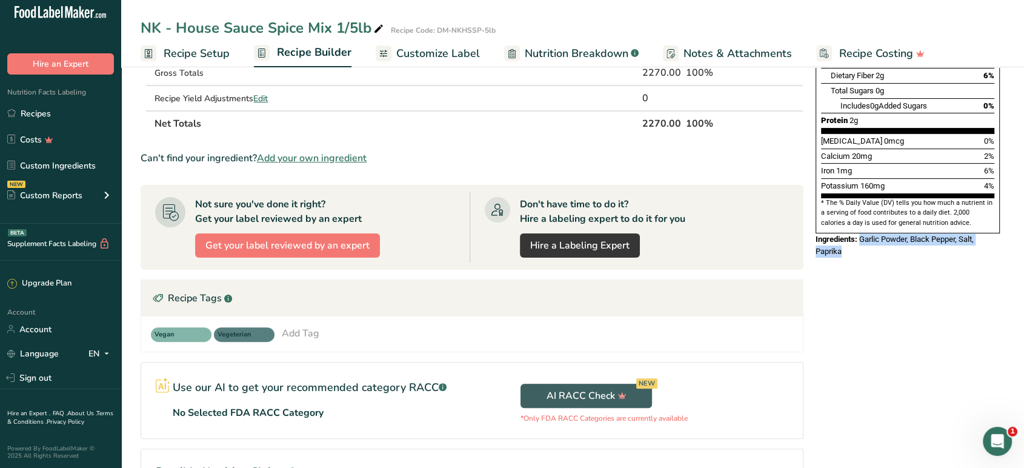
drag, startPoint x: 887, startPoint y: 224, endPoint x: 859, endPoint y: 207, distance: 32.6
click at [859, 233] on div "Ingredients: Garlic Powder, Black Pepper, Salt, Paprika" at bounding box center [908, 245] width 184 height 24
copy span "Garlic Powder, Black Pepper, Salt, Paprika"
click at [26, 114] on link "Recipes" at bounding box center [60, 113] width 121 height 23
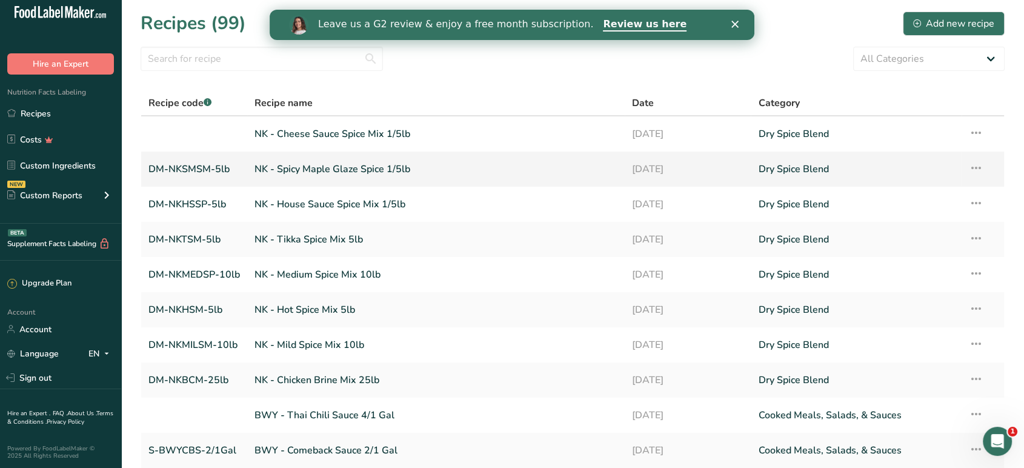
click at [335, 165] on link "NK - Spicy Maple Glaze Spice 1/5lb" at bounding box center [436, 168] width 363 height 25
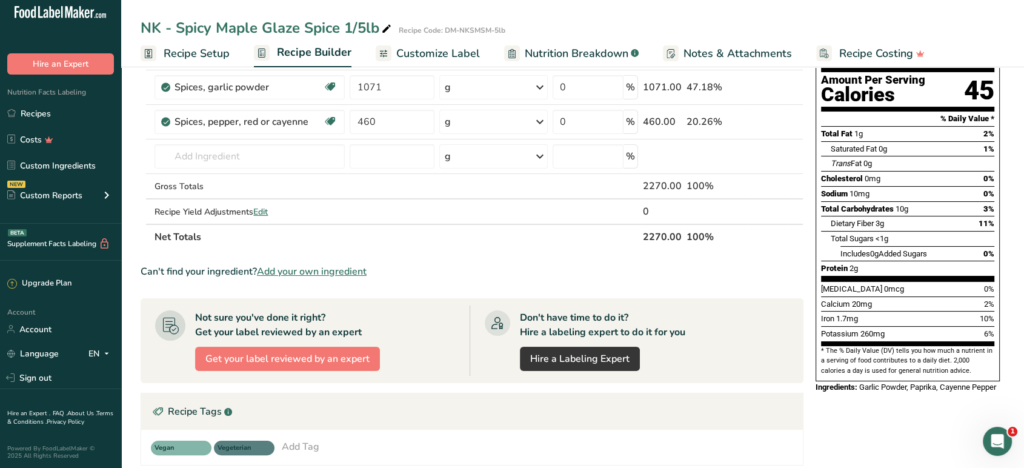
scroll to position [135, 0]
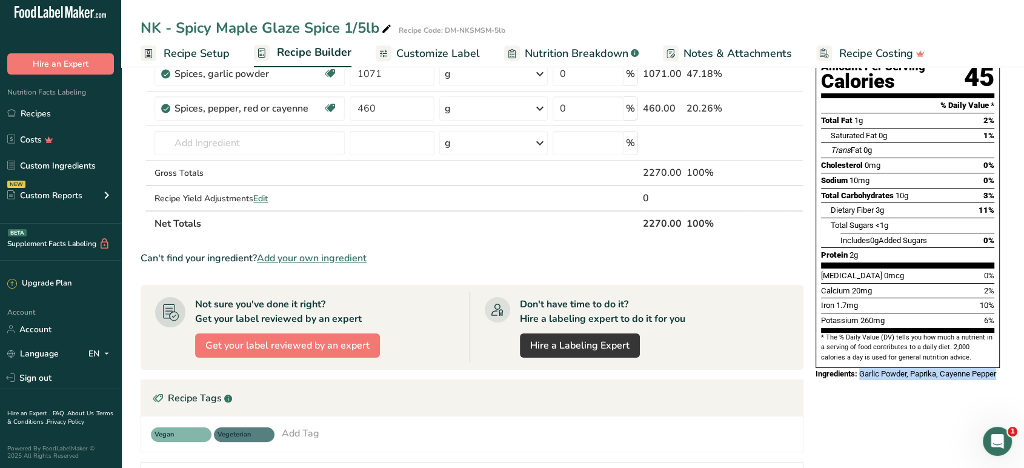
drag, startPoint x: 859, startPoint y: 357, endPoint x: 862, endPoint y: 346, distance: 11.5
click at [862, 368] on div "Ingredients: Garlic Powder, Paprika, Cayenne Pepper" at bounding box center [908, 374] width 184 height 12
copy span "Garlic Powder, Paprika, Cayenne Pepper"
click at [80, 119] on link "Recipes" at bounding box center [60, 113] width 121 height 23
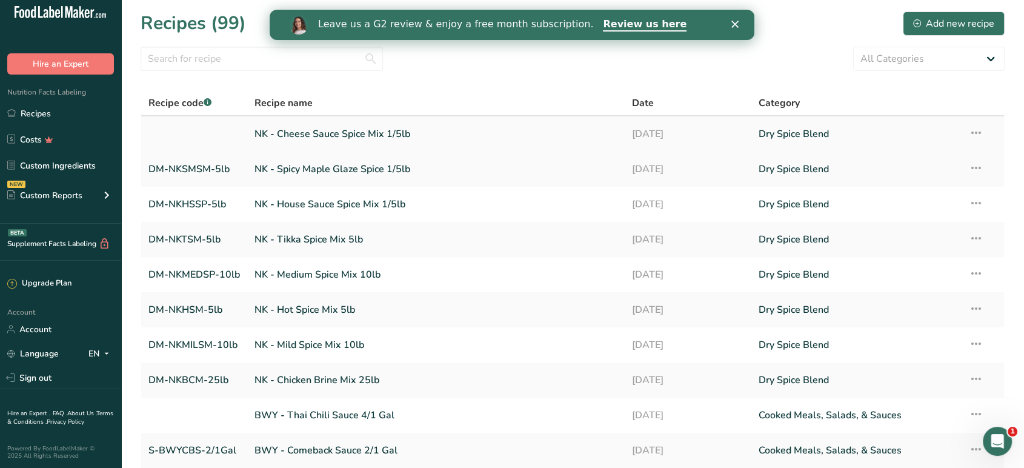
click at [315, 133] on link "NK - Cheese Sauce Spice Mix 1/5lb" at bounding box center [436, 133] width 363 height 25
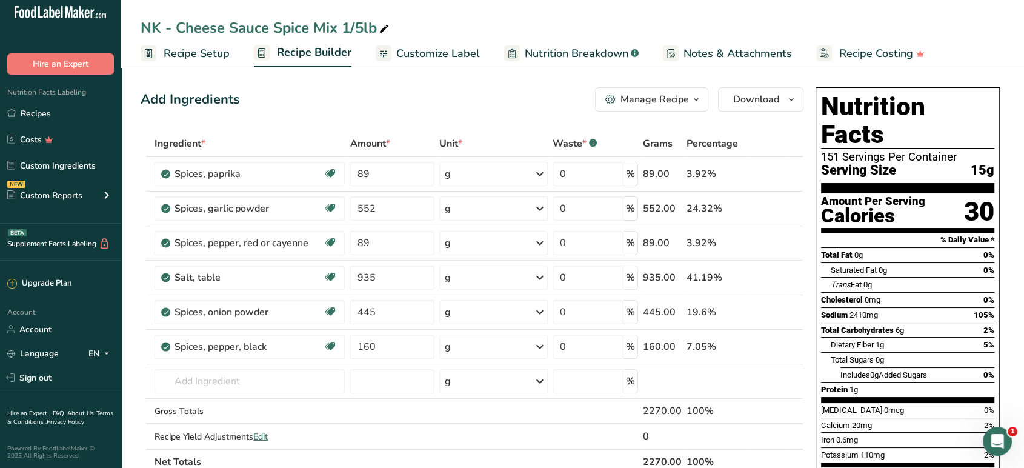
click at [199, 53] on span "Recipe Setup" at bounding box center [197, 53] width 66 height 16
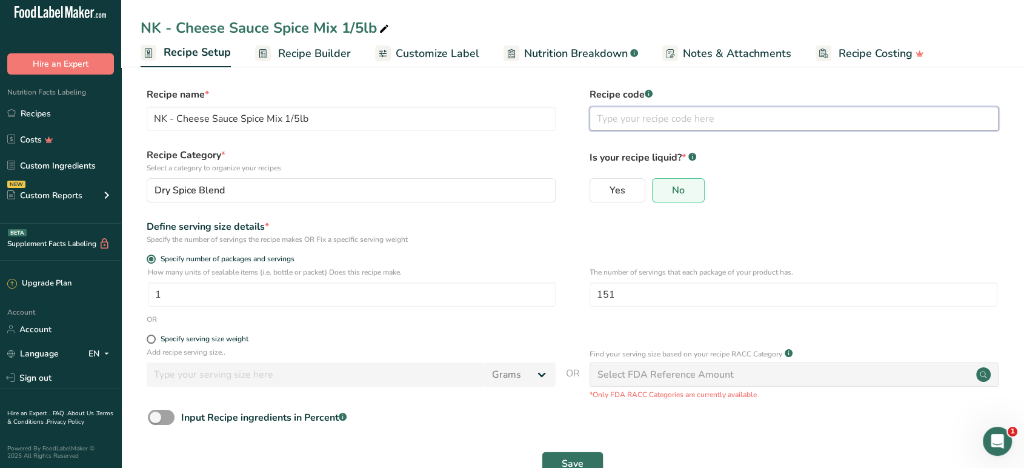
click at [675, 125] on input "text" at bounding box center [794, 119] width 409 height 24
paste input "DM-NKCSSM-5lb"
type input "DM-NKCSSM-5lb"
click at [582, 458] on span "Save" at bounding box center [573, 463] width 22 height 15
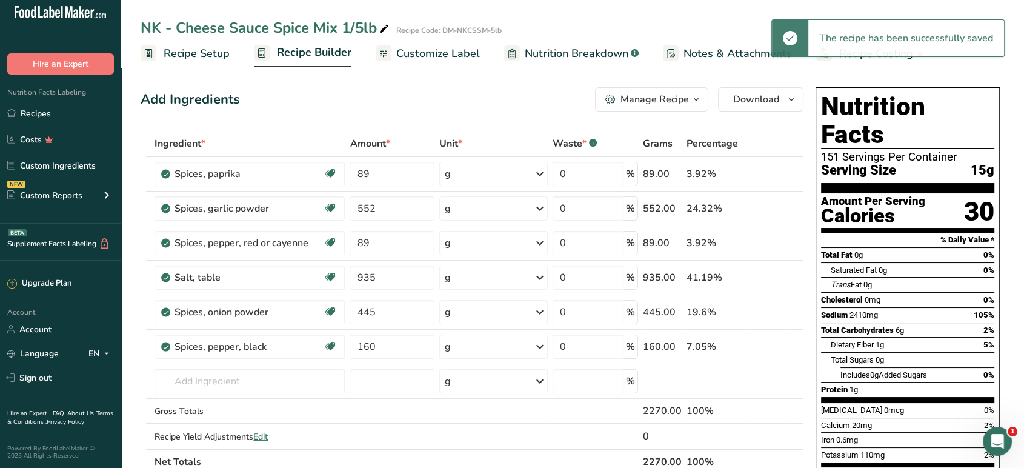
click at [330, 52] on span "Recipe Builder" at bounding box center [314, 52] width 75 height 16
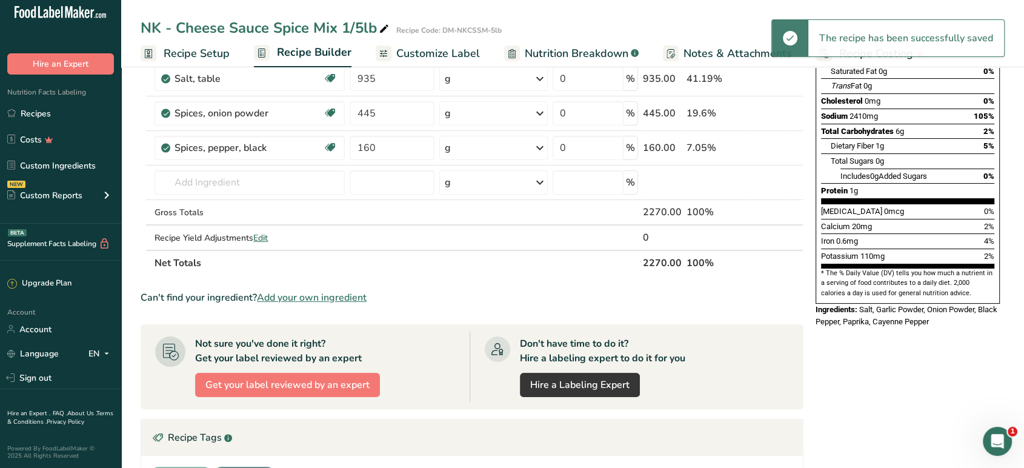
scroll to position [202, 0]
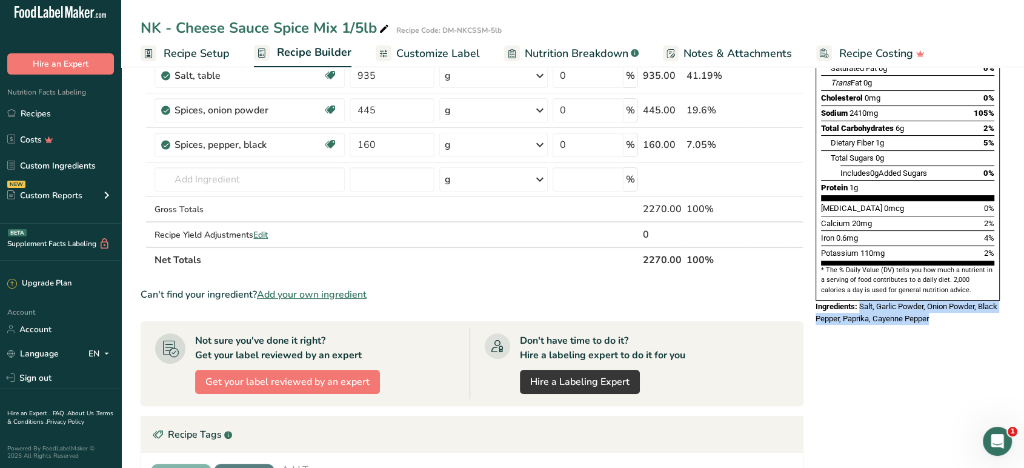
drag, startPoint x: 966, startPoint y: 285, endPoint x: 861, endPoint y: 276, distance: 105.2
click at [861, 301] on div "Ingredients: Salt, Garlic Powder, Onion Powder, Black Pepper, Paprika, Cayenne …" at bounding box center [908, 313] width 184 height 24
copy span "Salt, Garlic Powder, Onion Powder, Black Pepper, Paprika, Cayenne Pepper"
